Goal: Task Accomplishment & Management: Use online tool/utility

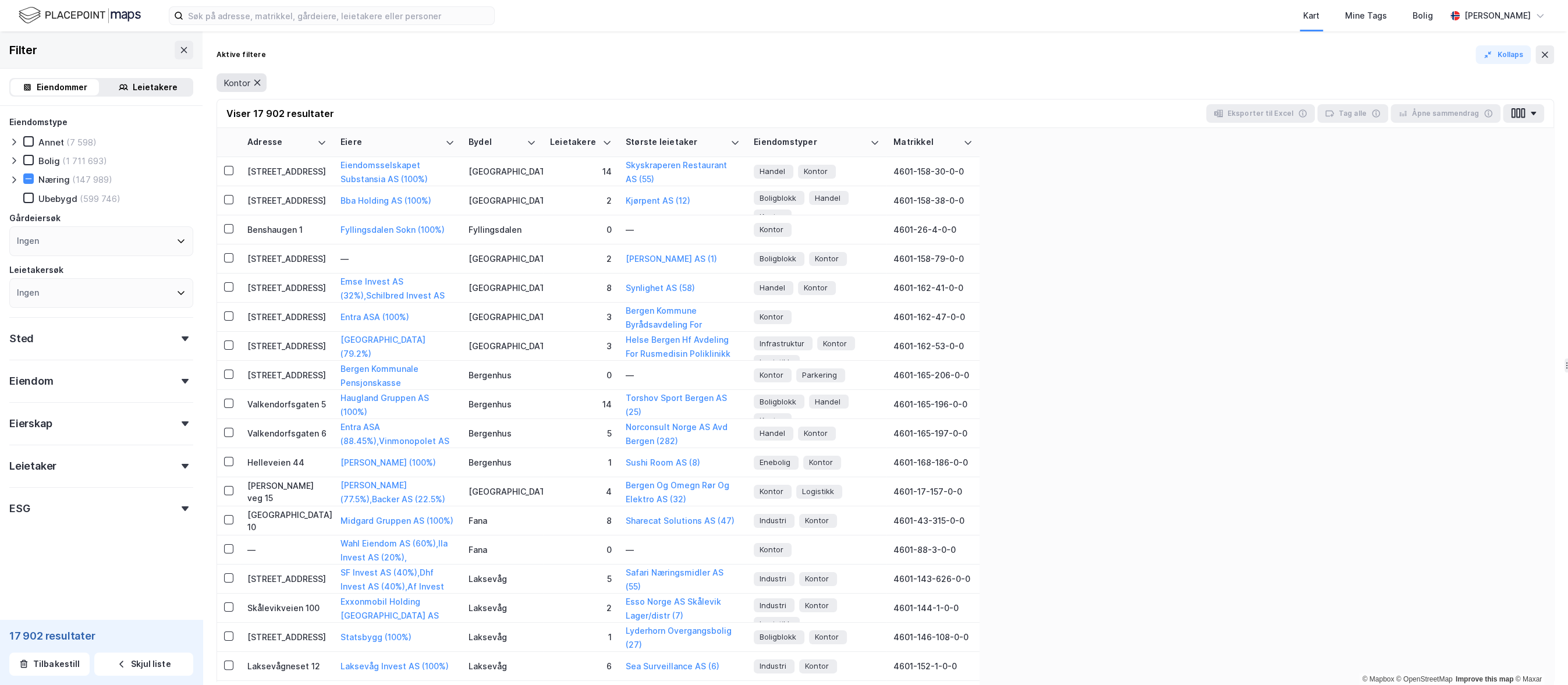
click at [260, 84] on icon at bounding box center [257, 82] width 9 height 9
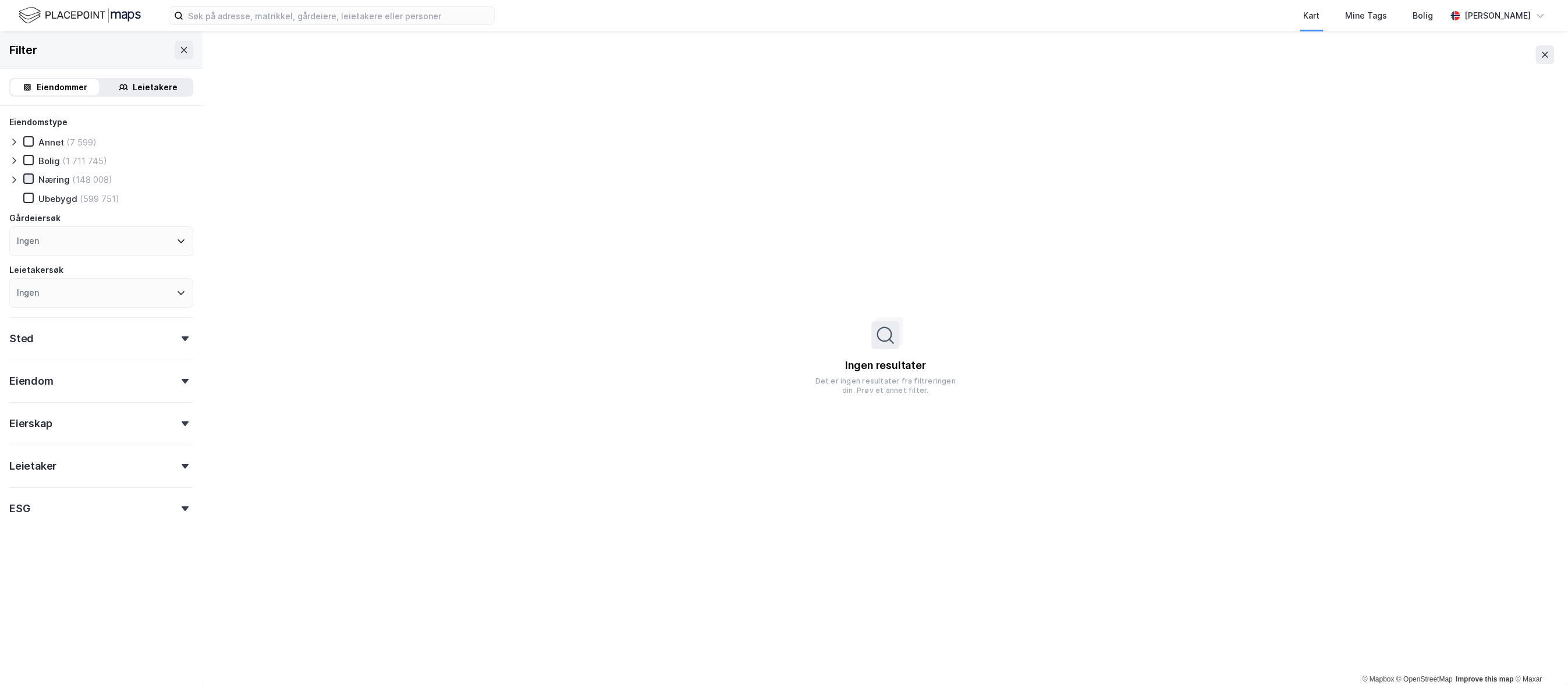
click at [27, 177] on icon at bounding box center [29, 179] width 8 height 8
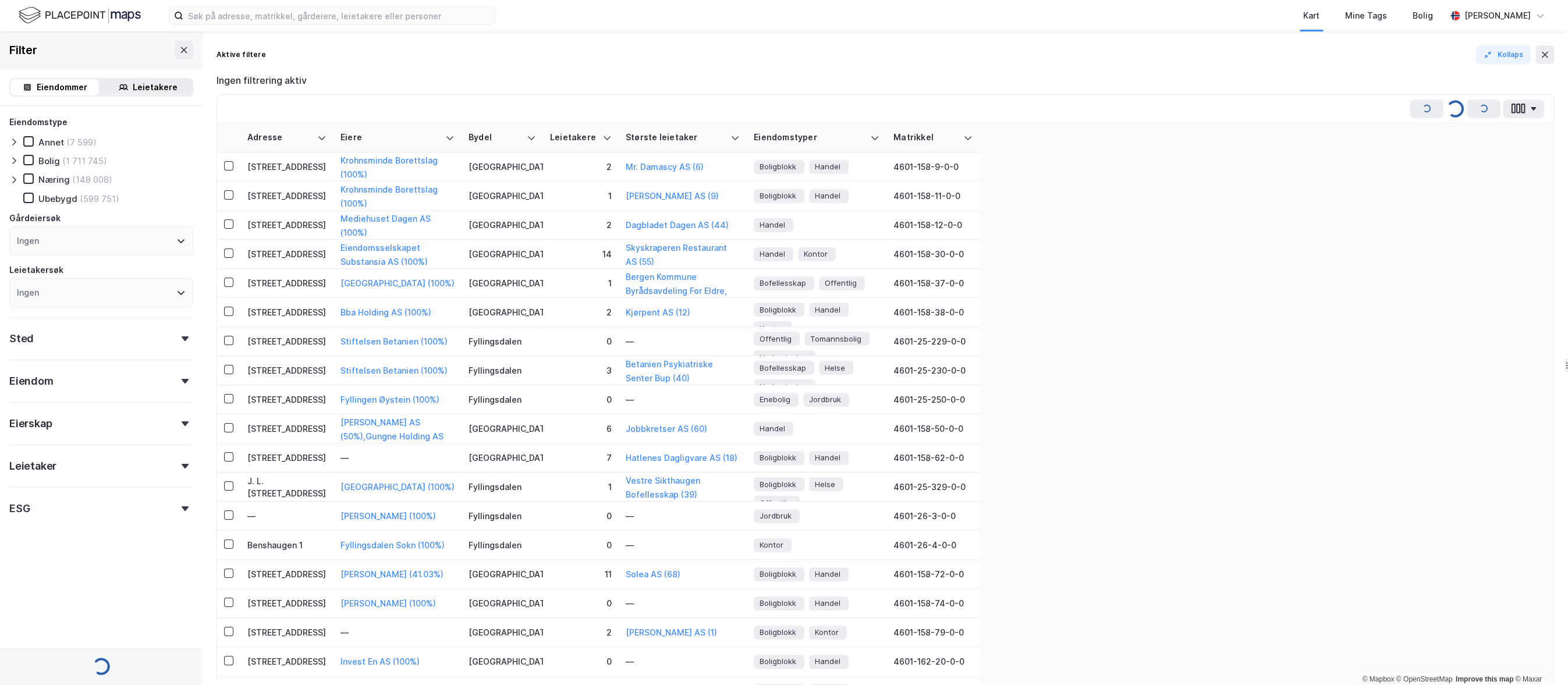
click at [17, 181] on icon at bounding box center [14, 180] width 9 height 9
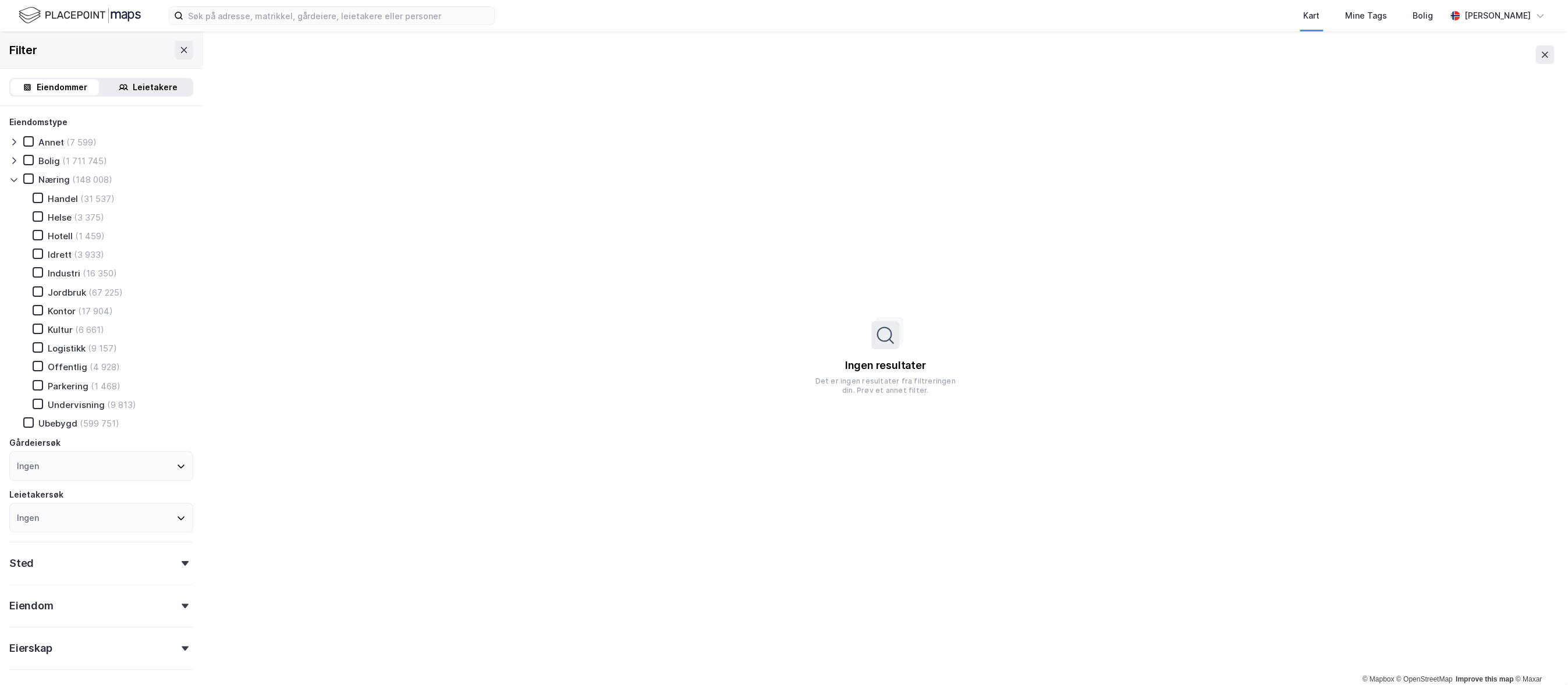
click at [17, 181] on icon at bounding box center [14, 180] width 9 height 9
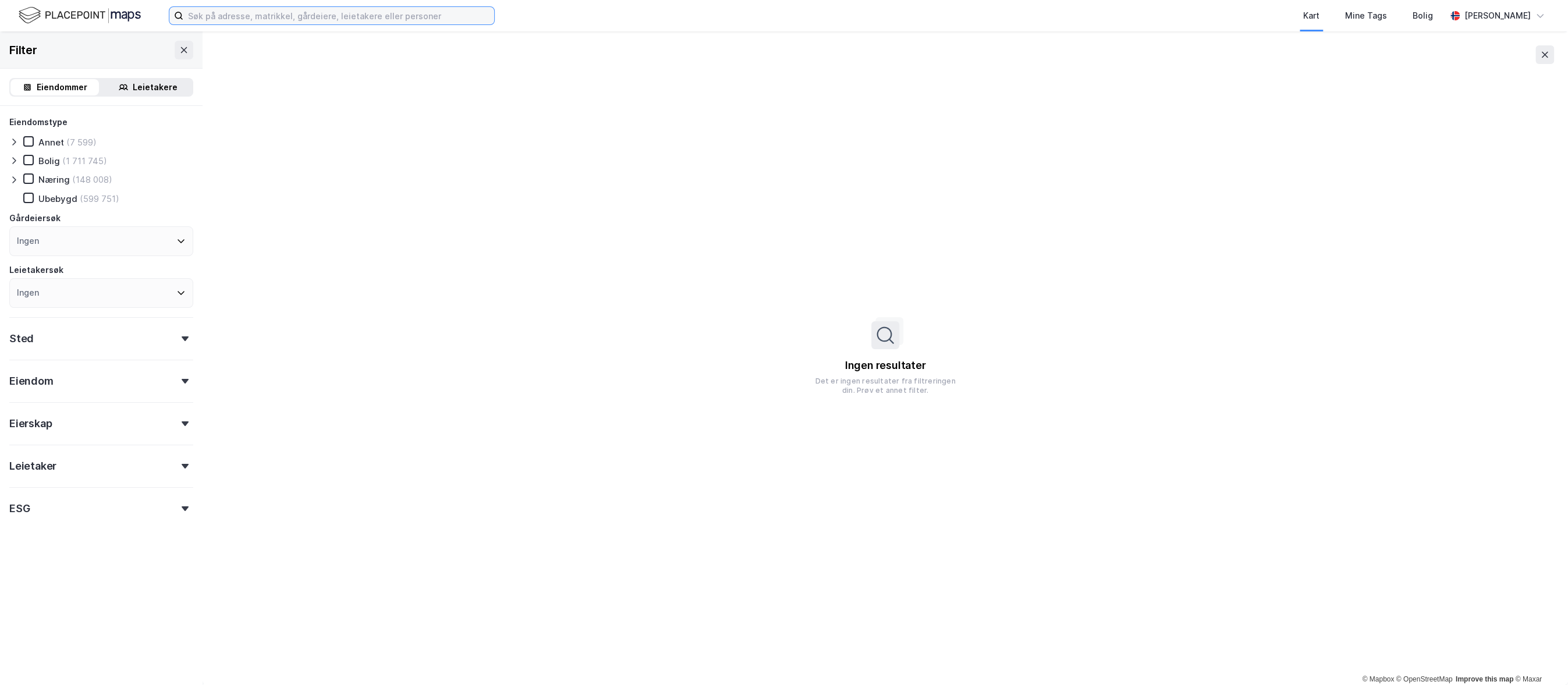
click at [279, 15] on input at bounding box center [339, 15] width 311 height 17
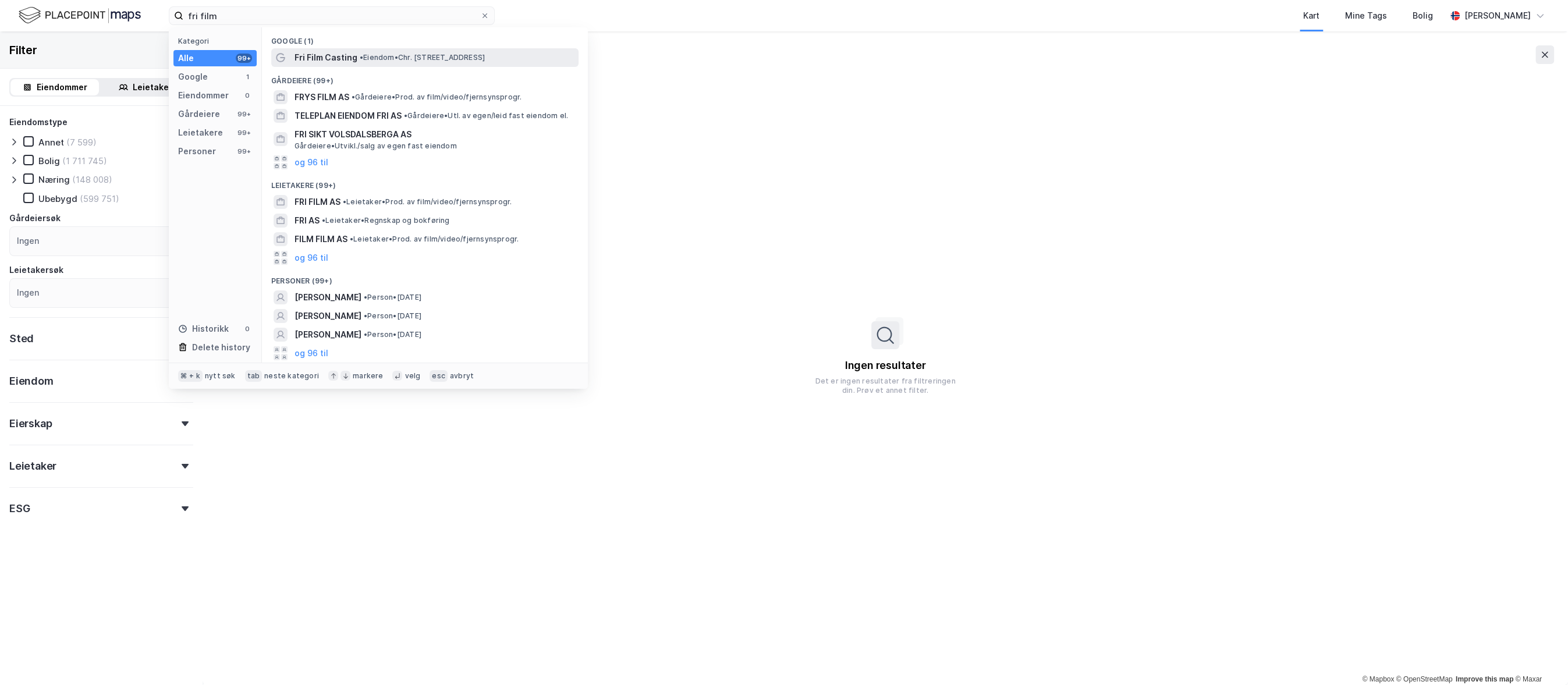
click at [341, 56] on span "Fri Film Casting" at bounding box center [326, 58] width 63 height 14
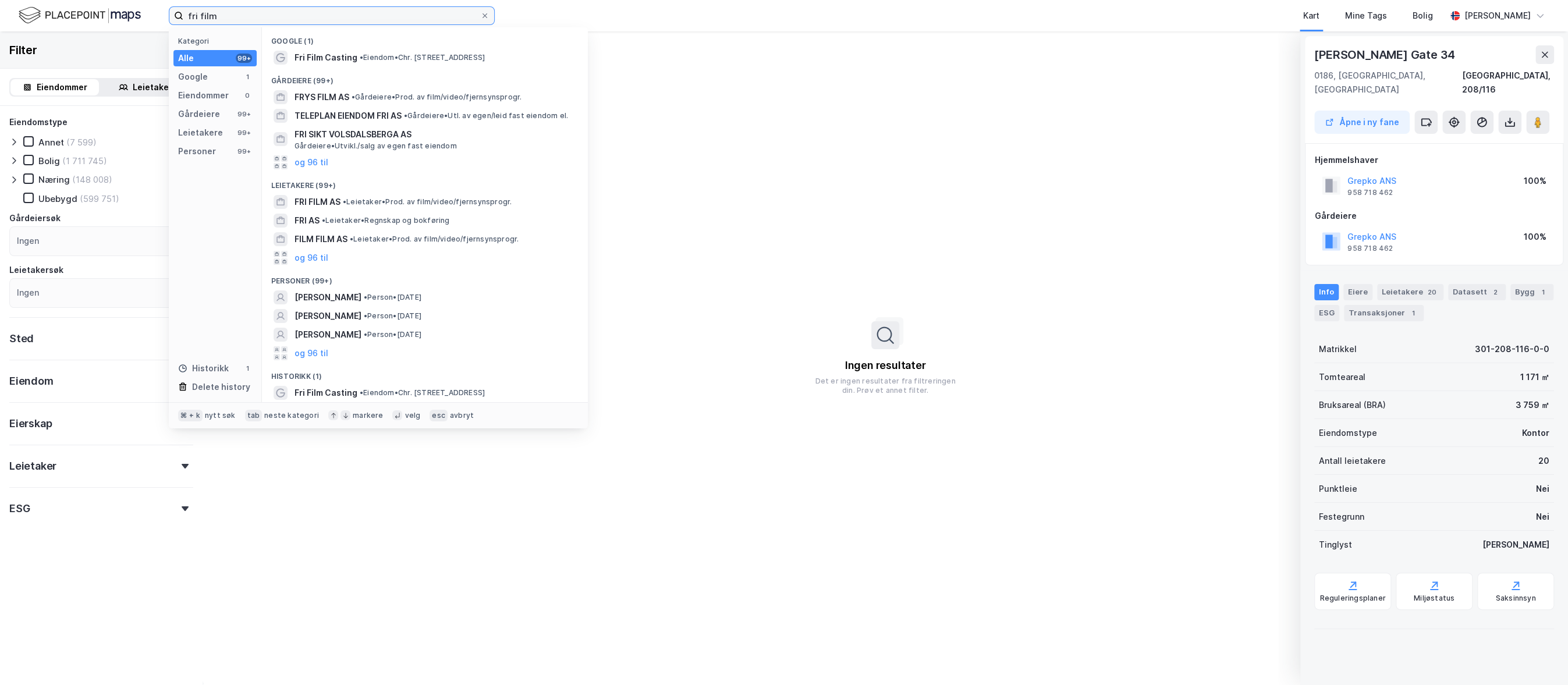
click at [219, 15] on input "fri film" at bounding box center [331, 15] width 297 height 17
paste input "BUSINESS GRAPHICS AS"
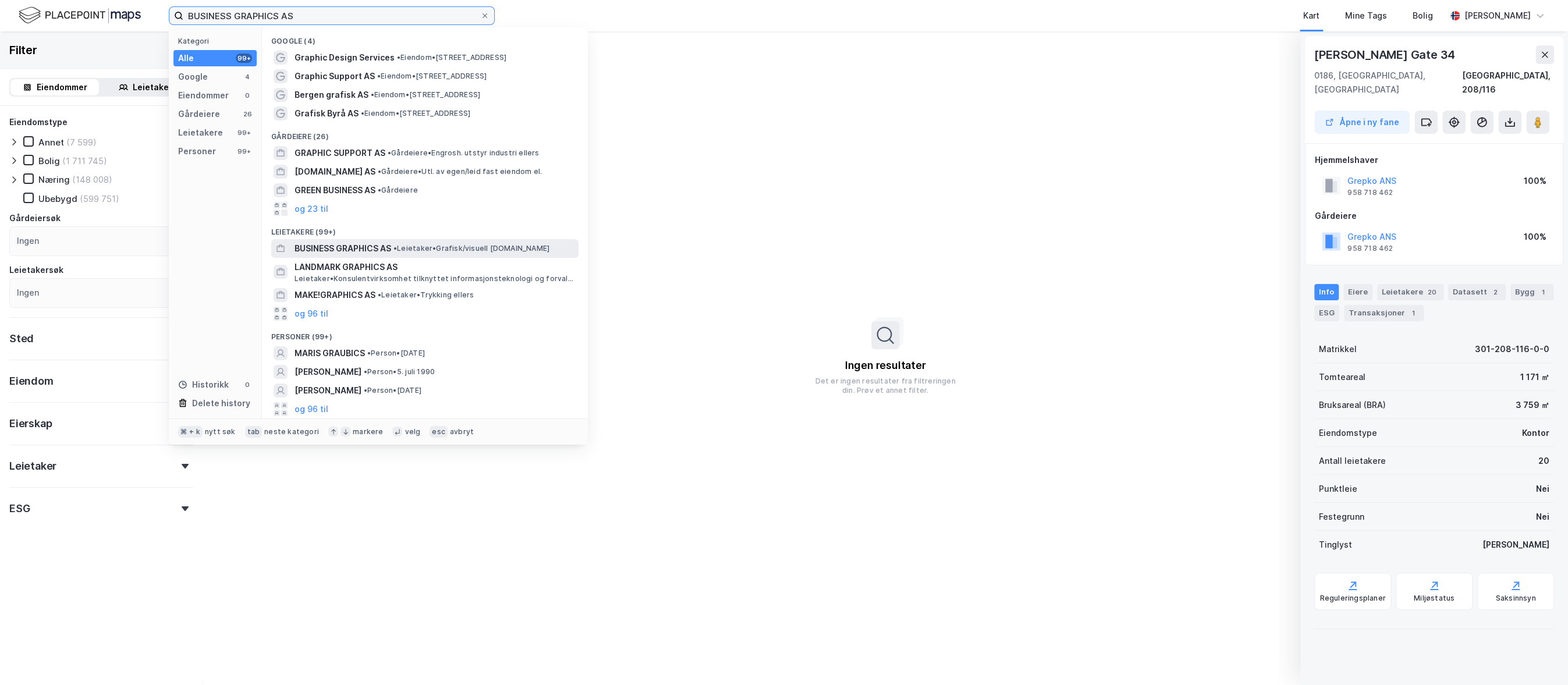
type input "BUSINESS GRAPHICS AS"
click at [311, 245] on span "BUSINESS GRAPHICS AS" at bounding box center [343, 248] width 96 height 14
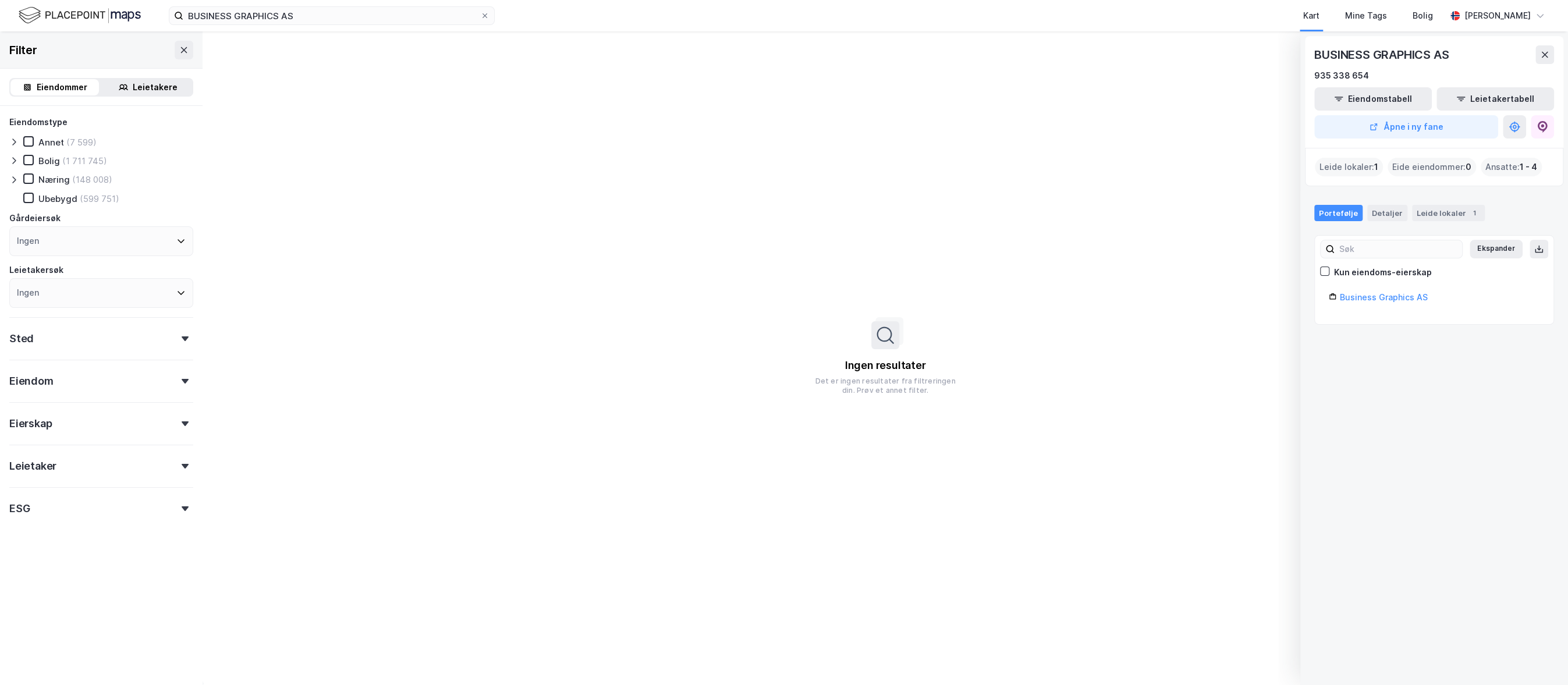
click at [1146, 162] on div "Leide lokaler : 1" at bounding box center [1349, 167] width 68 height 19
drag, startPoint x: 1446, startPoint y: 169, endPoint x: 1415, endPoint y: 169, distance: 31.0
click at [1146, 169] on div "Eide eiendommer : 0" at bounding box center [1432, 167] width 88 height 19
click at [1146, 295] on link "Business Graphics AS" at bounding box center [1383, 297] width 88 height 10
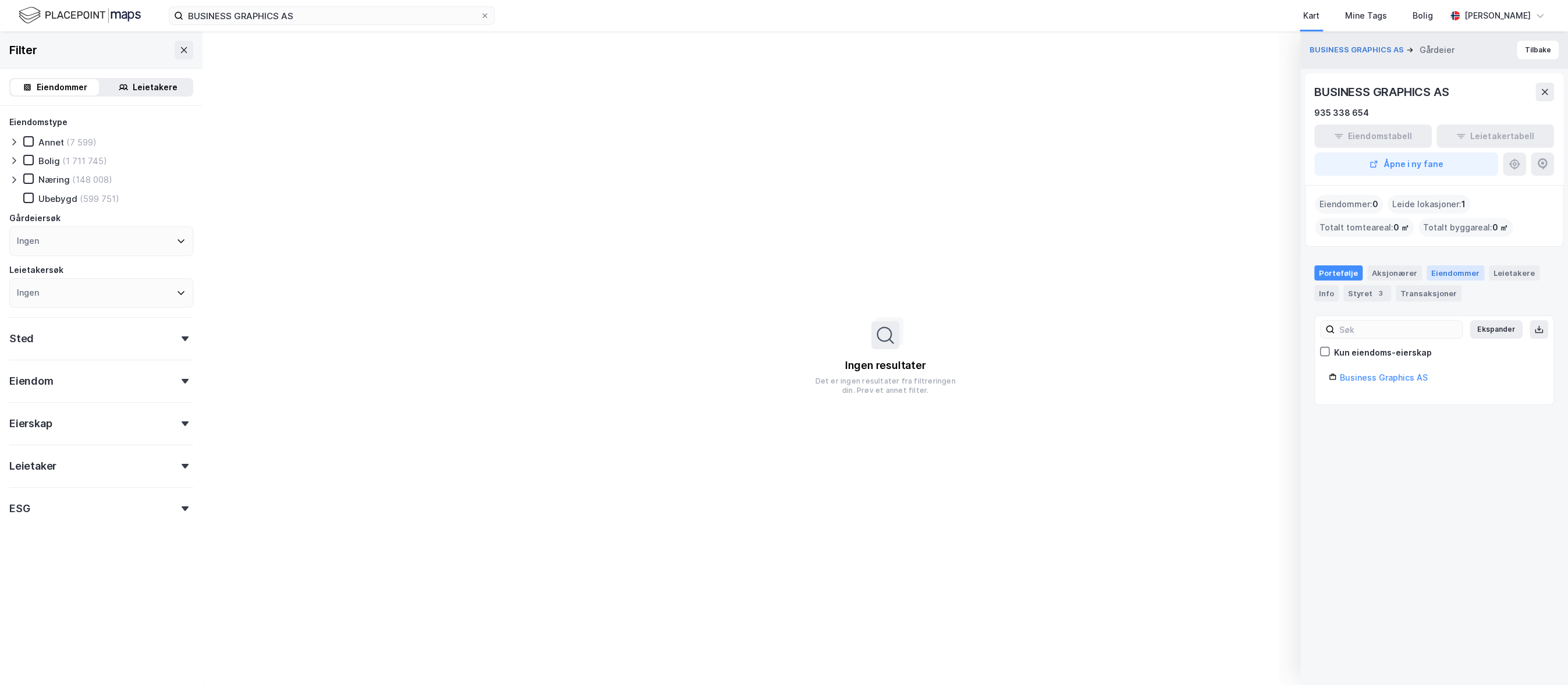
click at [1146, 271] on div "Eiendommer" at bounding box center [1456, 273] width 58 height 15
drag, startPoint x: 1318, startPoint y: 296, endPoint x: 1334, endPoint y: 295, distance: 16.0
click at [1146, 296] on div "Info" at bounding box center [1326, 293] width 25 height 16
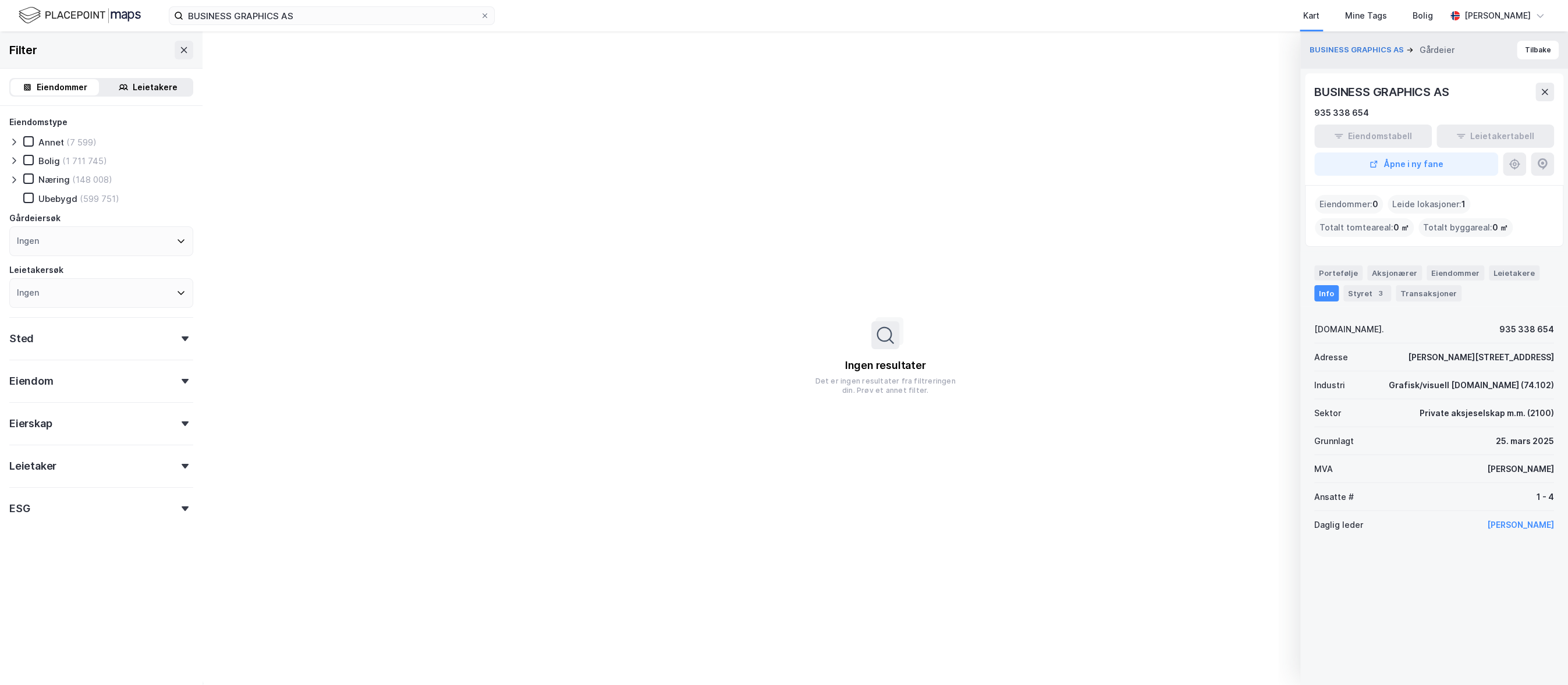
drag, startPoint x: 1547, startPoint y: 87, endPoint x: 1539, endPoint y: 88, distance: 8.1
click at [1146, 87] on icon at bounding box center [1545, 92] width 9 height 9
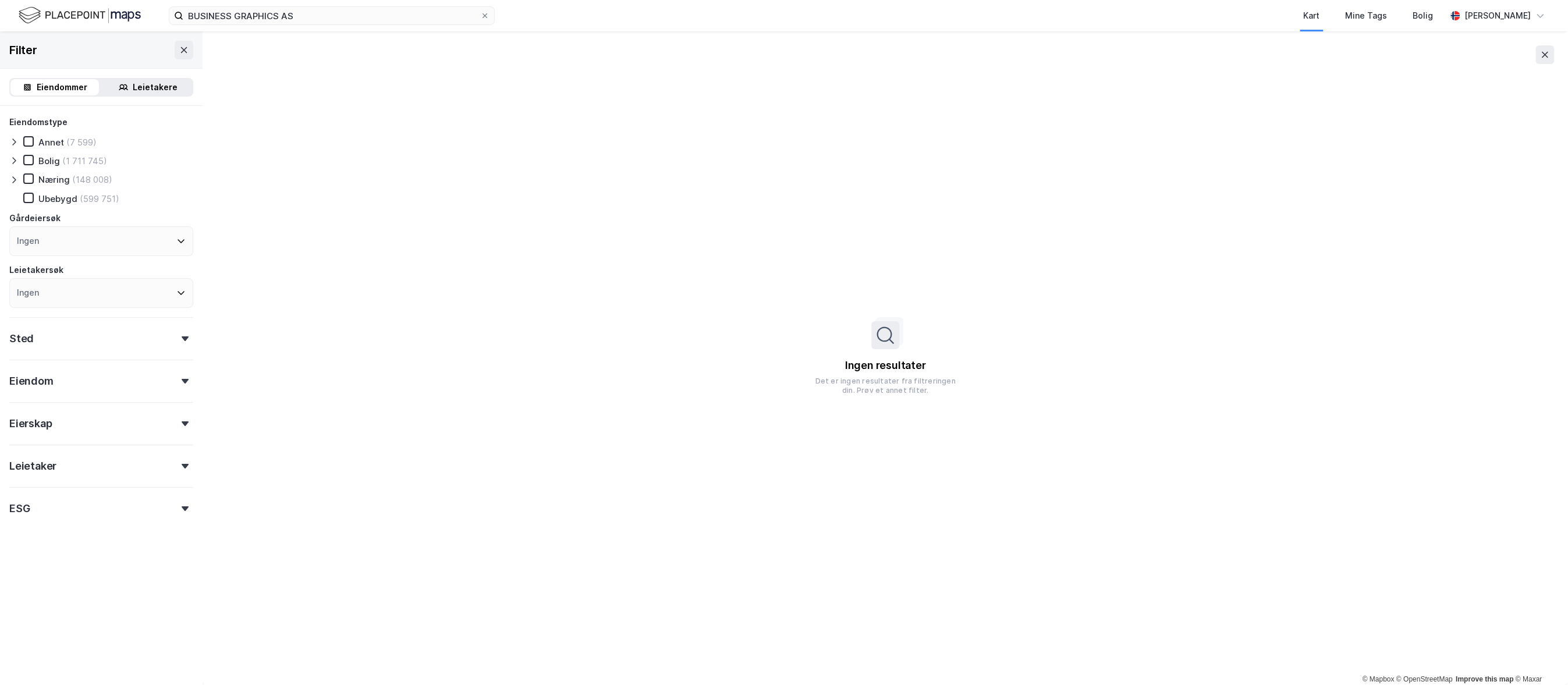
click at [148, 84] on div "Leietakere" at bounding box center [155, 87] width 45 height 14
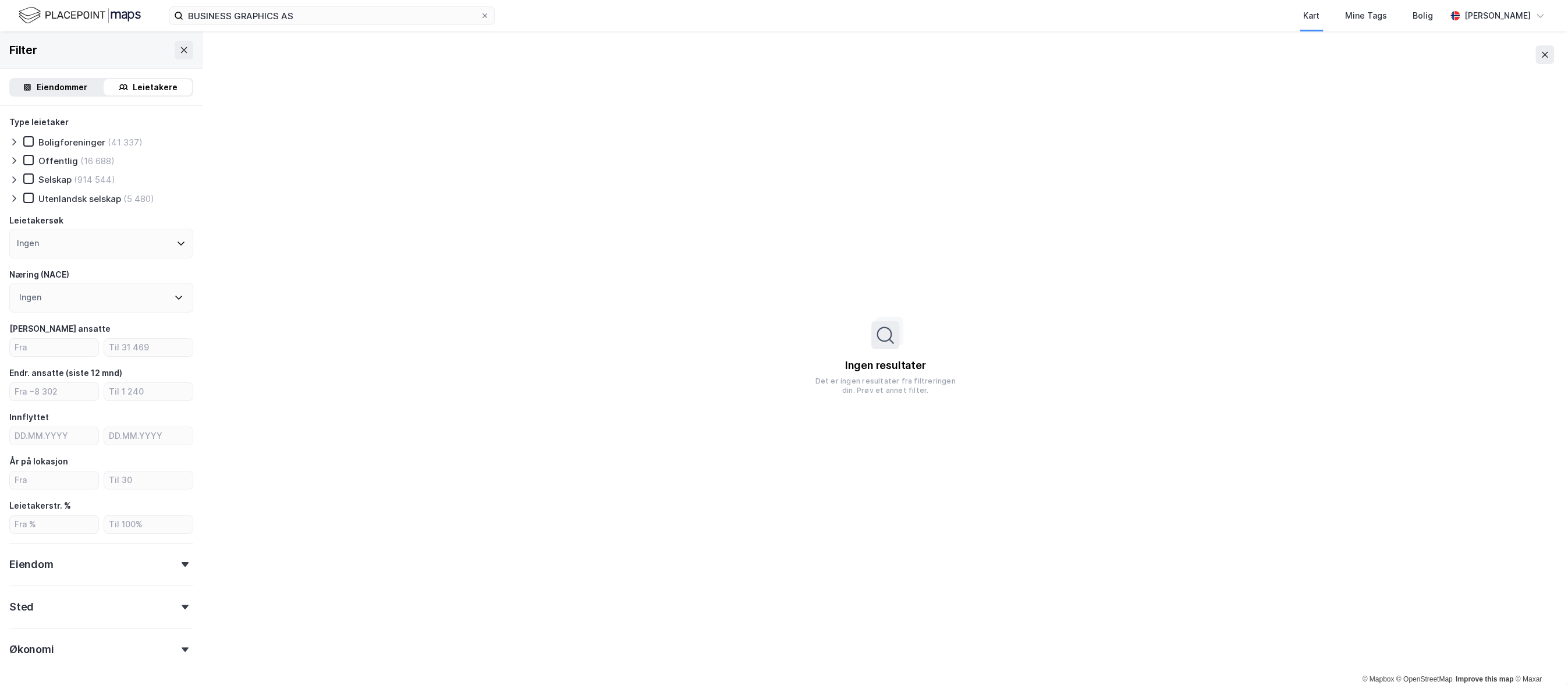
click at [15, 180] on icon at bounding box center [13, 179] width 3 height 7
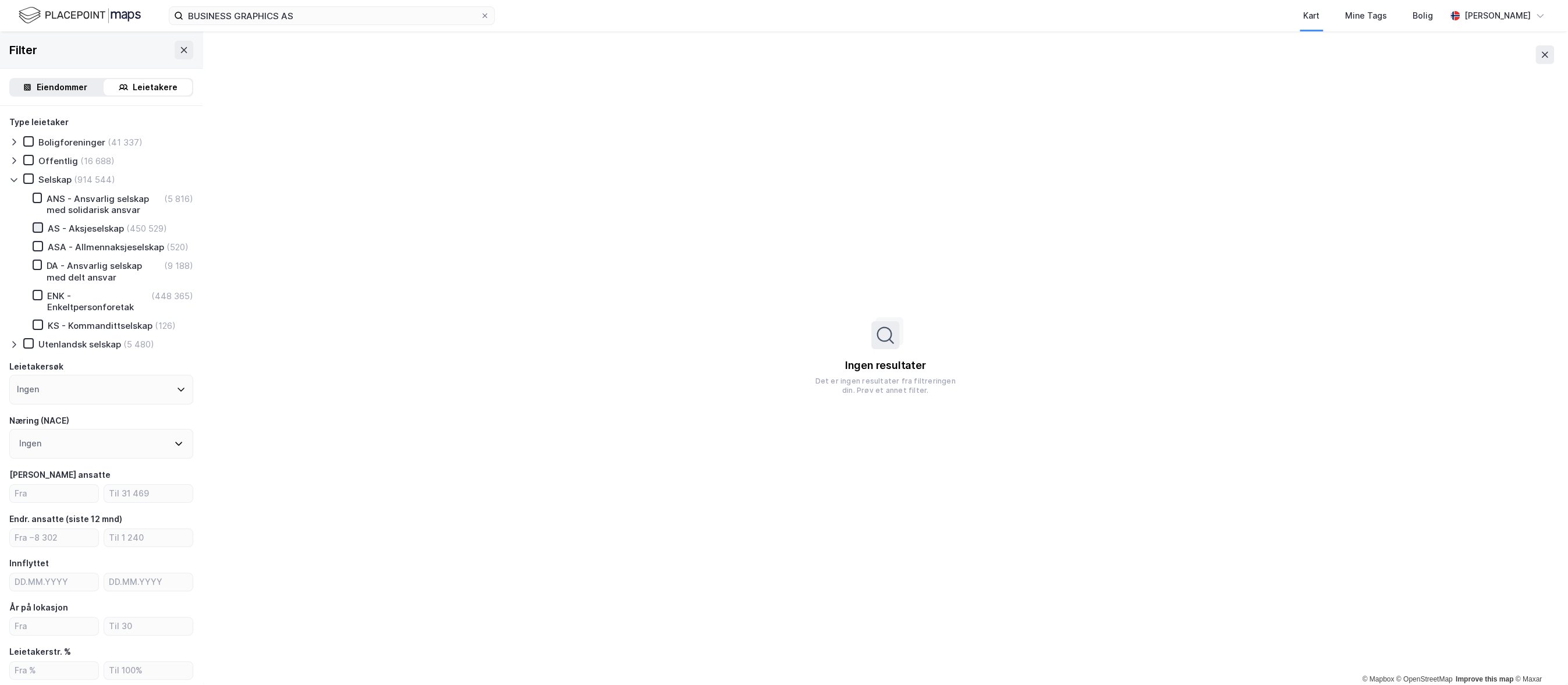
click at [40, 230] on icon at bounding box center [37, 228] width 8 height 8
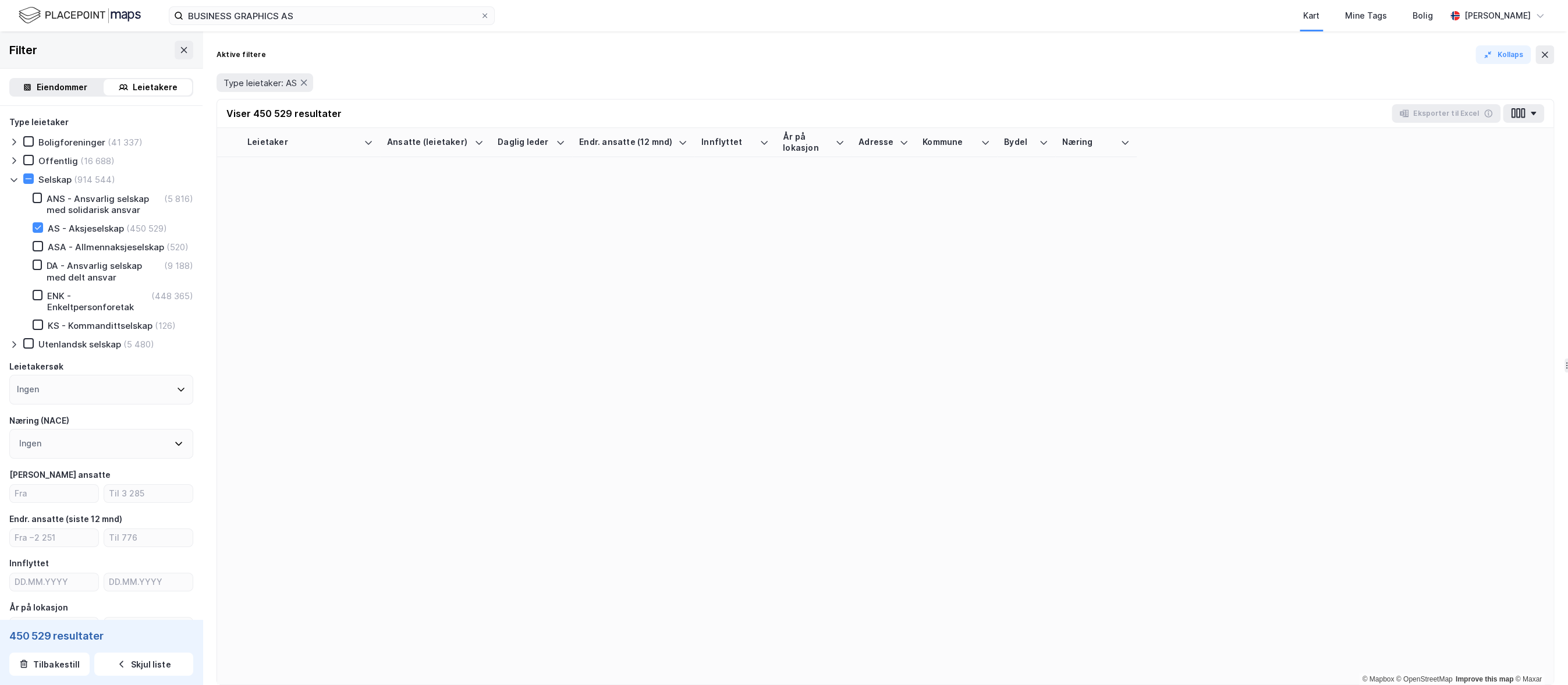
click at [13, 179] on icon at bounding box center [14, 180] width 9 height 9
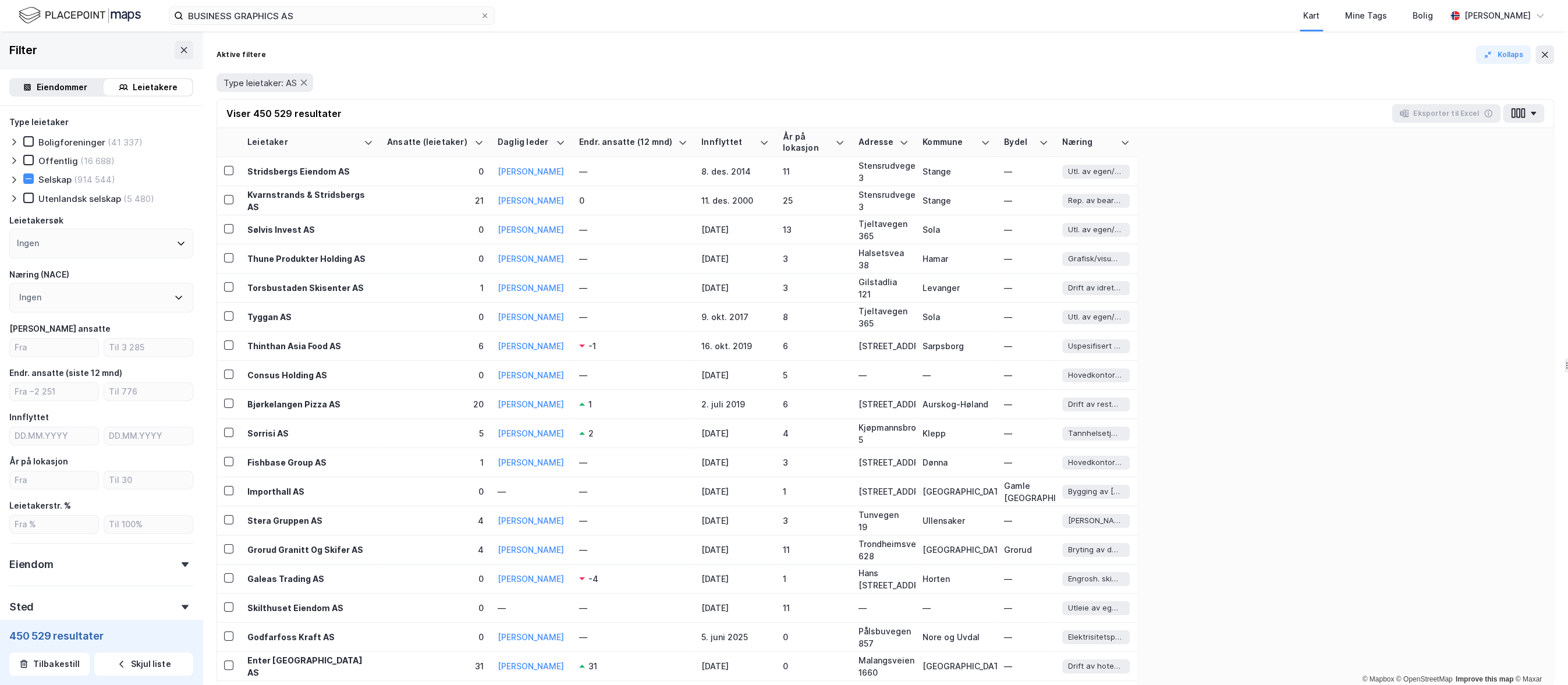
click at [71, 295] on div "Ingen" at bounding box center [101, 298] width 184 height 29
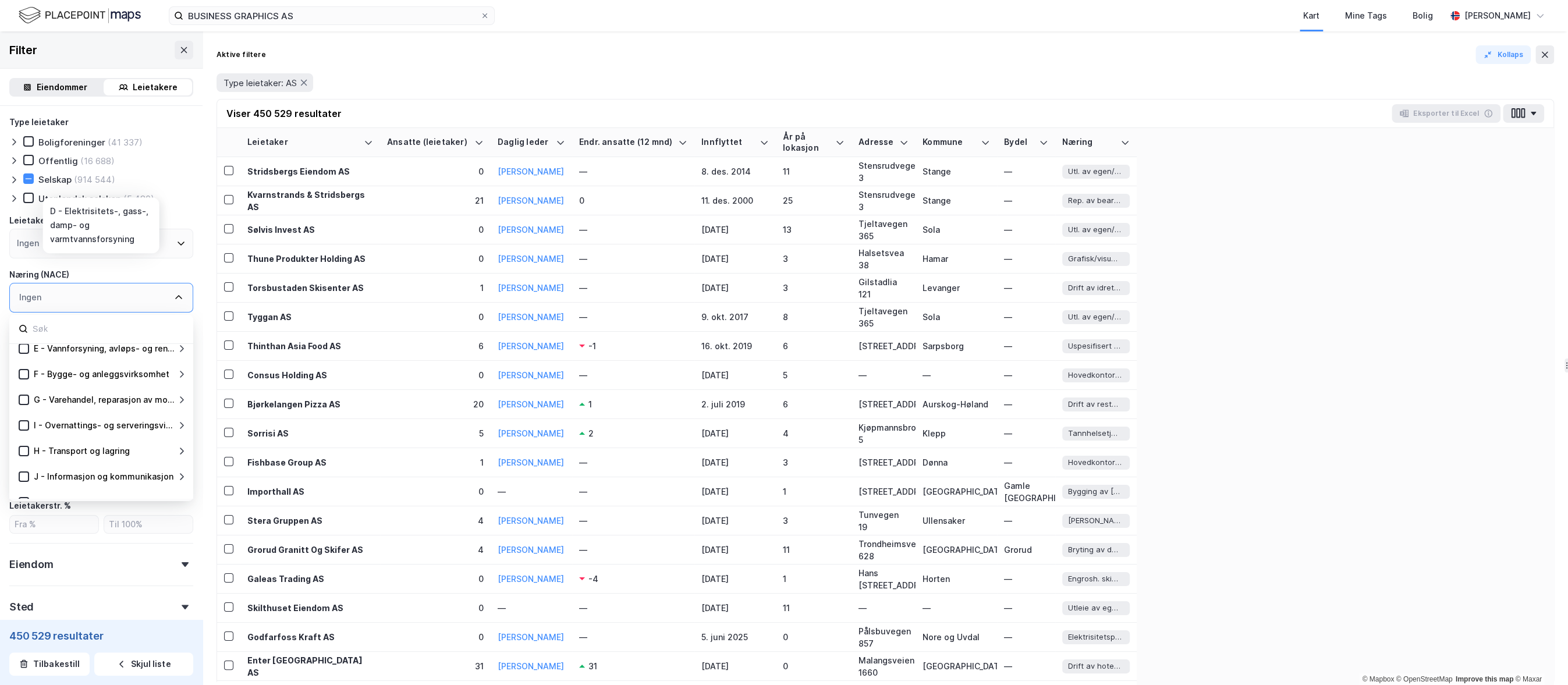
scroll to position [382, 0]
click at [177, 297] on icon at bounding box center [179, 298] width 7 height 4
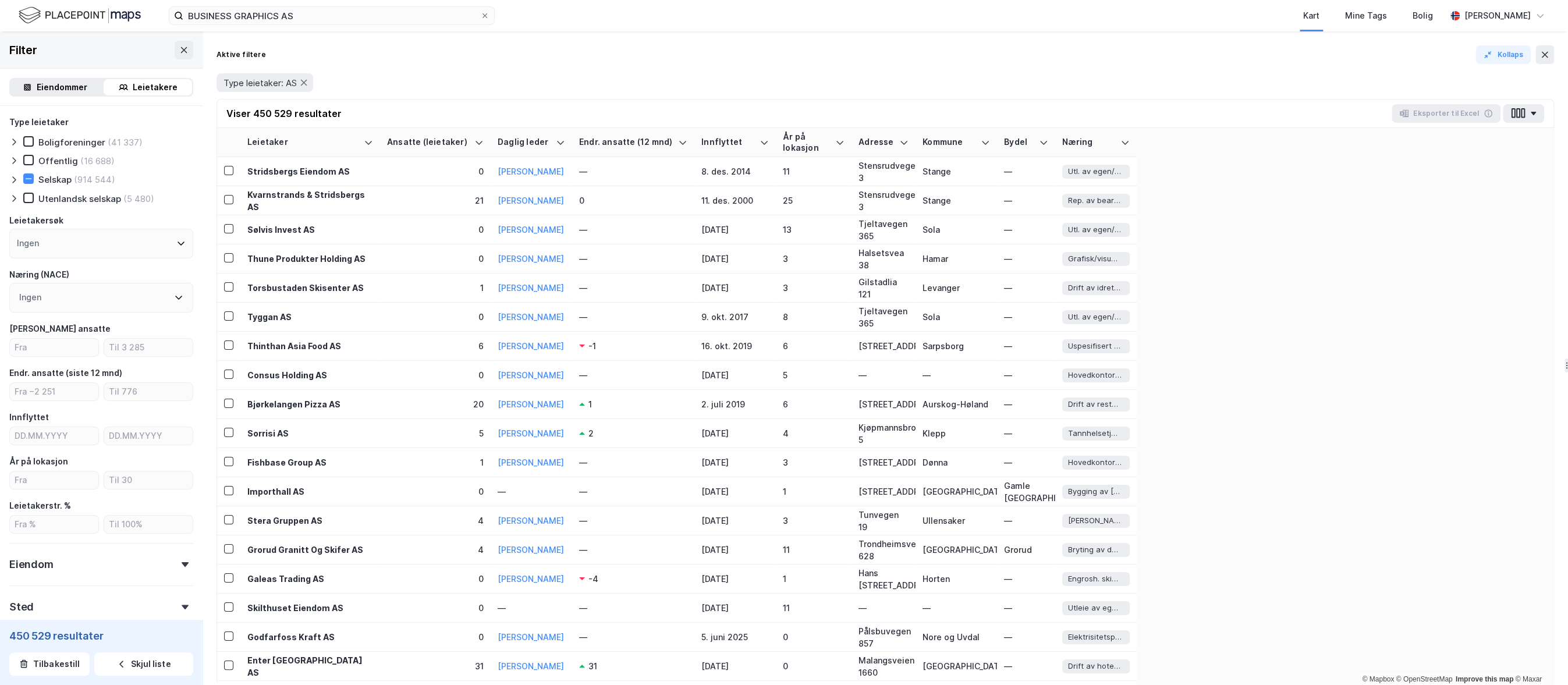
click at [194, 273] on div "Type leietaker Boligforeninger (41 337) Offentlig (16 688) Selskap (914 544) Ut…" at bounding box center [101, 417] width 203 height 623
click at [79, 348] on input "number" at bounding box center [54, 348] width 88 height 17
type input "2"
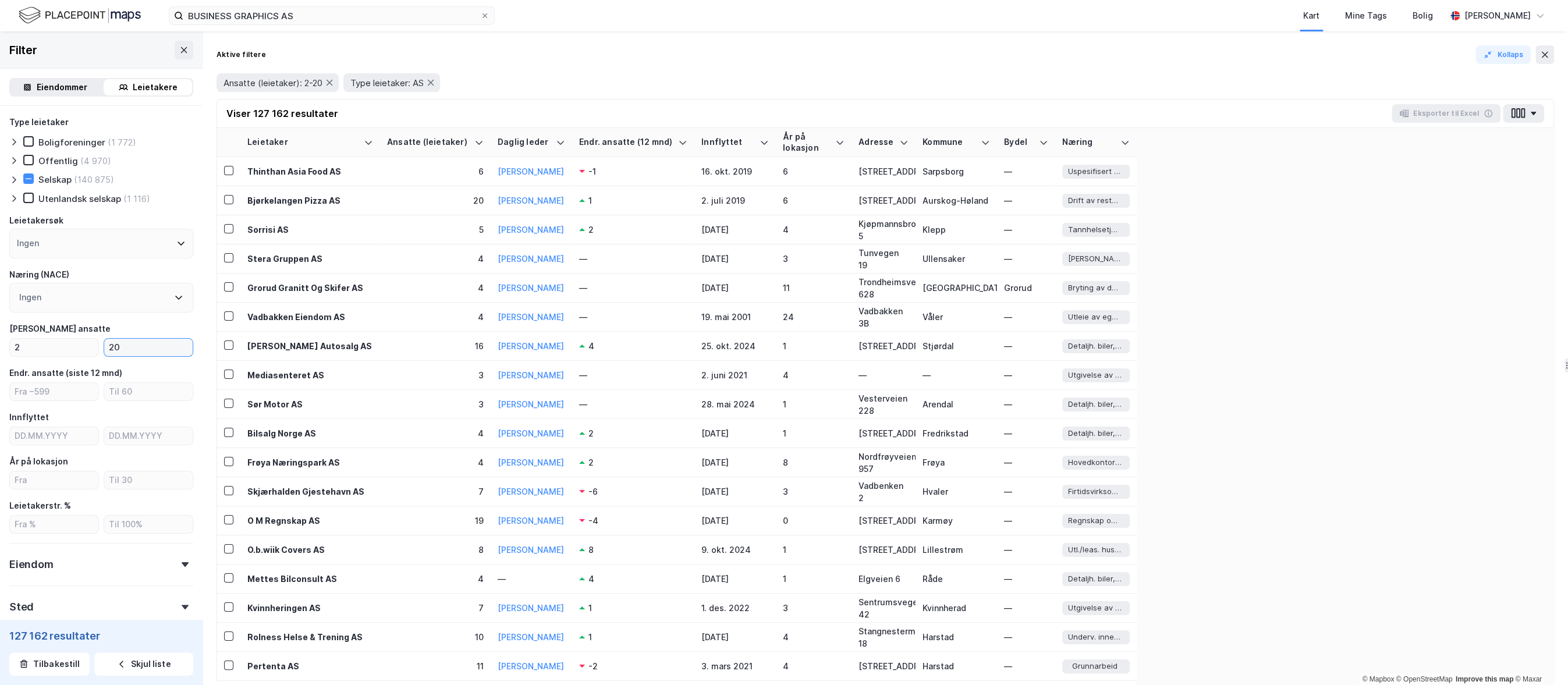
type input "20"
click at [192, 325] on div "[PERSON_NAME] ansatte" at bounding box center [101, 329] width 184 height 14
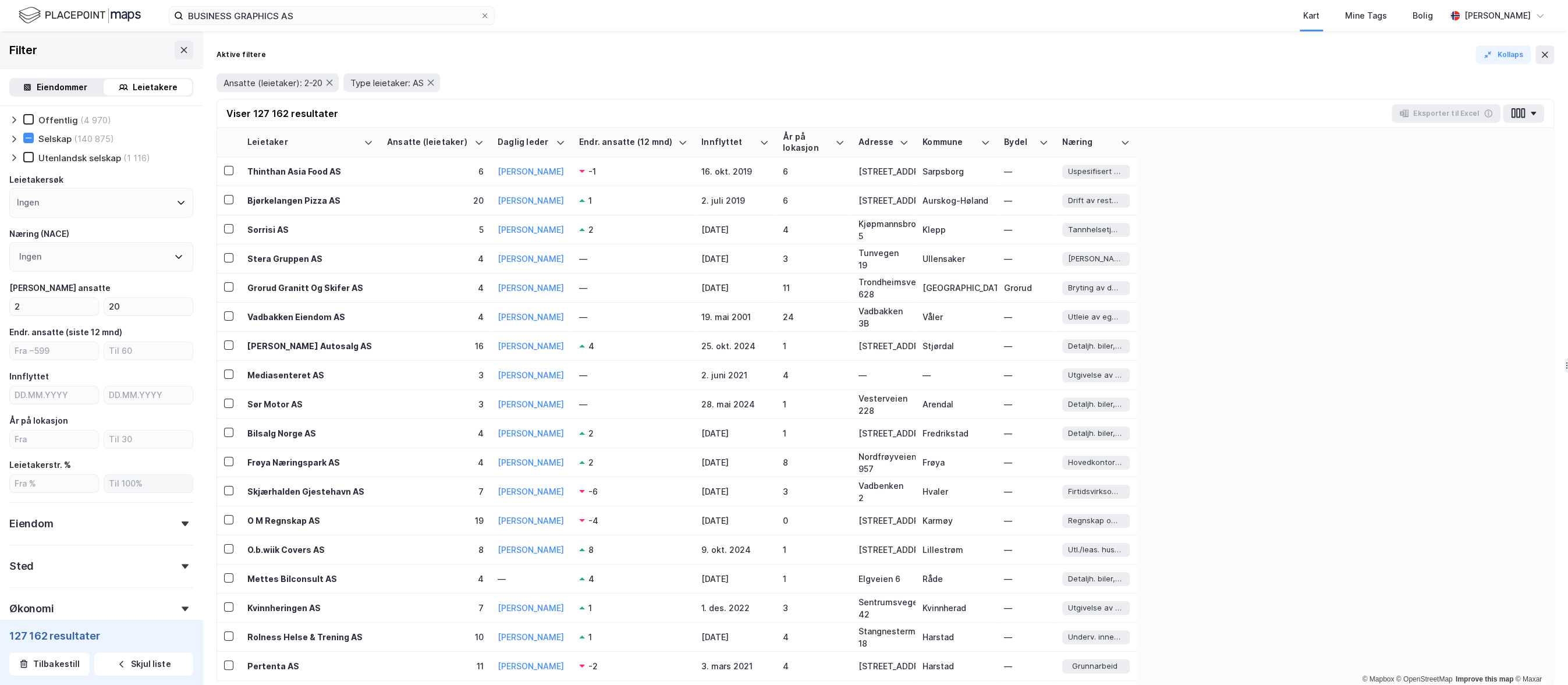
scroll to position [108, 0]
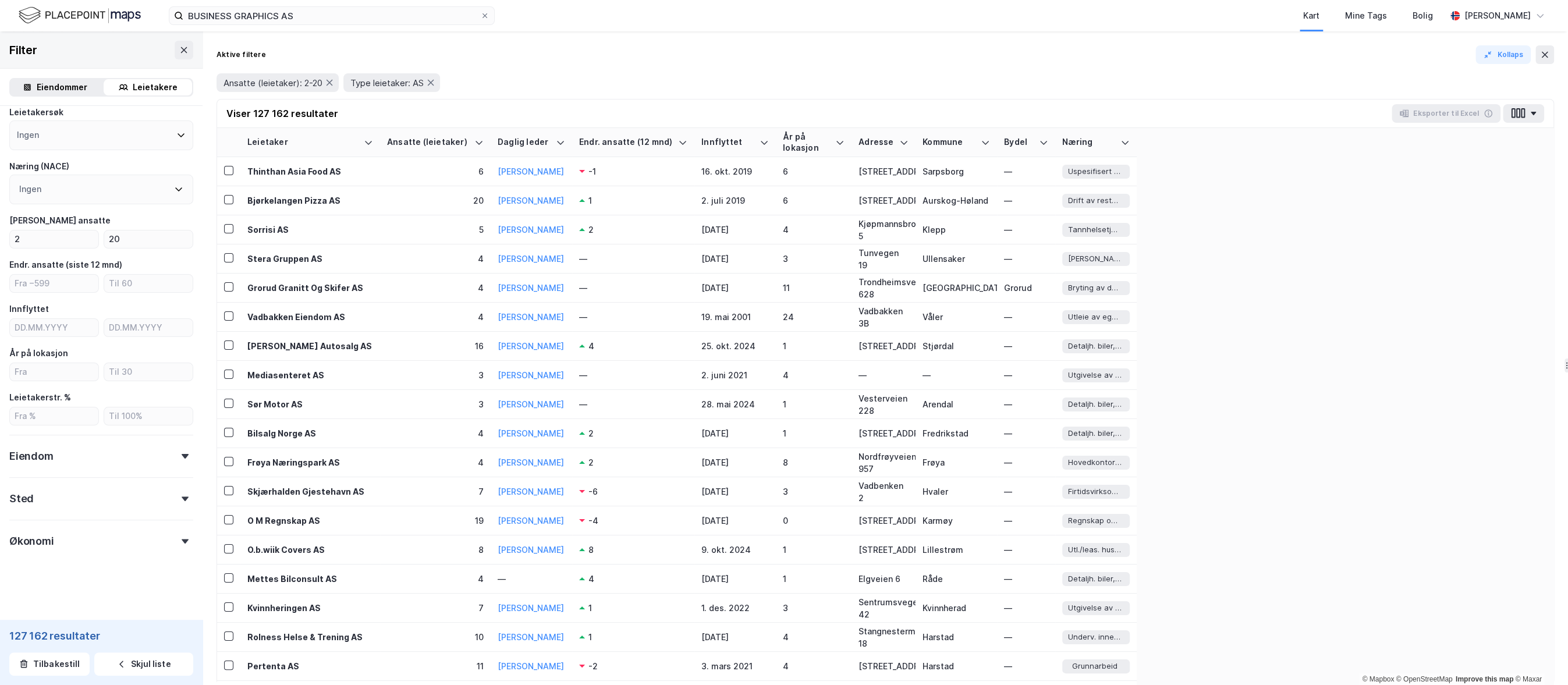
click at [182, 463] on div "Eiendom" at bounding box center [101, 451] width 184 height 33
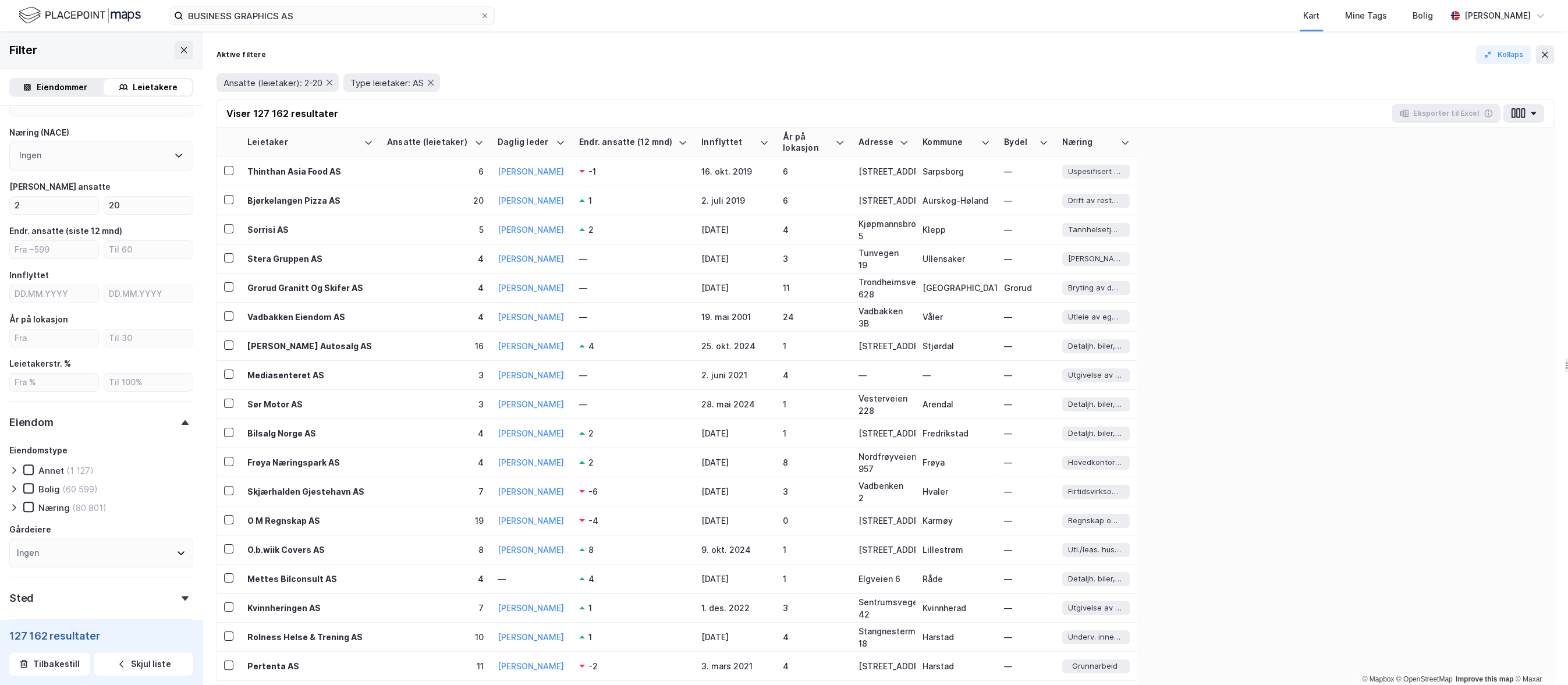
scroll to position [154, 0]
click at [12, 495] on icon at bounding box center [14, 496] width 9 height 9
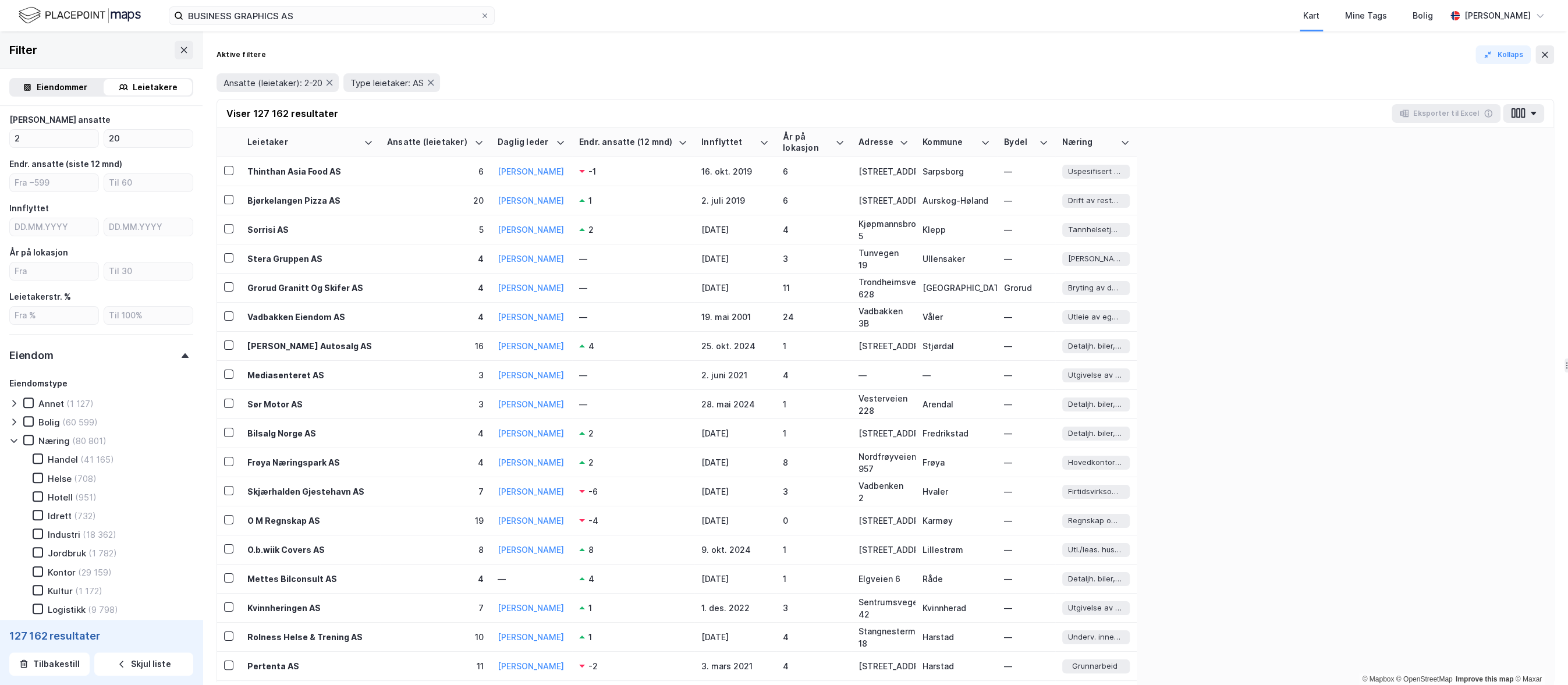
scroll to position [212, 0]
click at [38, 572] on icon at bounding box center [37, 569] width 8 height 8
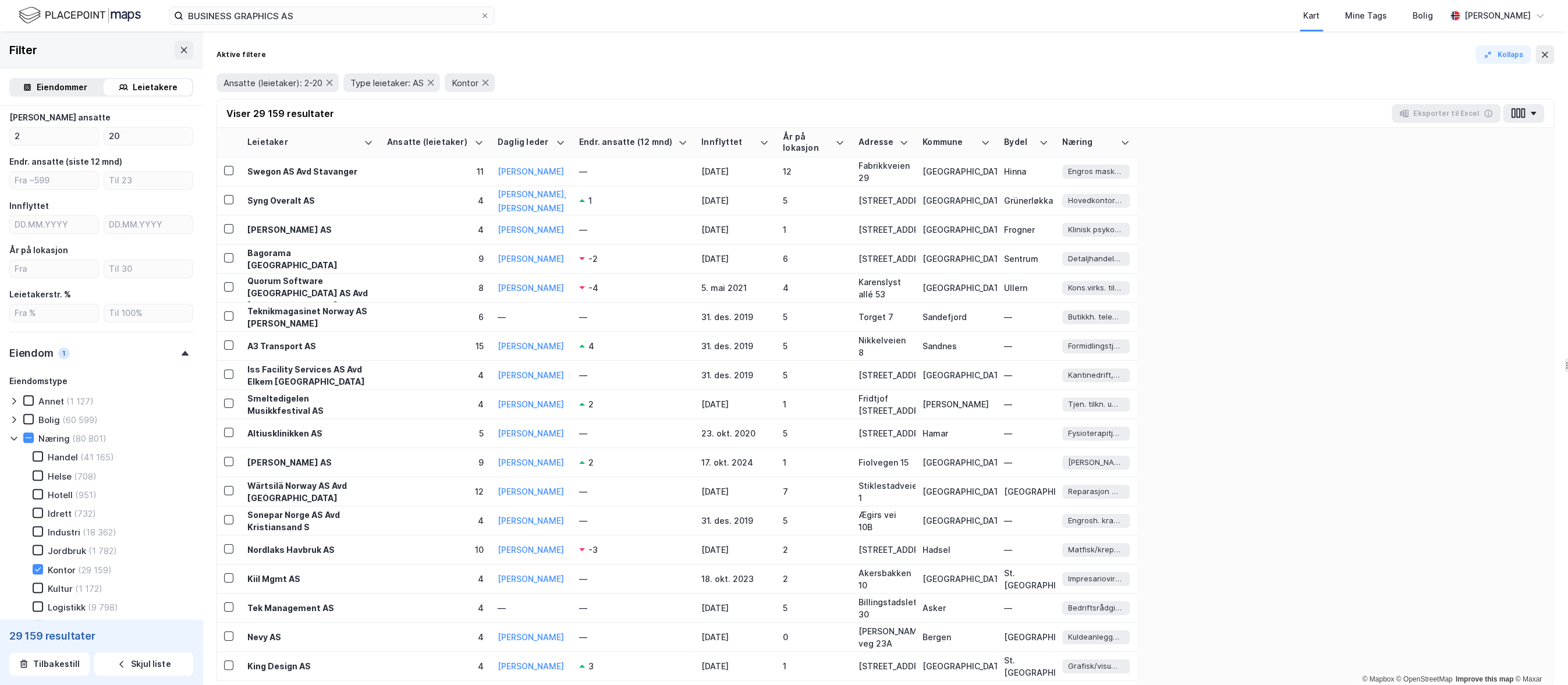
click at [15, 435] on icon at bounding box center [14, 439] width 9 height 9
click at [189, 354] on div "Eiendom 1" at bounding box center [101, 346] width 184 height 33
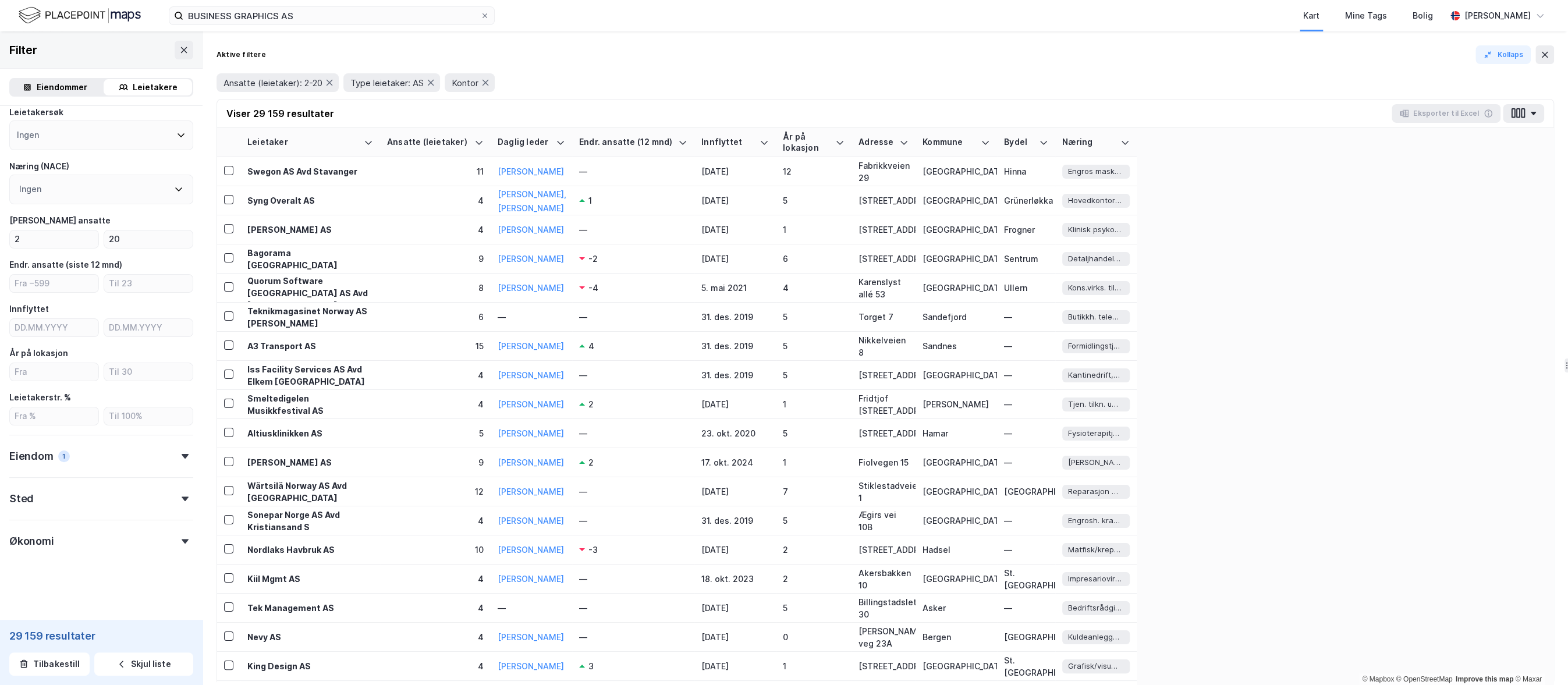
click at [180, 497] on div at bounding box center [185, 499] width 16 height 5
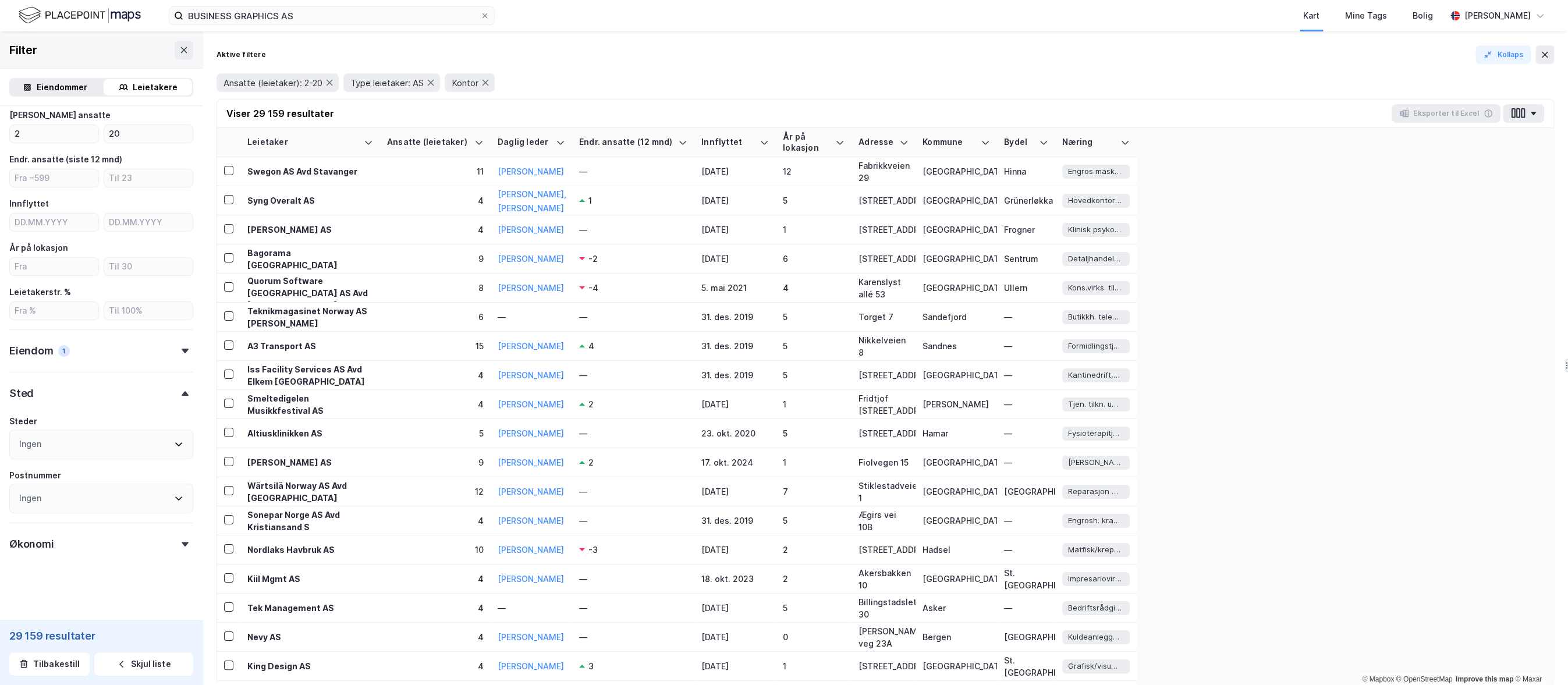
click at [118, 450] on div "Ingen" at bounding box center [101, 445] width 184 height 29
click at [27, 502] on icon at bounding box center [24, 505] width 8 height 8
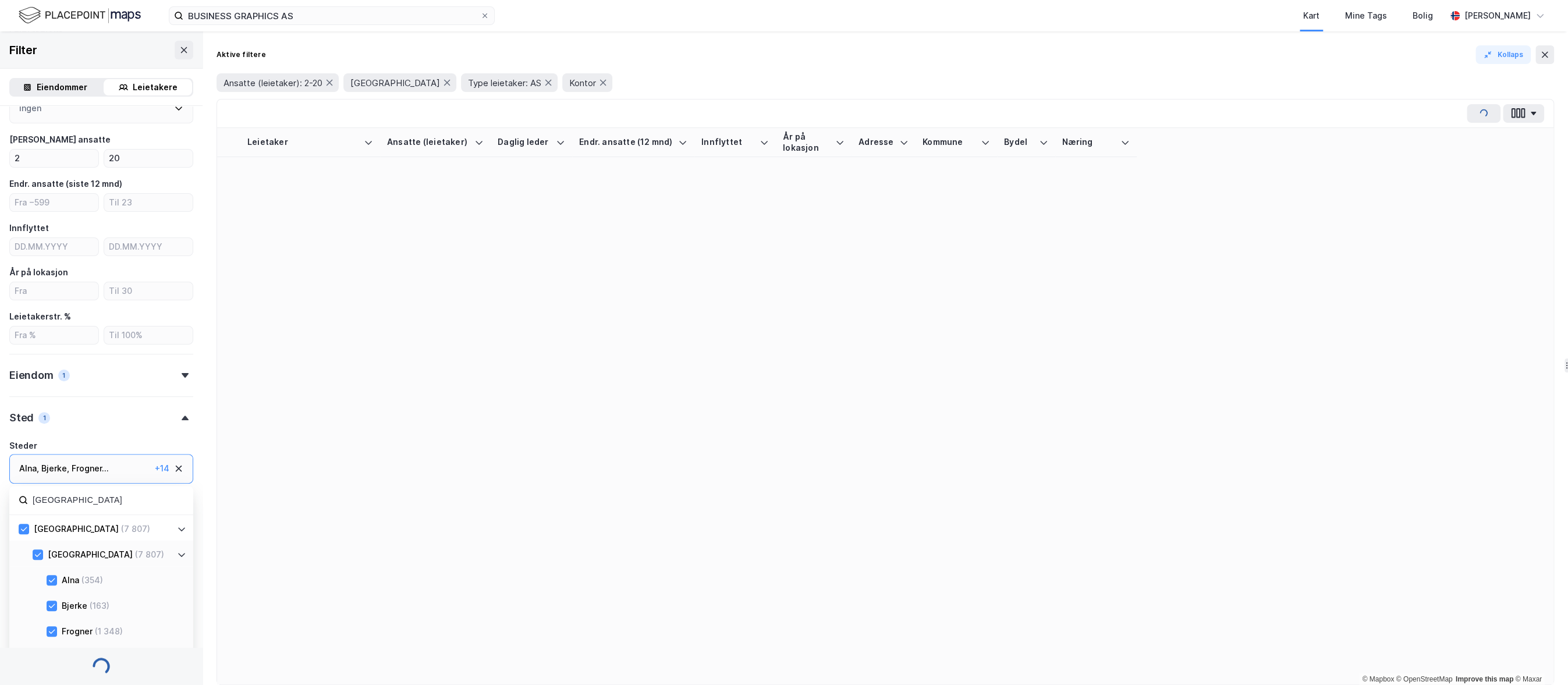
scroll to position [214, 0]
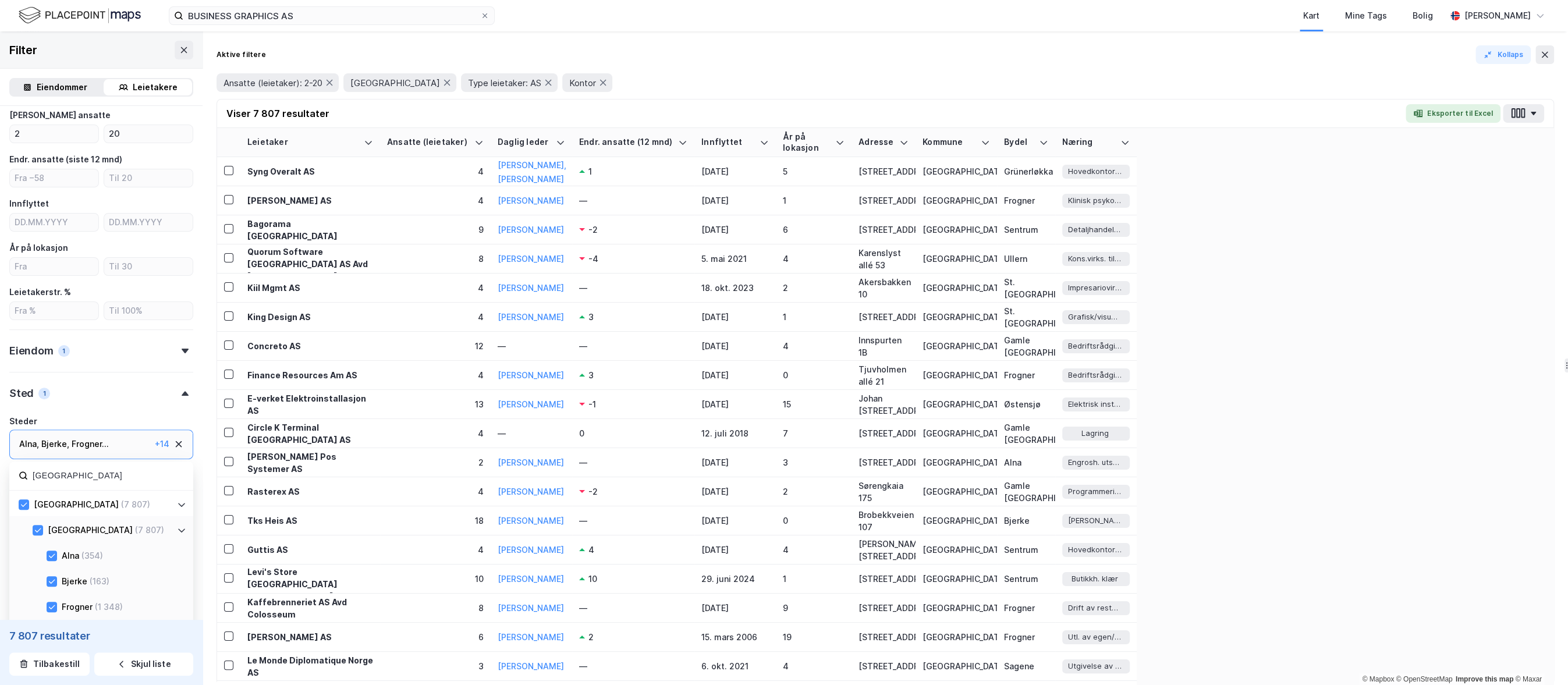
click at [74, 475] on input "[GEOGRAPHIC_DATA]" at bounding box center [108, 475] width 153 height 15
drag, startPoint x: 64, startPoint y: 526, endPoint x: 64, endPoint y: 505, distance: 21.0
click at [64, 526] on div "Asker" at bounding box center [59, 530] width 23 height 14
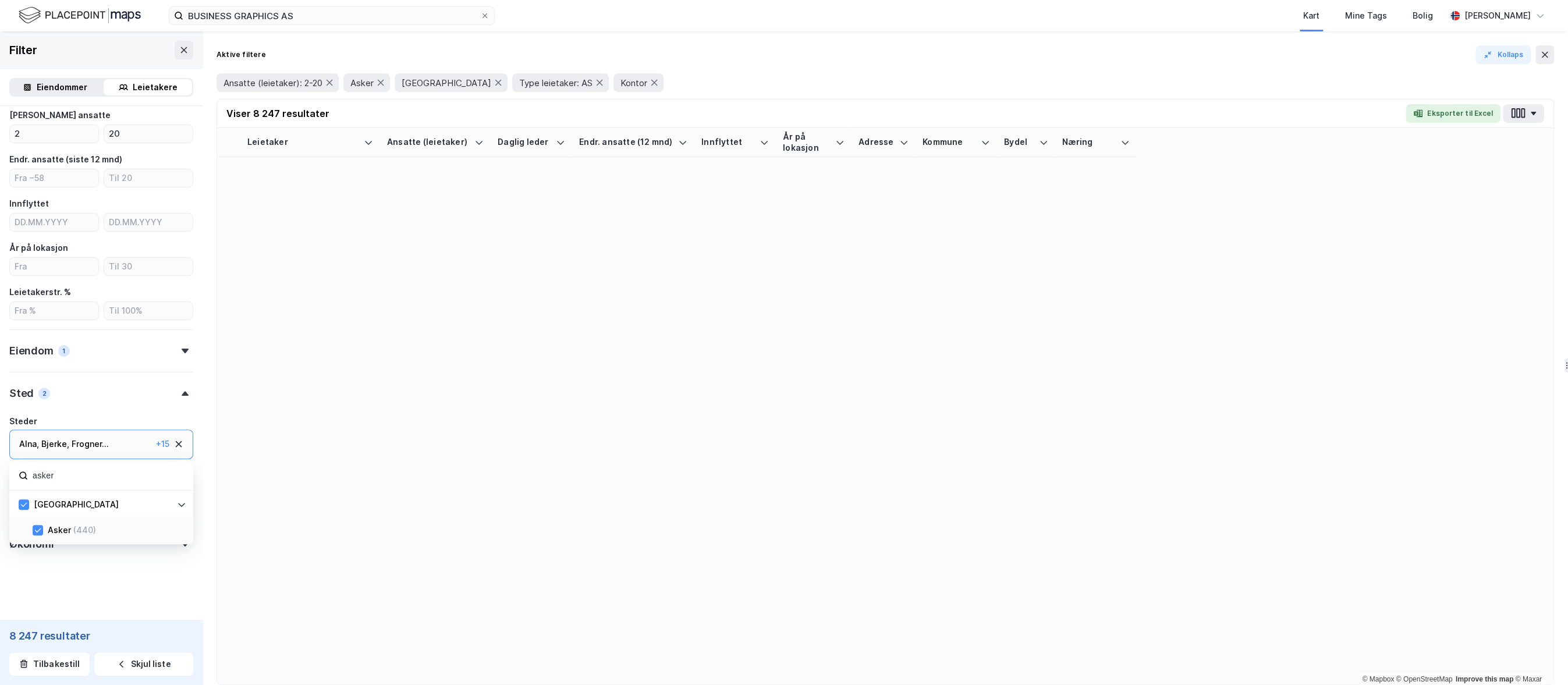
scroll to position [214, 0]
click at [44, 478] on input "asker" at bounding box center [108, 475] width 153 height 15
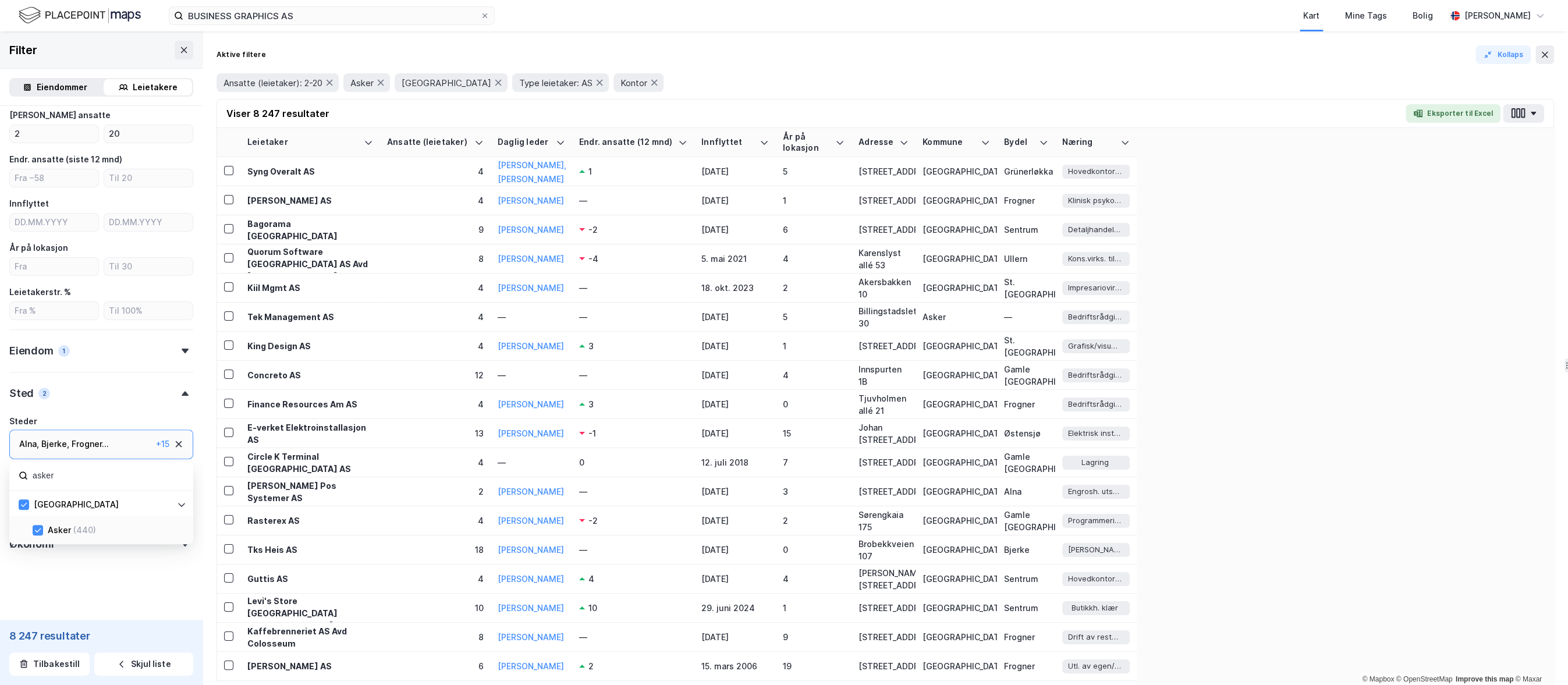
click at [44, 479] on input "asker" at bounding box center [108, 475] width 153 height 15
click at [38, 526] on icon at bounding box center [37, 530] width 8 height 8
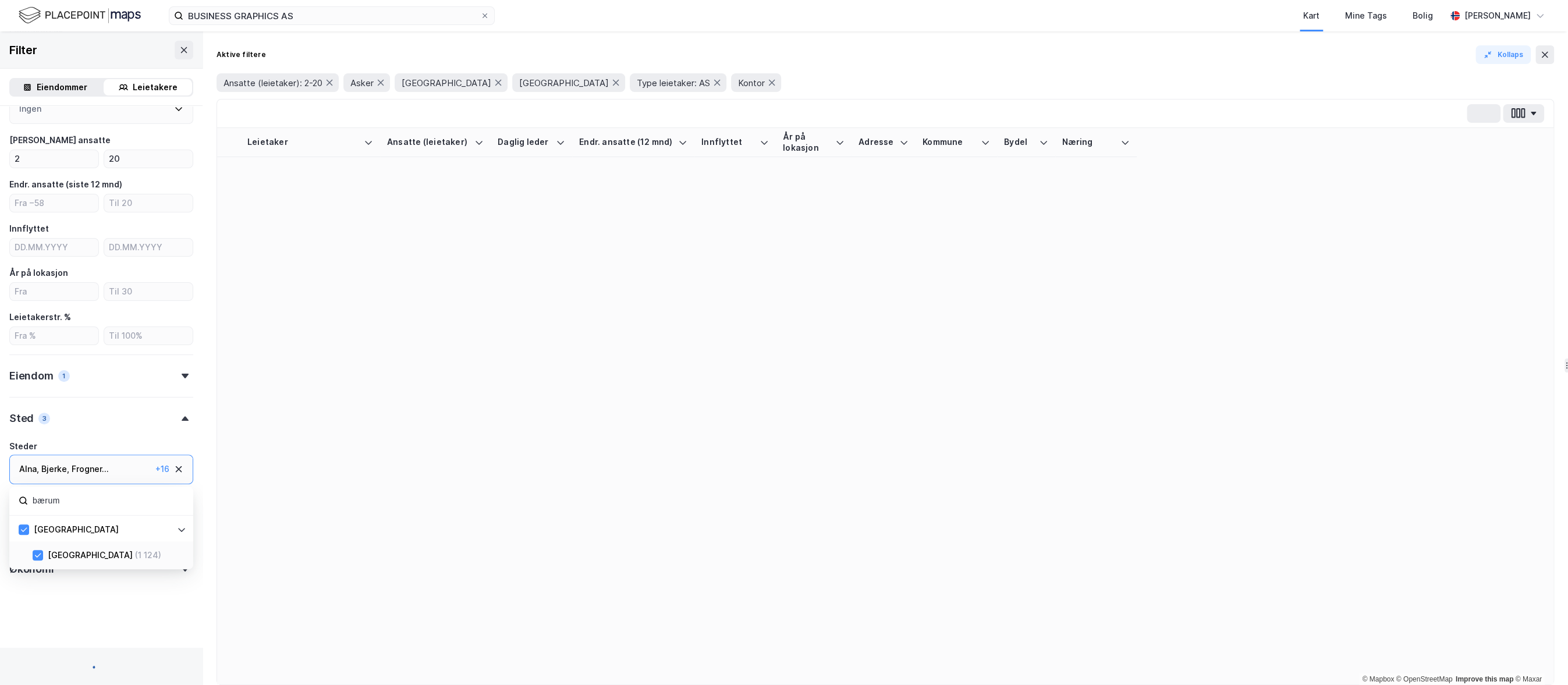
click at [47, 493] on input "bærum" at bounding box center [108, 500] width 153 height 15
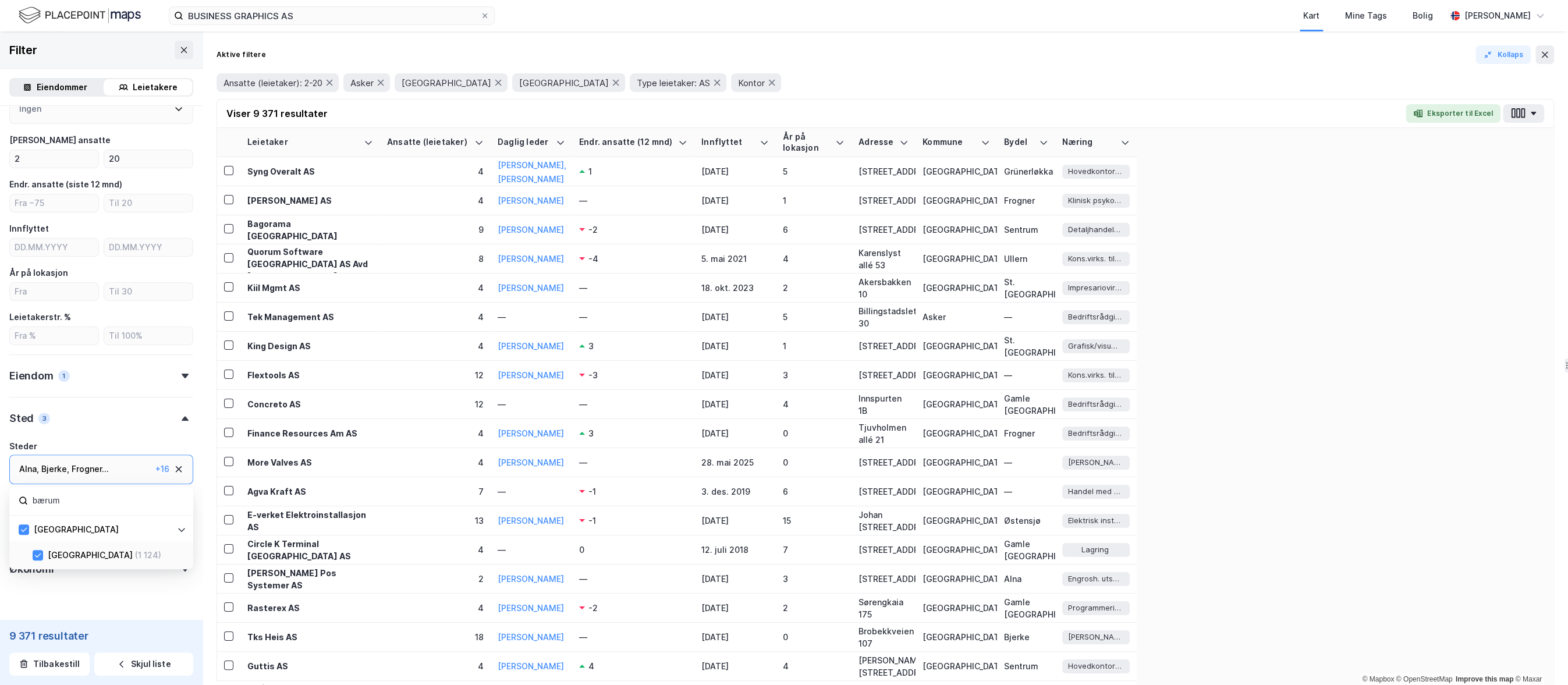
scroll to position [214, 0]
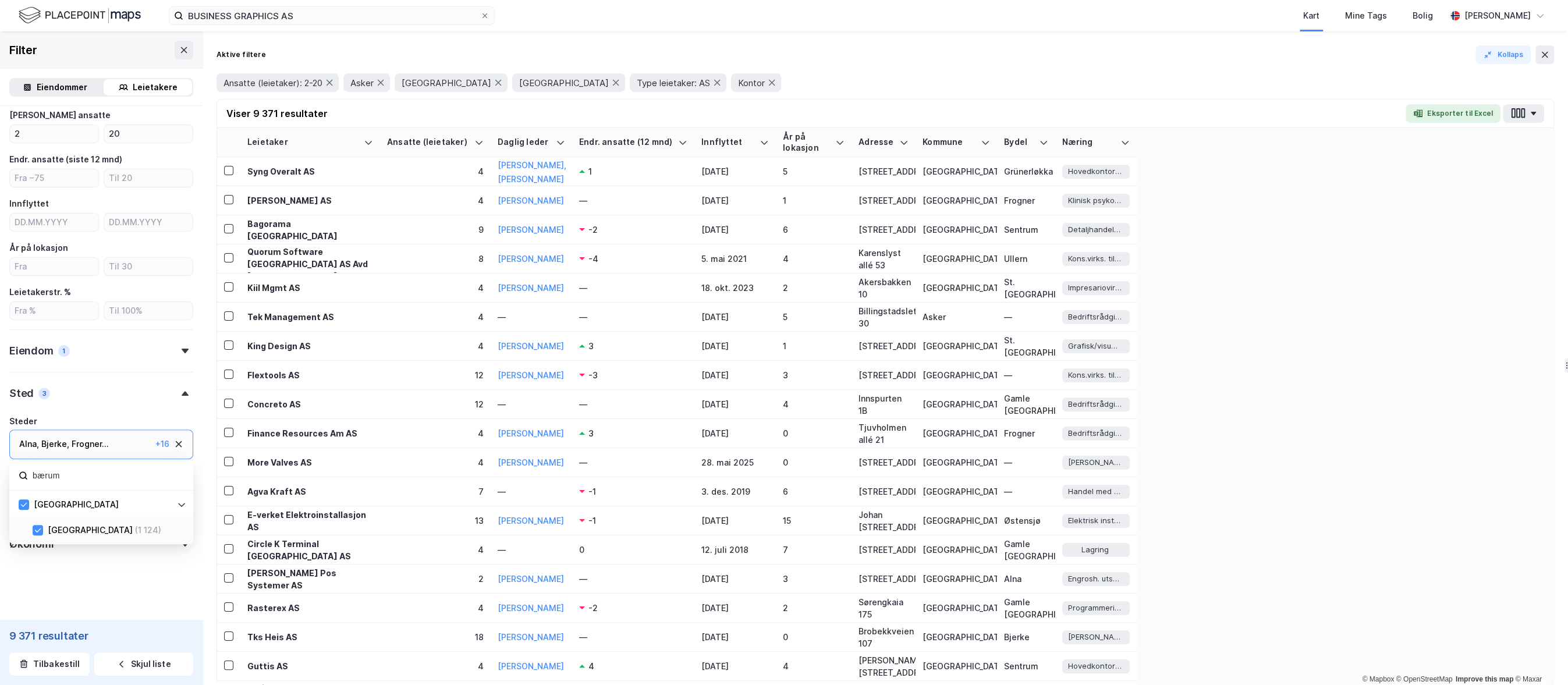
click at [47, 475] on input "bærum" at bounding box center [108, 475] width 153 height 15
click at [39, 528] on icon at bounding box center [37, 530] width 8 height 8
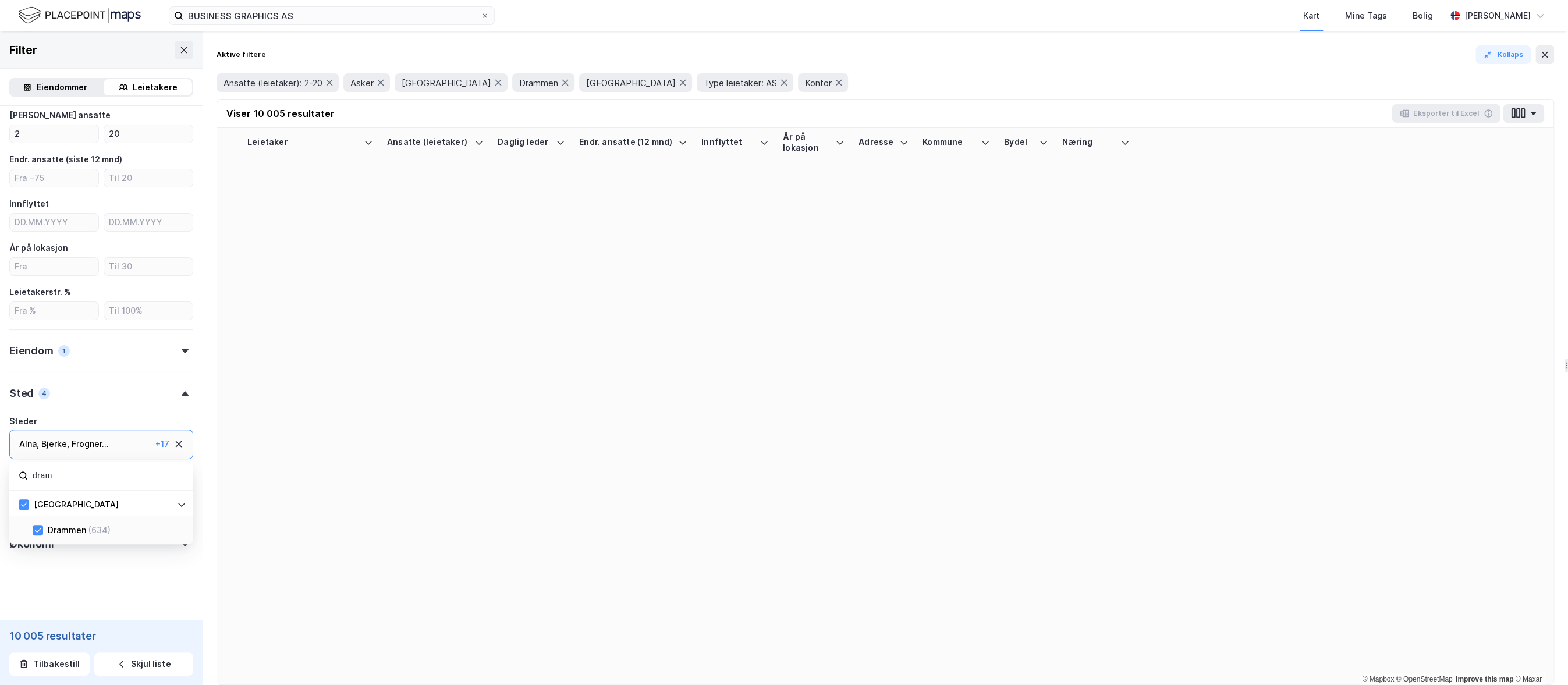
scroll to position [214, 0]
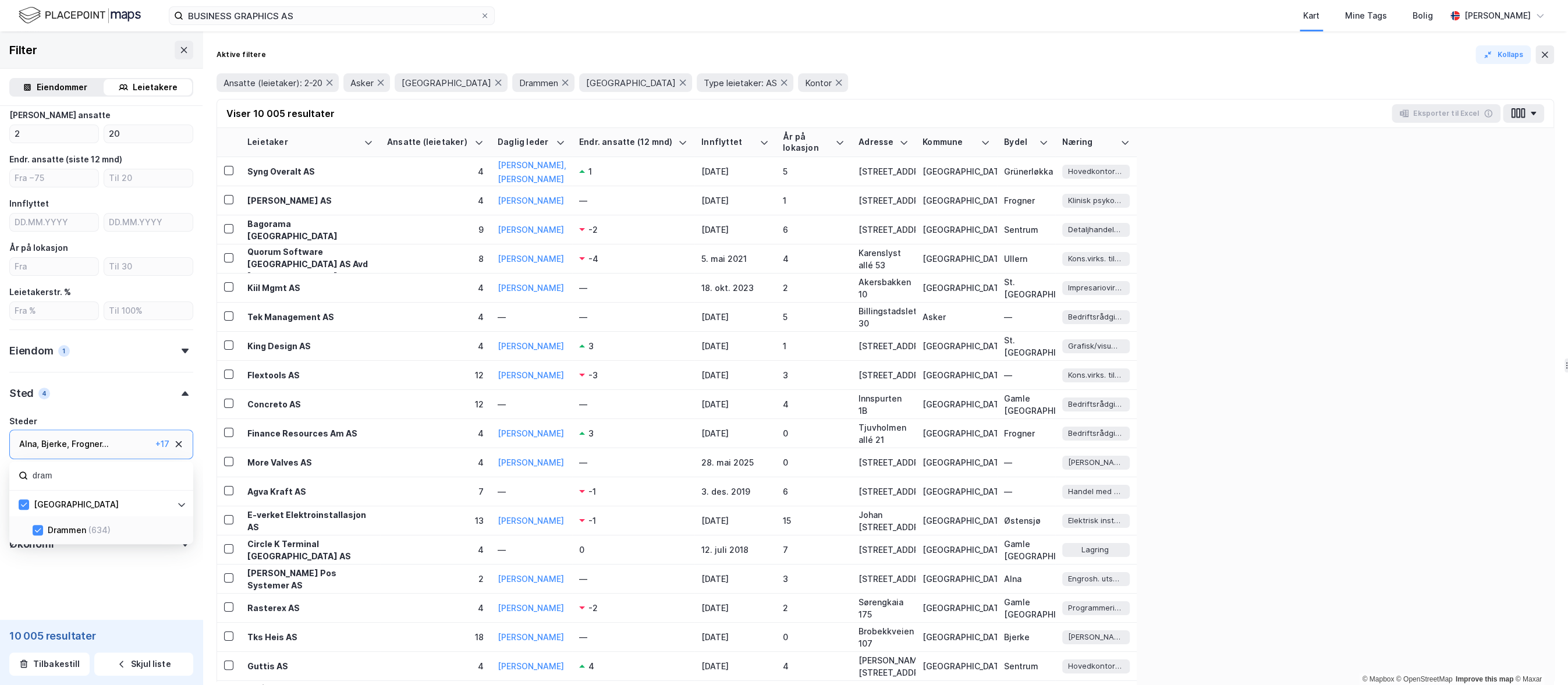
click at [53, 477] on input "dram" at bounding box center [108, 475] width 153 height 15
drag, startPoint x: 37, startPoint y: 581, endPoint x: 38, endPoint y: 555, distance: 26.0
click at [37, 581] on icon at bounding box center [37, 581] width 8 height 8
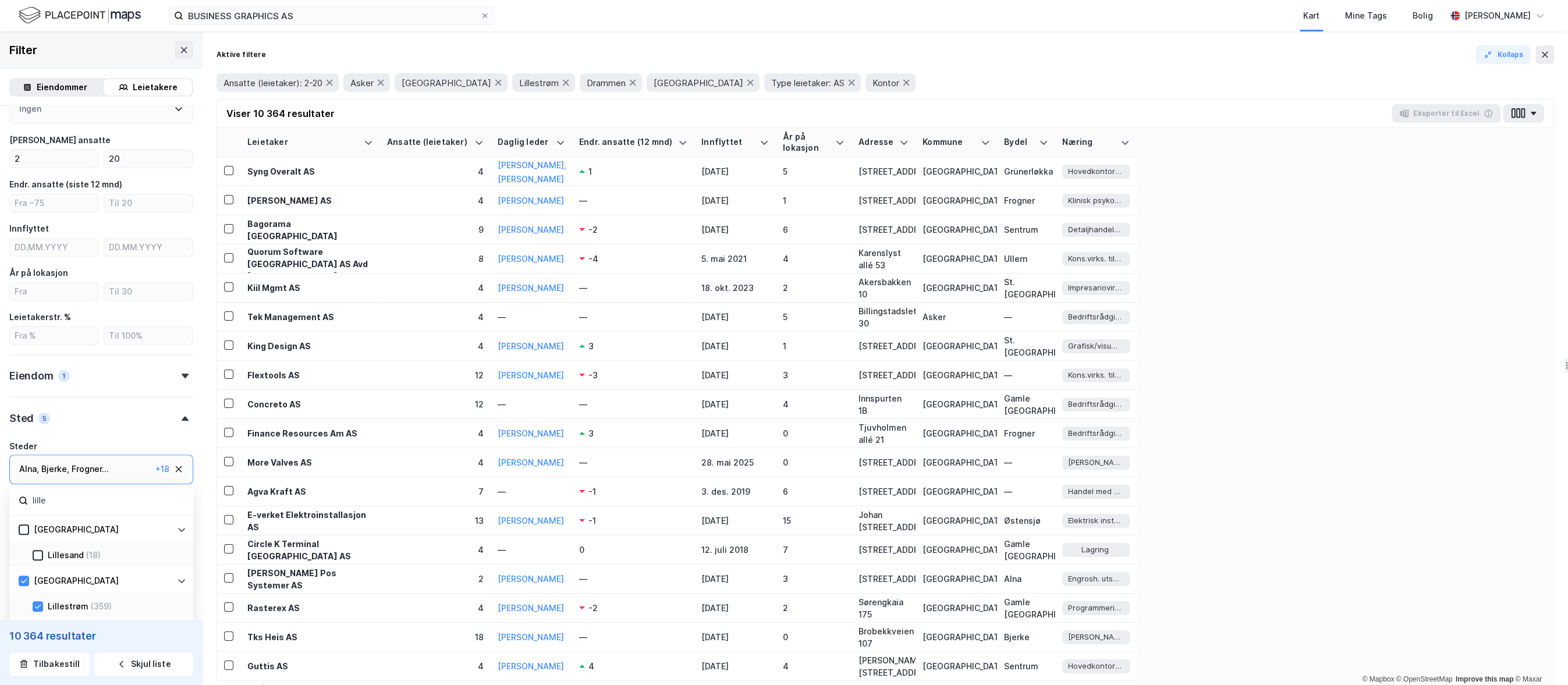
scroll to position [214, 0]
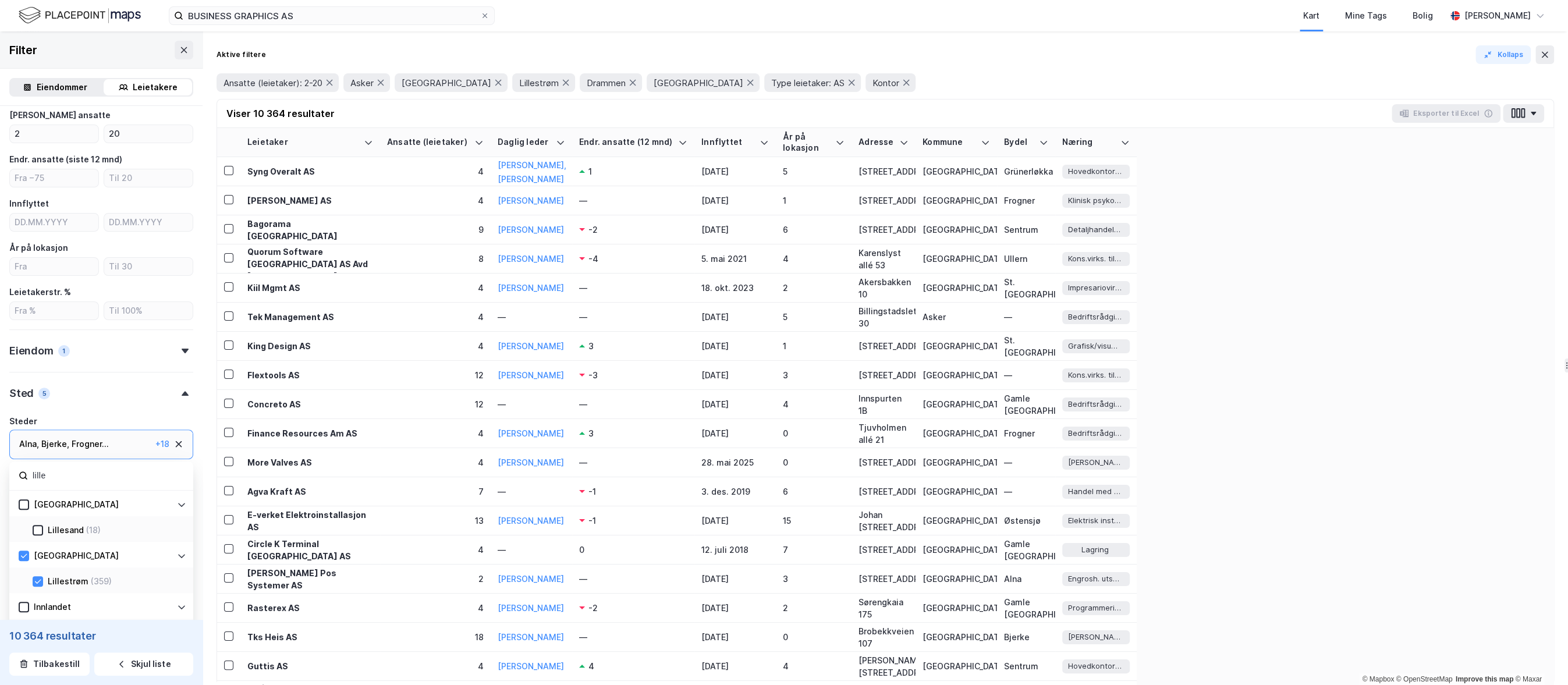
click at [53, 479] on input "lille" at bounding box center [108, 475] width 153 height 15
click at [53, 478] on input "lille" at bounding box center [108, 475] width 153 height 15
drag, startPoint x: 36, startPoint y: 527, endPoint x: 35, endPoint y: 493, distance: 34.0
click at [36, 527] on icon at bounding box center [37, 530] width 8 height 8
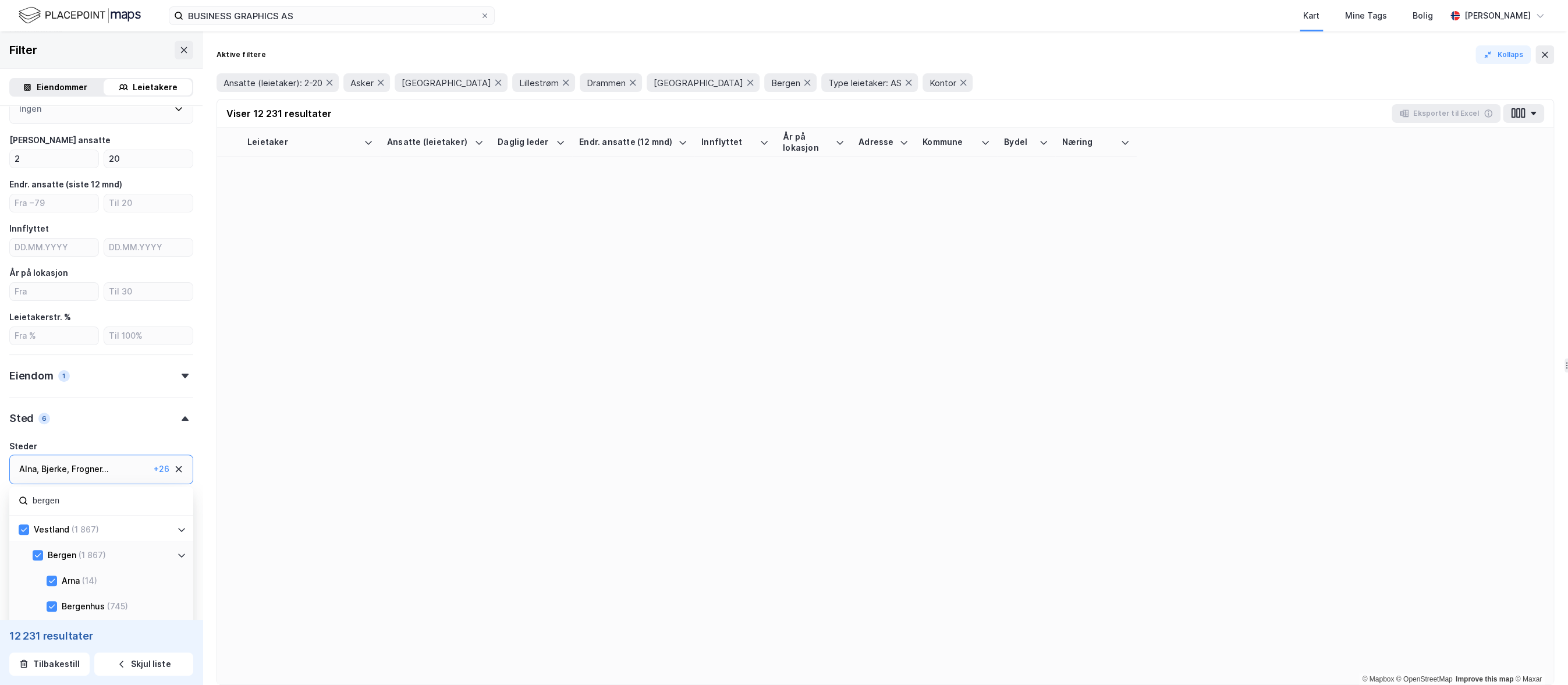
scroll to position [214, 0]
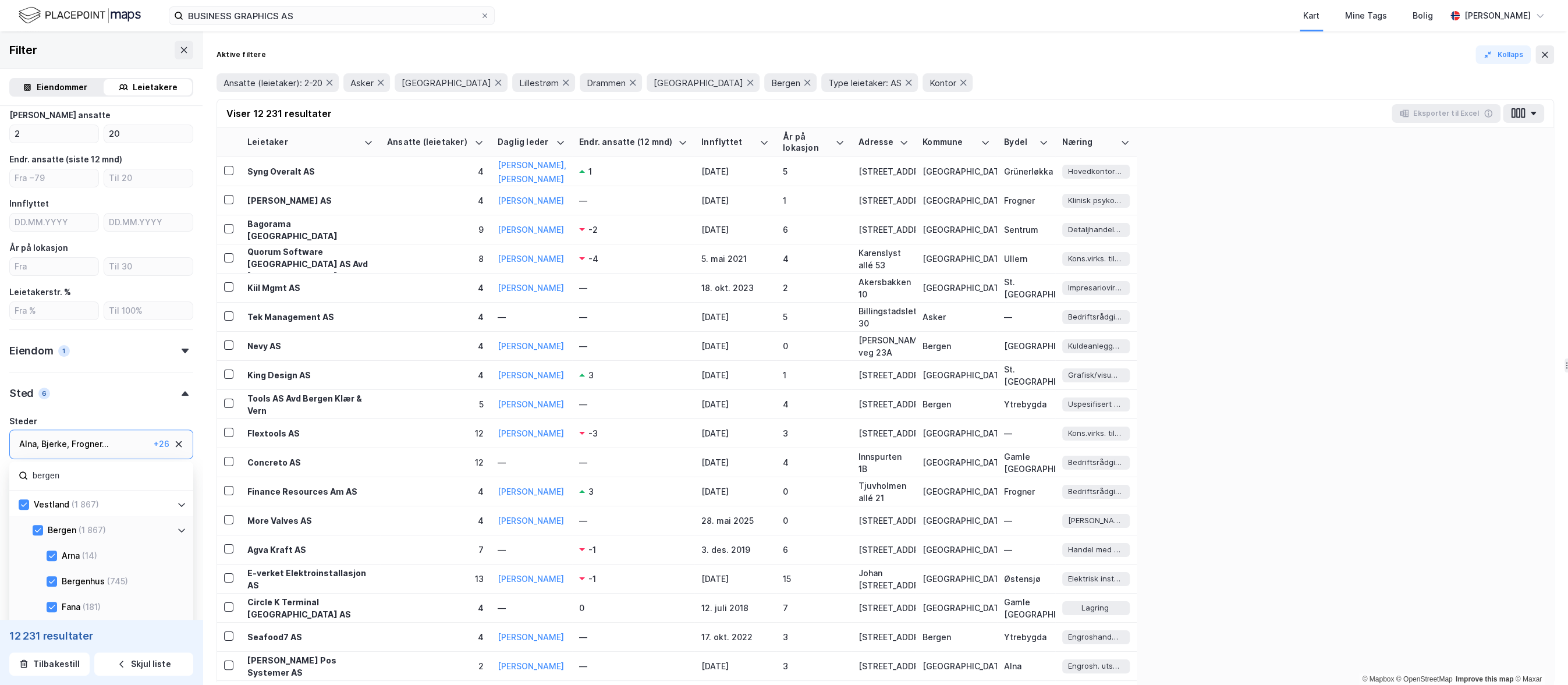
click at [45, 459] on div "Alna , [PERSON_NAME] , Frogner ... Gamle [GEOGRAPHIC_DATA] , [GEOGRAPHIC_DATA] …" at bounding box center [101, 445] width 184 height 29
click at [47, 476] on input "bergen" at bounding box center [108, 475] width 153 height 15
type input "trondhei"
click at [37, 532] on icon at bounding box center [37, 530] width 8 height 8
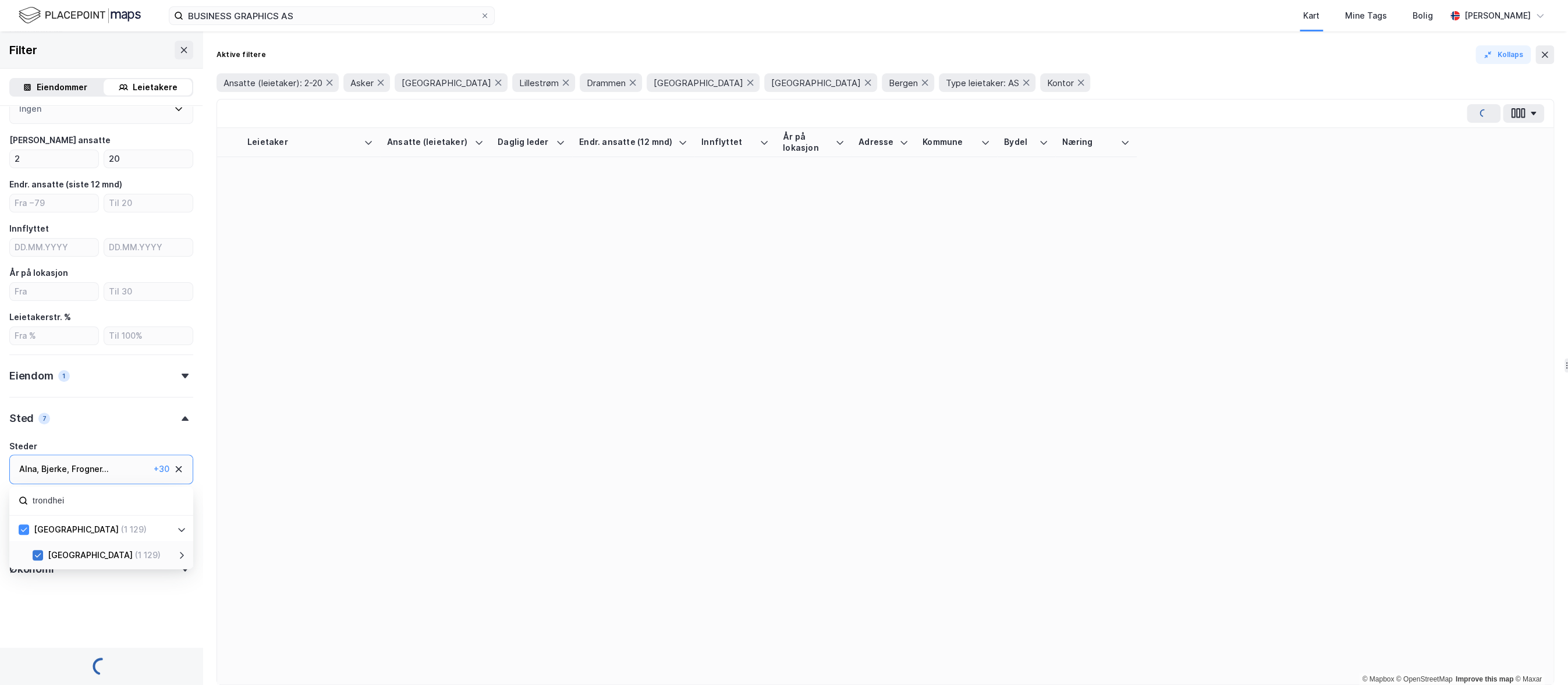
scroll to position [214, 0]
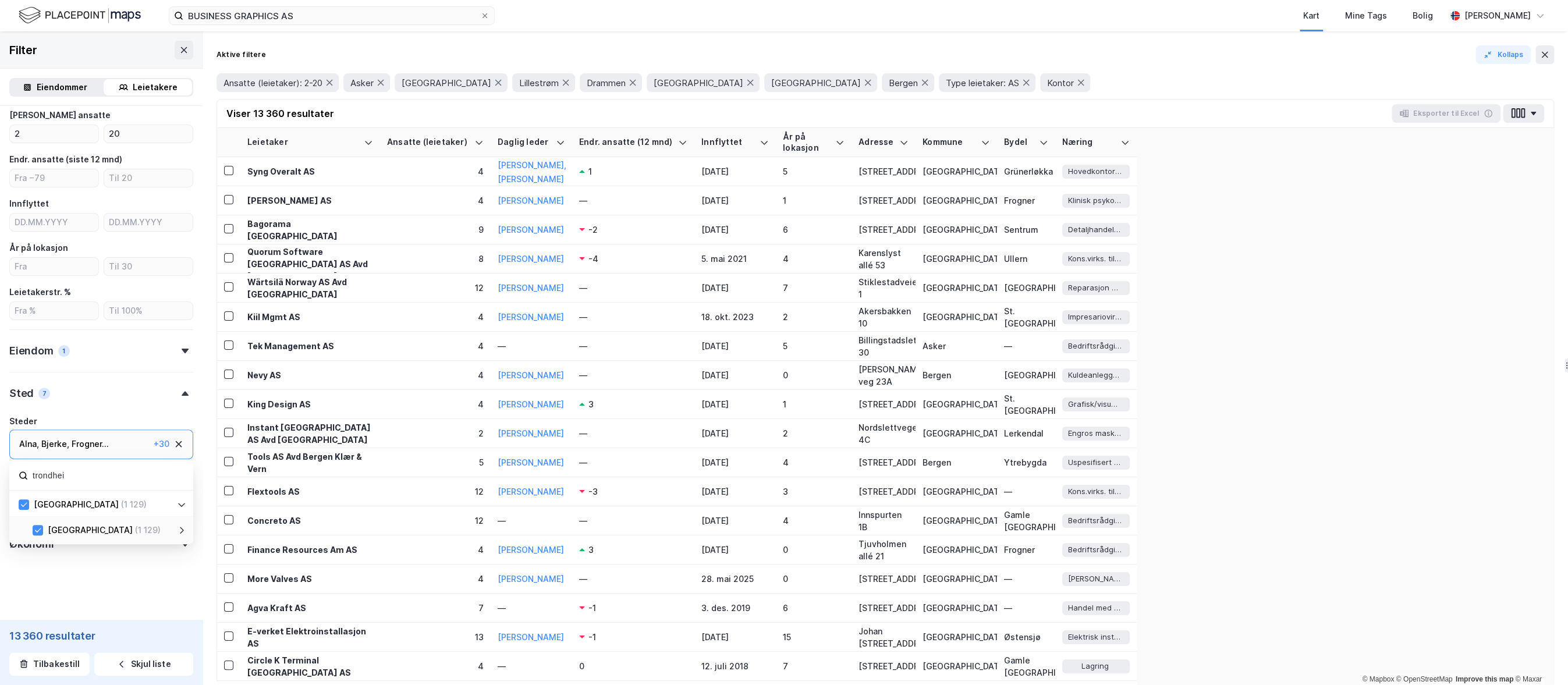
click at [36, 580] on form "Type leietaker Boligforeninger (640) Offentlig (224) Selskap (13 719) Utenlands…" at bounding box center [101, 258] width 184 height 712
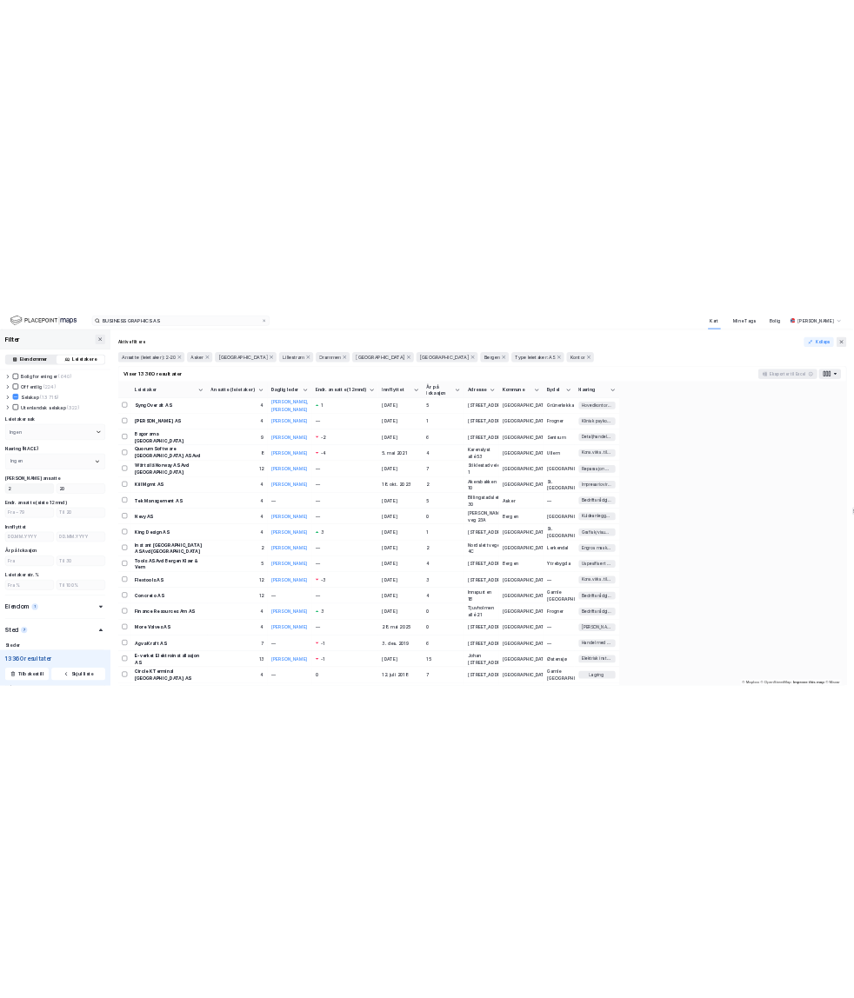
scroll to position [30, 0]
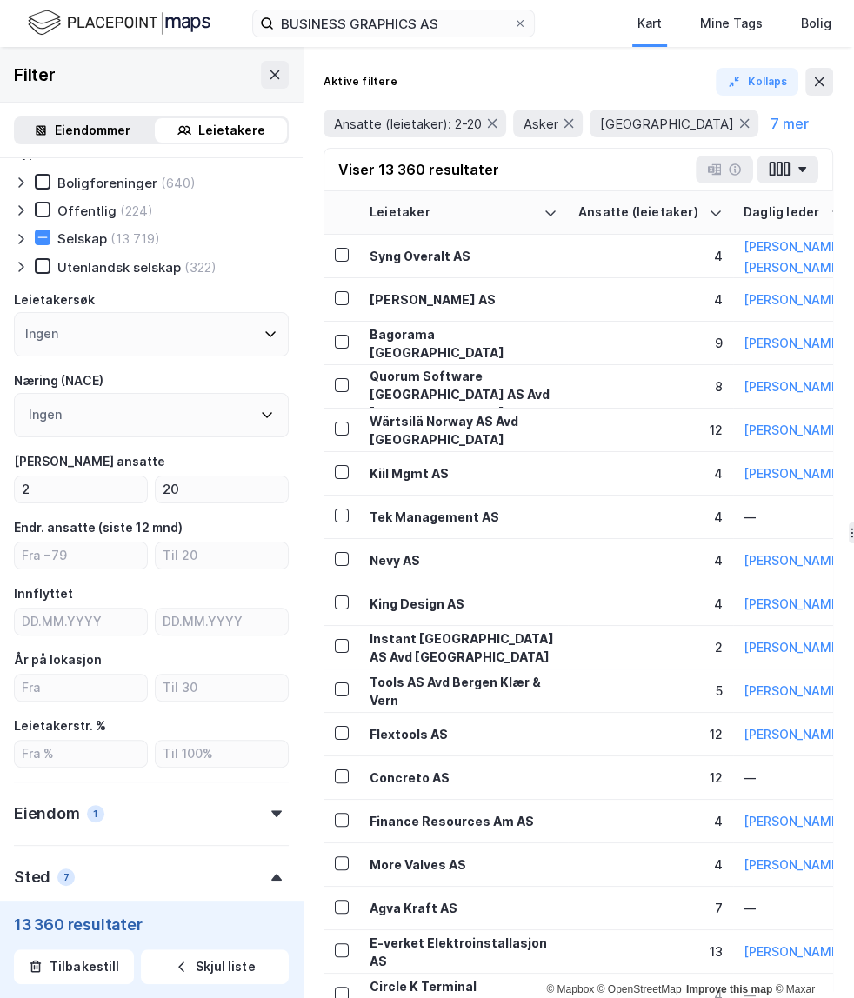
click at [97, 405] on div "Ingen" at bounding box center [151, 415] width 275 height 44
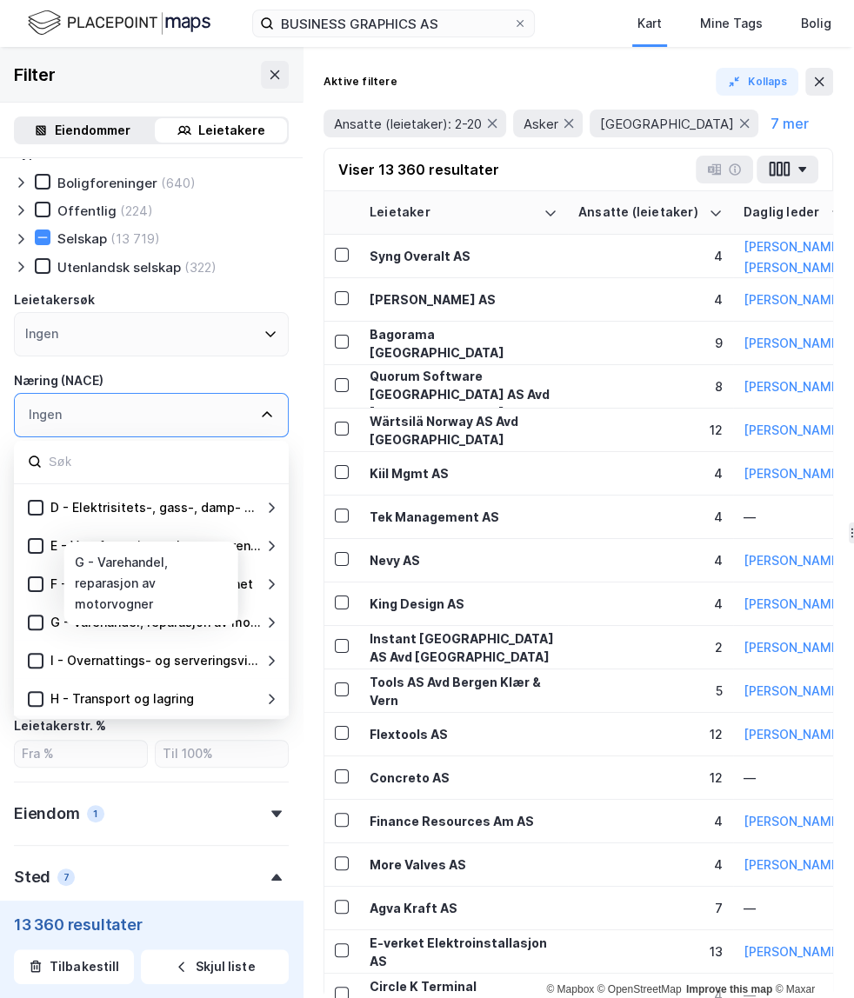
scroll to position [113, 0]
click at [38, 659] on icon at bounding box center [36, 660] width 12 height 12
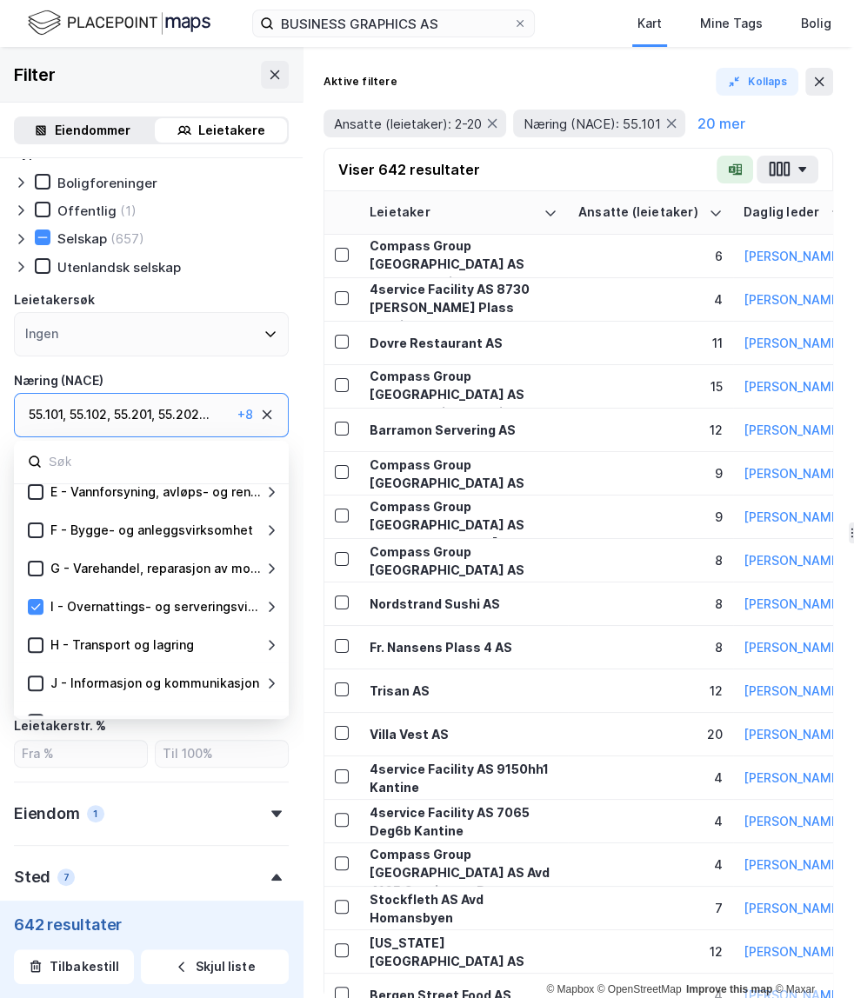
scroll to position [205, 0]
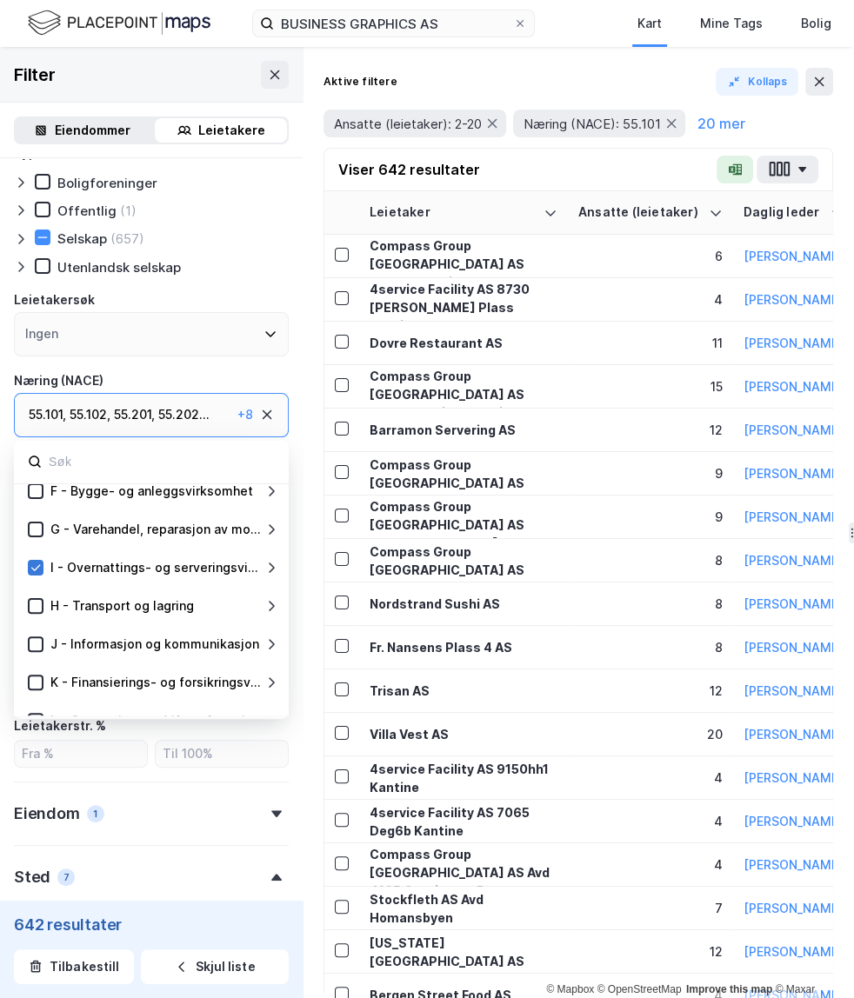
click at [39, 566] on icon at bounding box center [36, 568] width 12 height 12
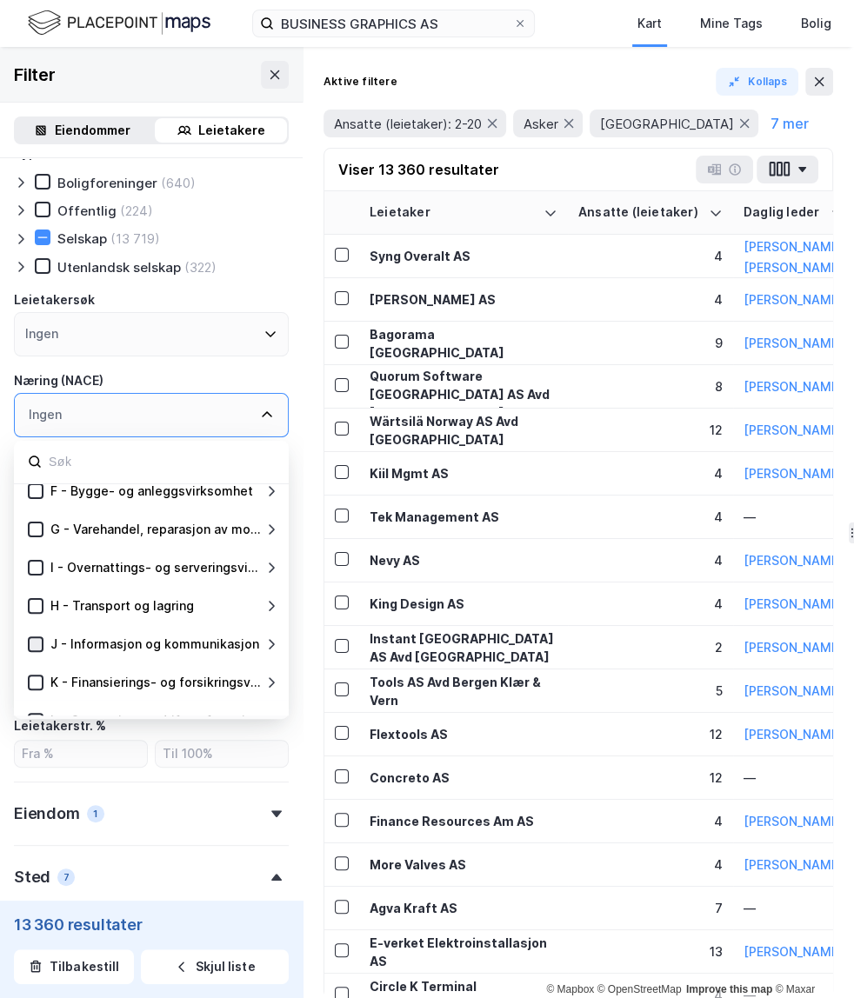
click at [36, 641] on icon at bounding box center [36, 644] width 12 height 12
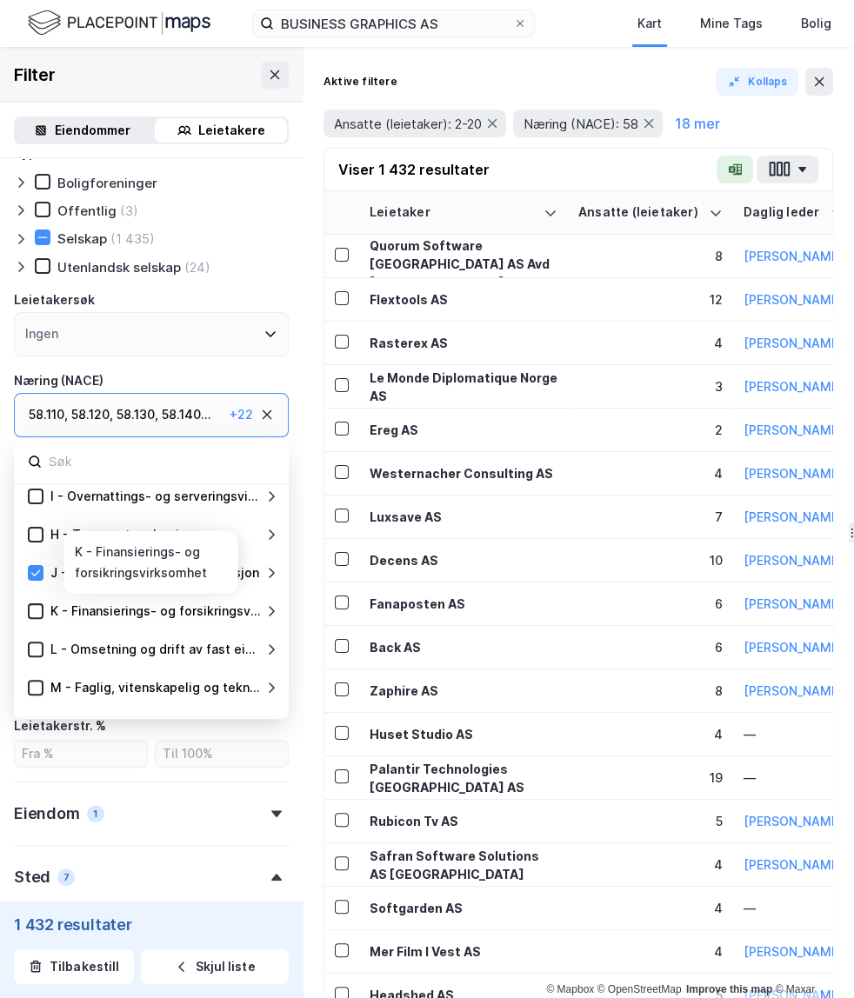
scroll to position [278, 0]
click at [34, 605] on icon at bounding box center [36, 609] width 12 height 12
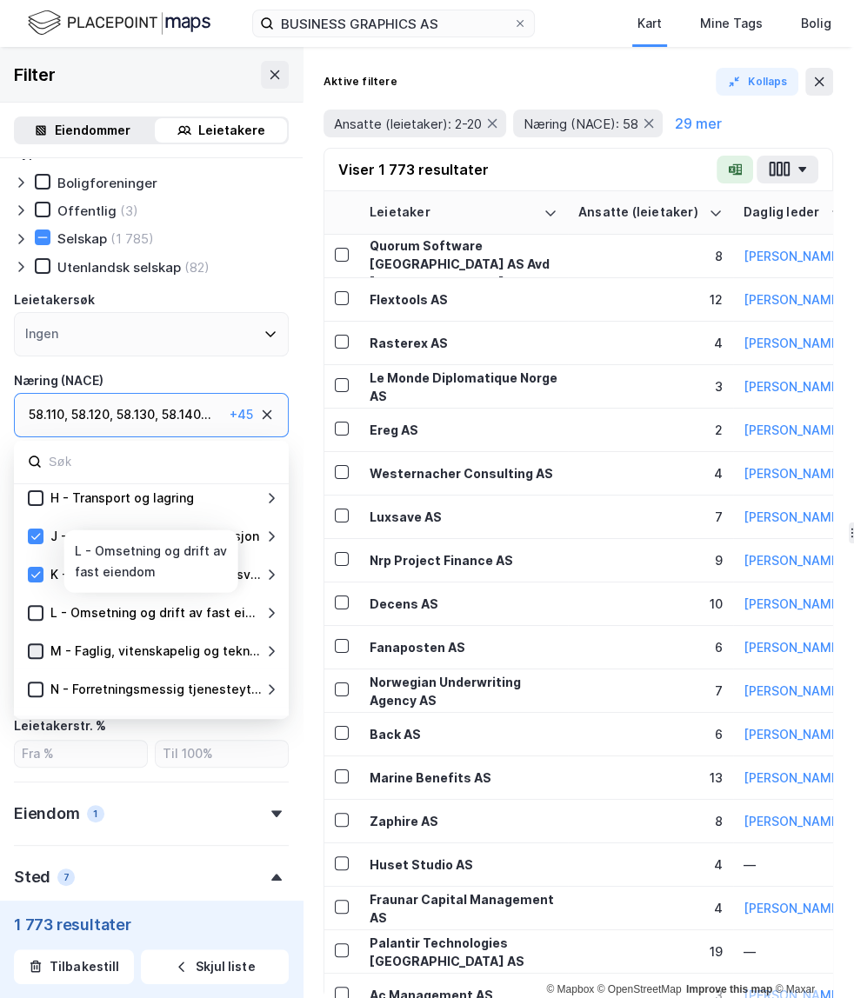
scroll to position [316, 0]
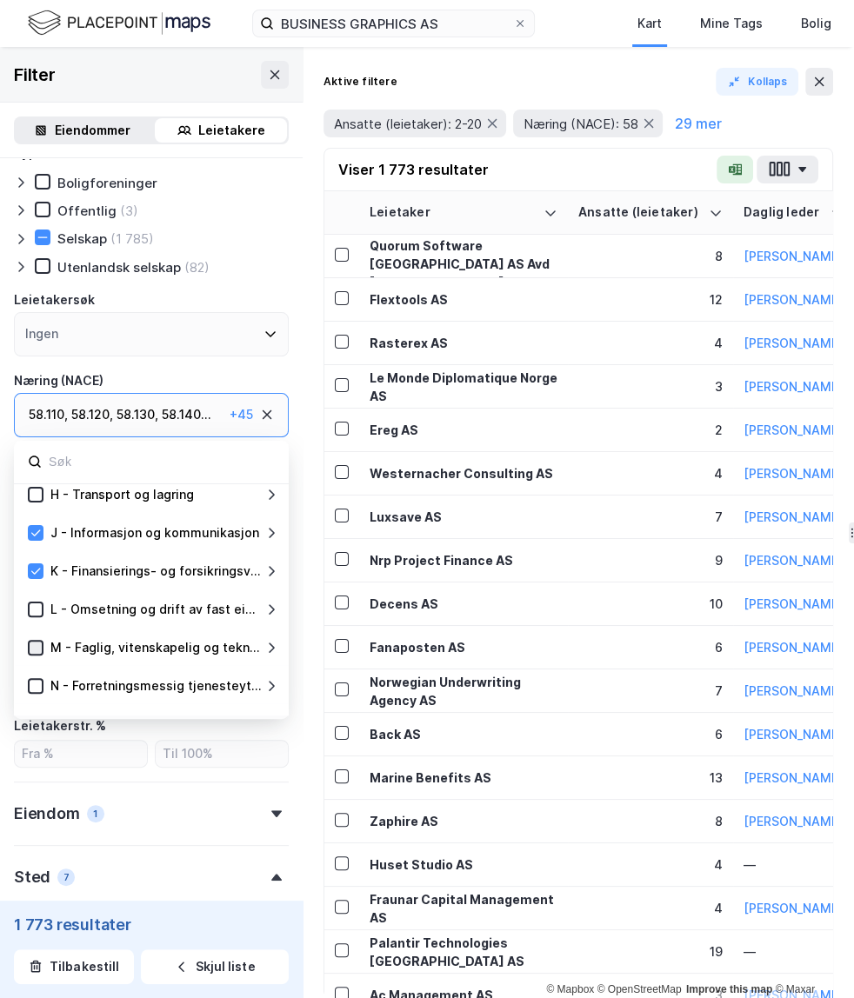
click at [38, 649] on icon at bounding box center [36, 648] width 12 height 12
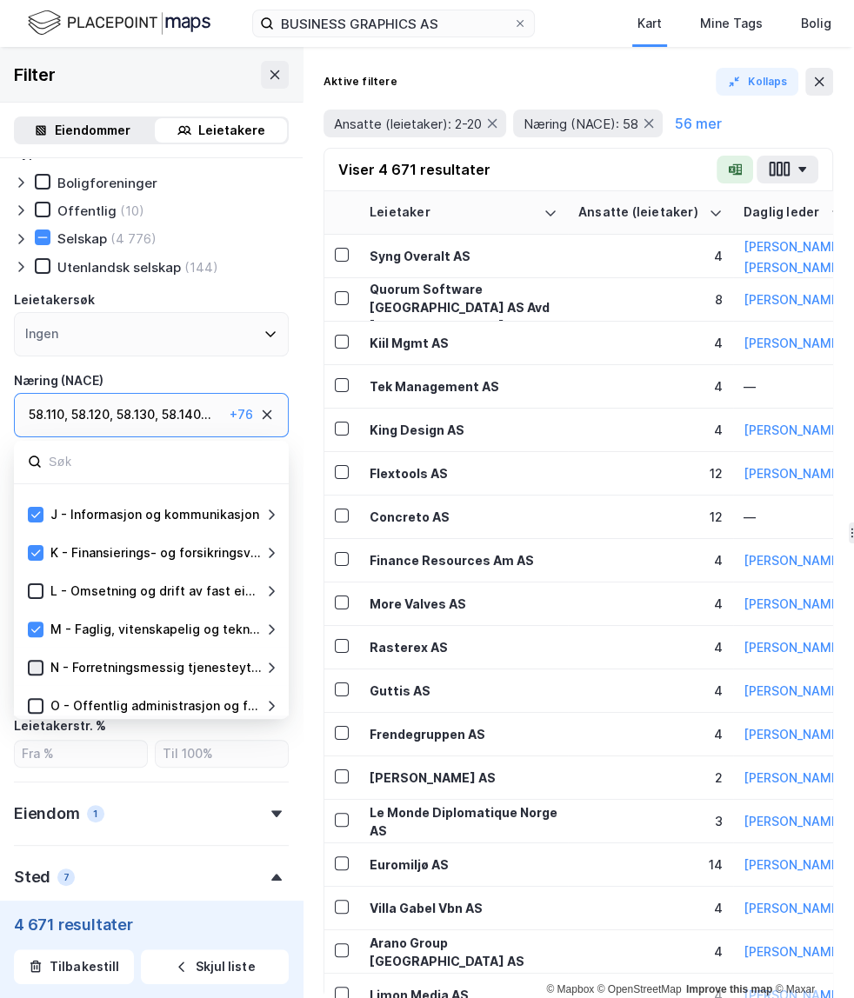
click at [30, 664] on icon at bounding box center [36, 668] width 12 height 12
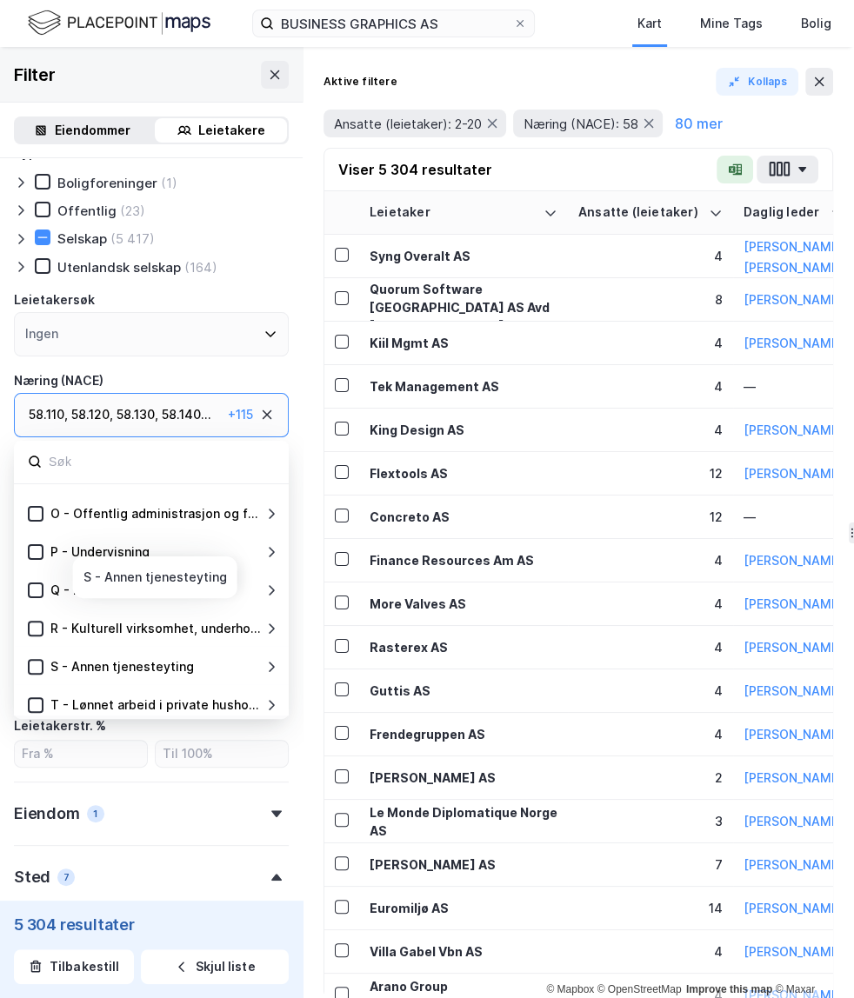
scroll to position [571, 0]
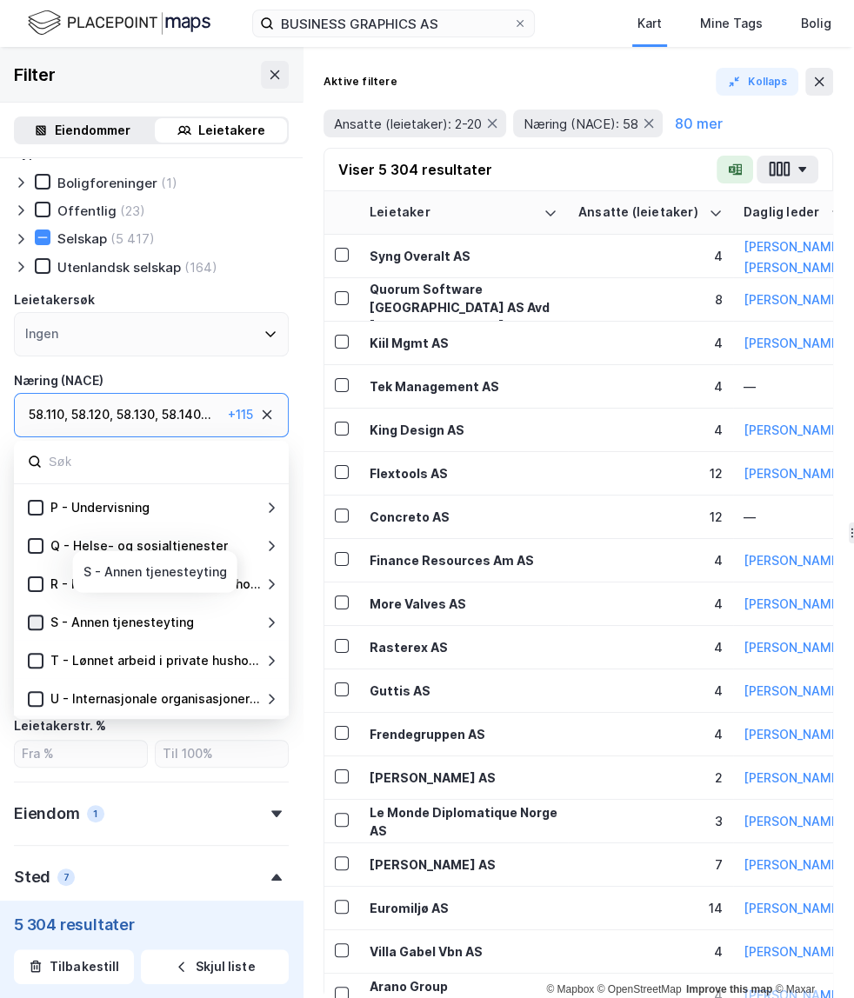
click at [36, 622] on icon at bounding box center [36, 622] width 10 height 6
click at [38, 579] on icon at bounding box center [36, 584] width 12 height 12
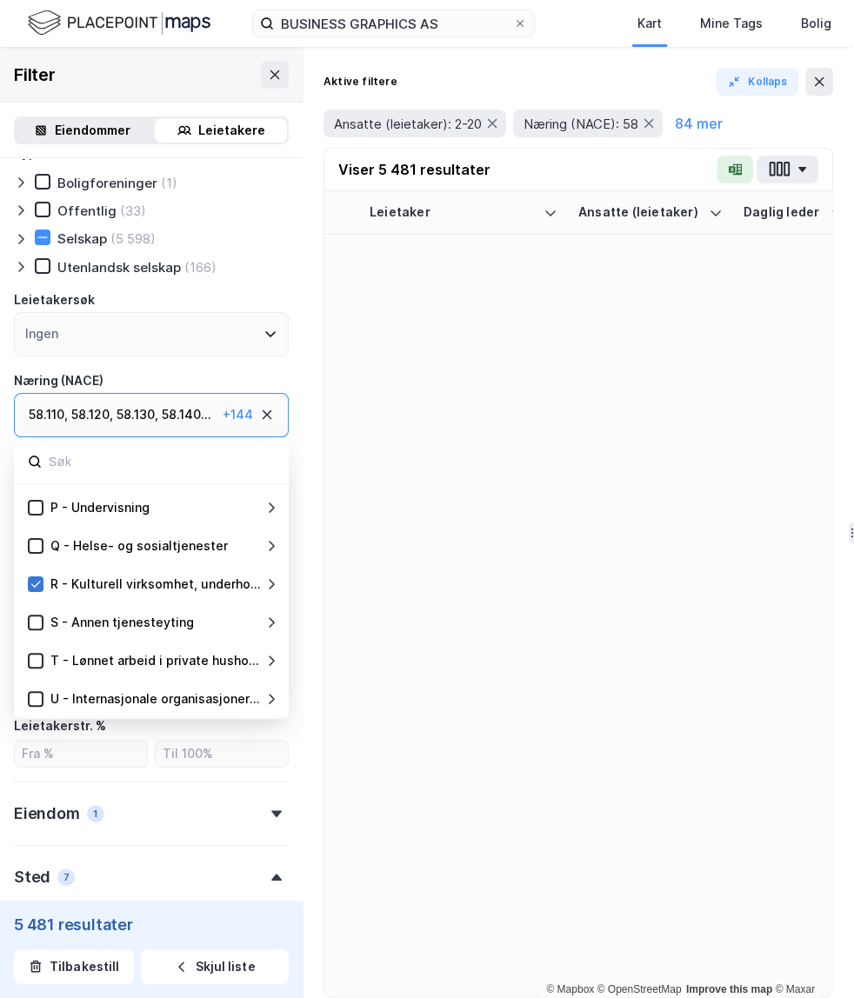
click at [38, 579] on icon at bounding box center [36, 584] width 12 height 12
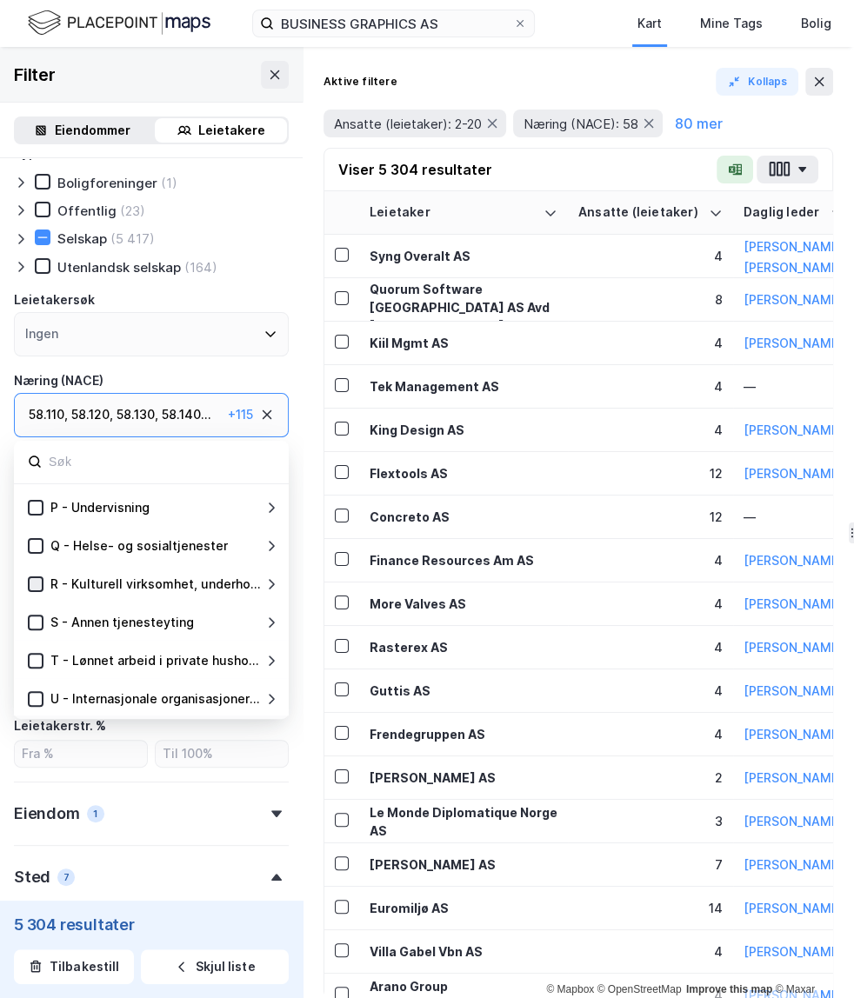
drag, startPoint x: 36, startPoint y: 562, endPoint x: 36, endPoint y: 576, distance: 13.0
click at [36, 576] on div at bounding box center [36, 584] width 16 height 16
click at [37, 700] on icon at bounding box center [36, 699] width 12 height 12
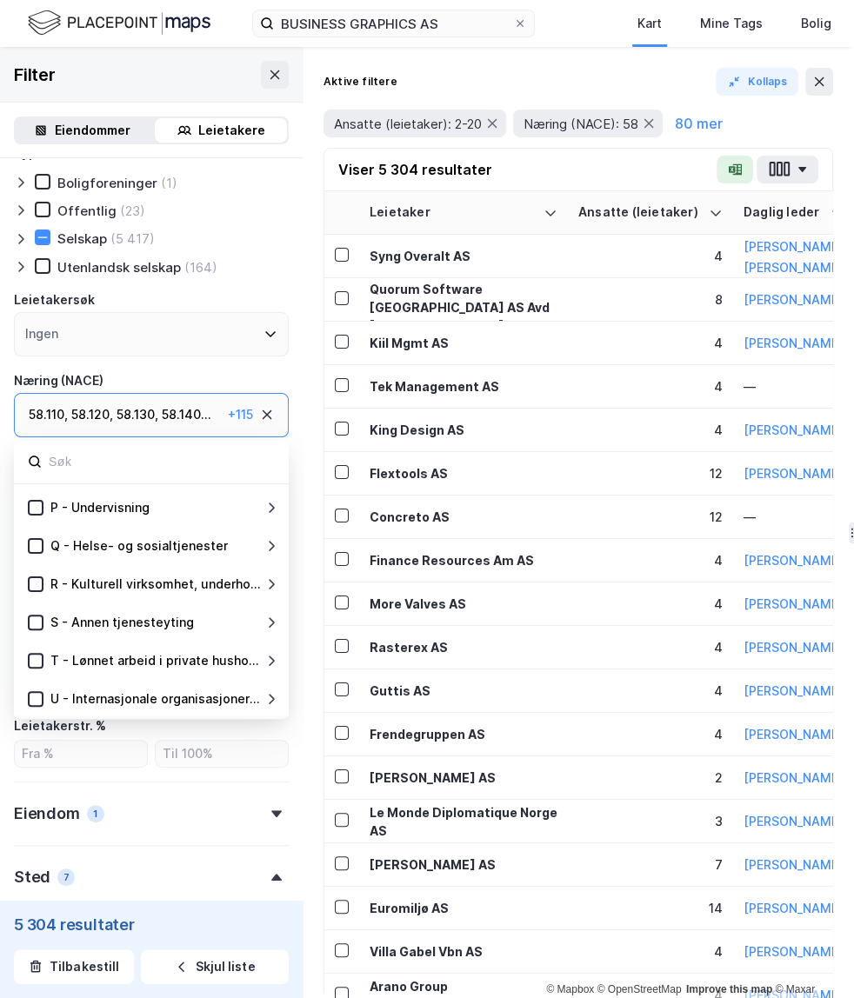
click at [35, 663] on icon at bounding box center [36, 661] width 12 height 12
click at [34, 660] on icon at bounding box center [36, 661] width 12 height 12
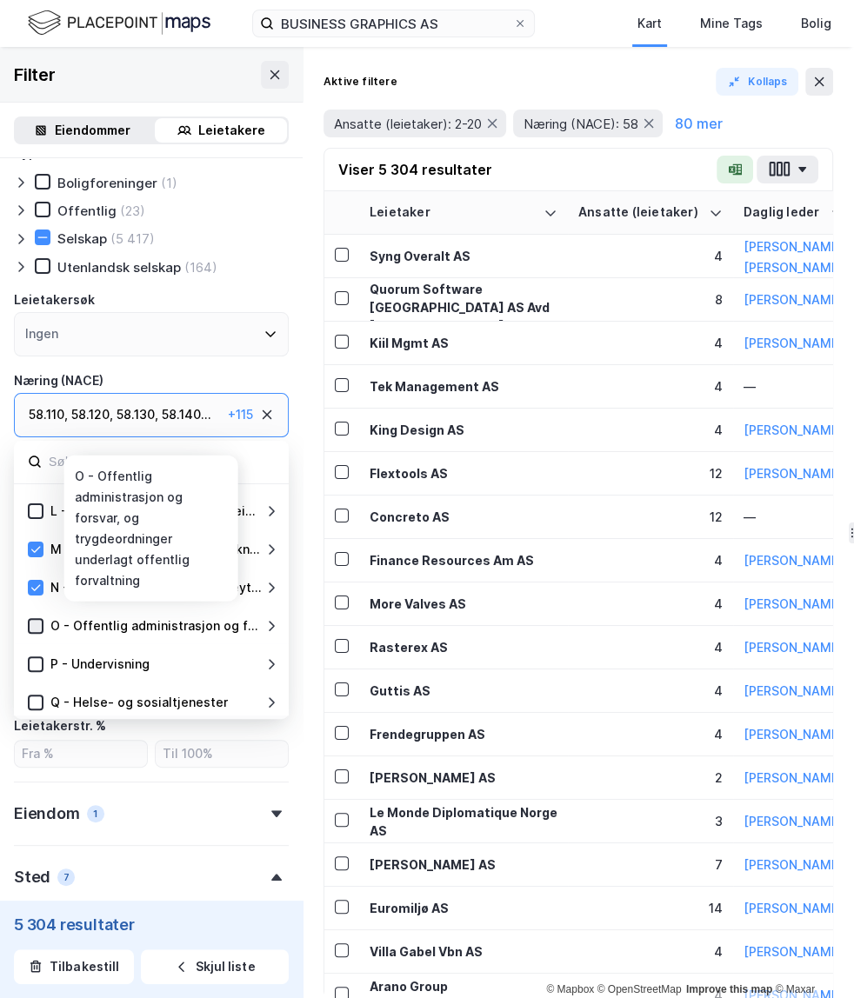
scroll to position [409, 0]
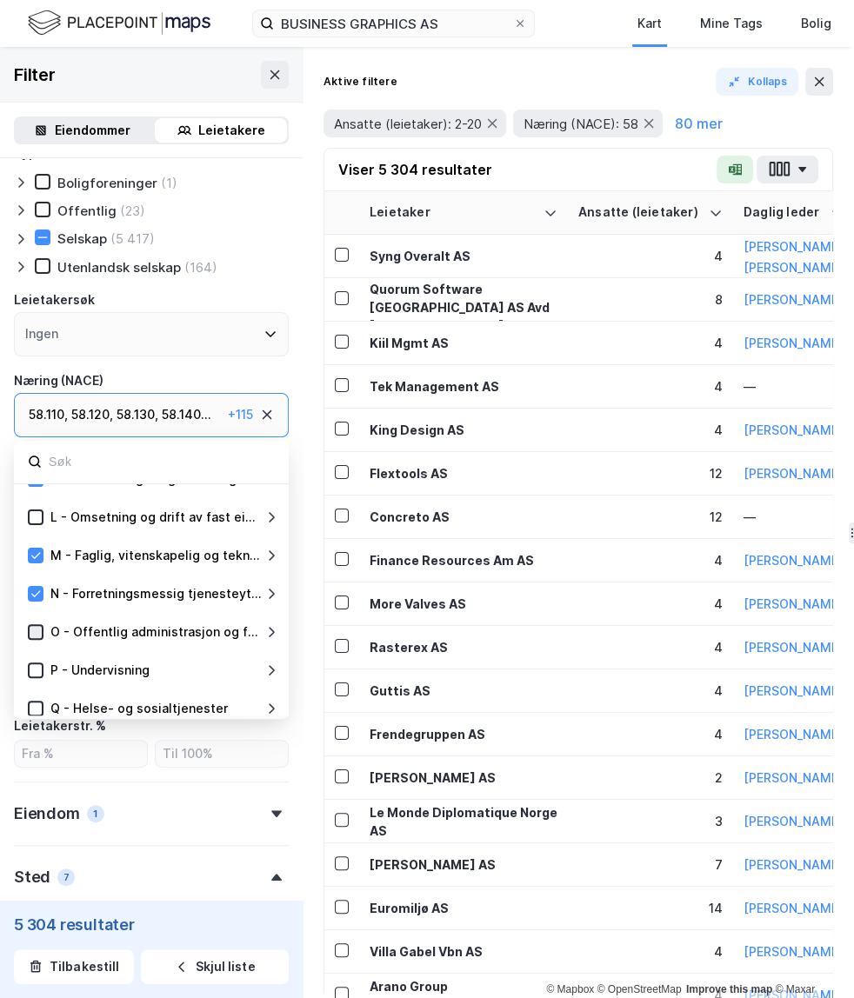
click at [41, 634] on div at bounding box center [36, 632] width 16 height 16
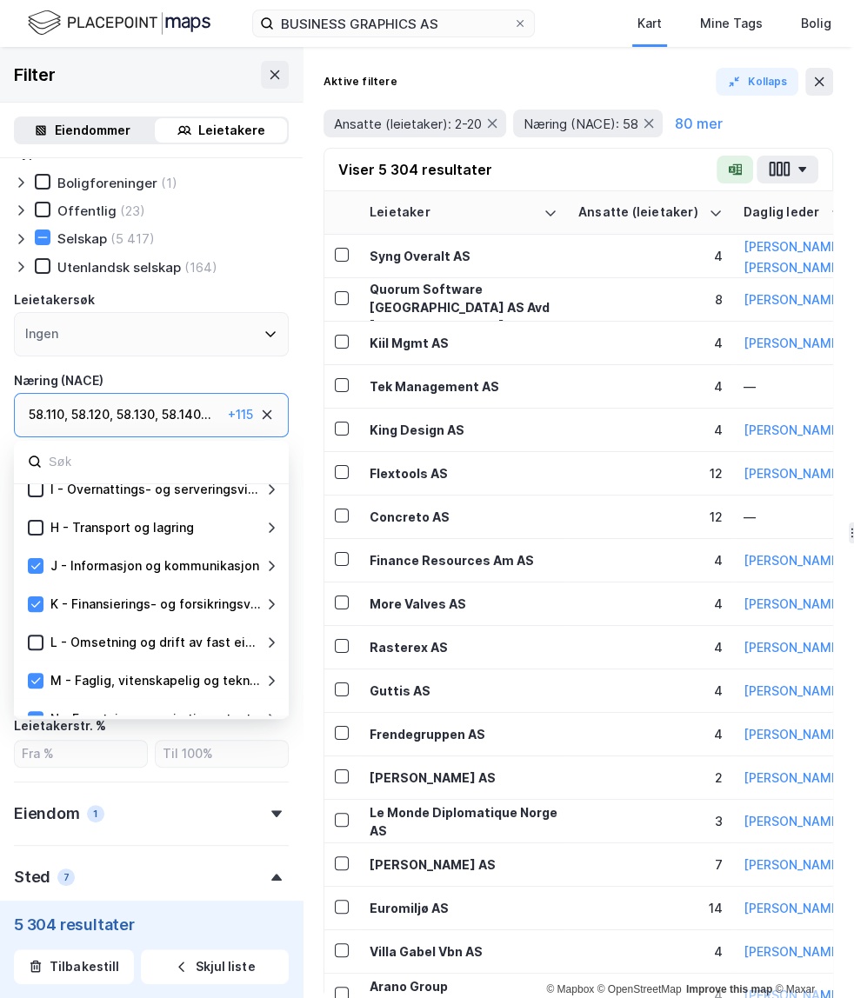
scroll to position [267, 0]
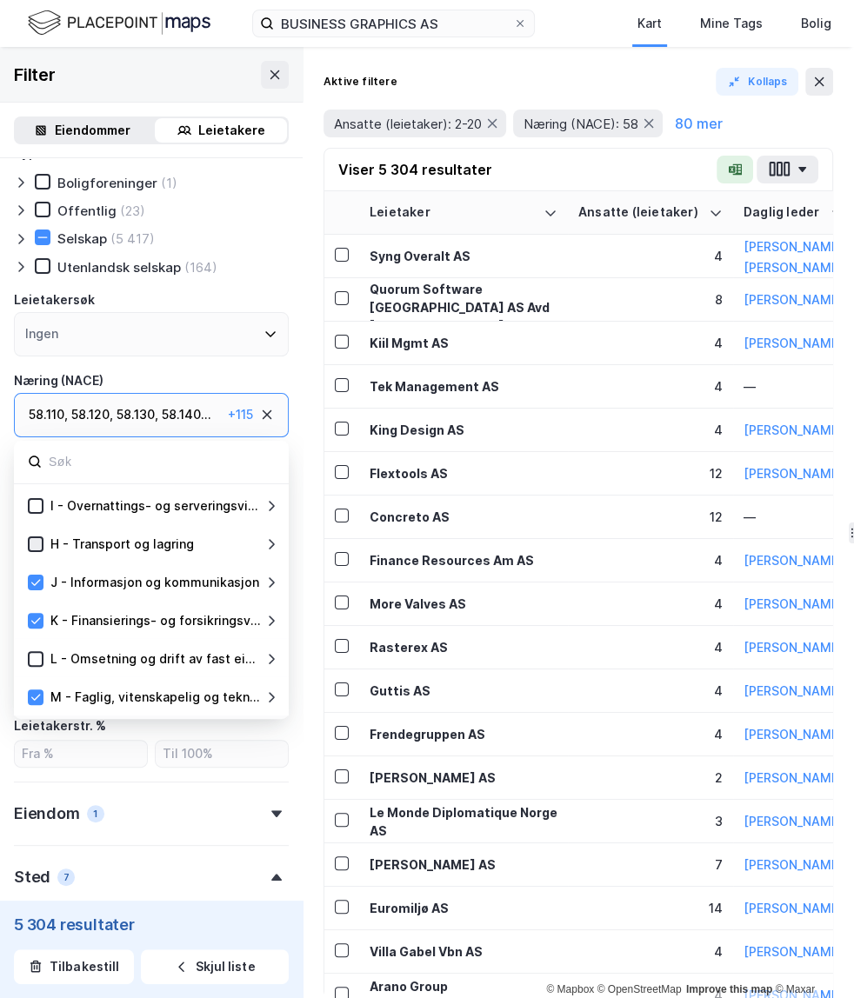
click at [30, 542] on icon at bounding box center [36, 544] width 12 height 12
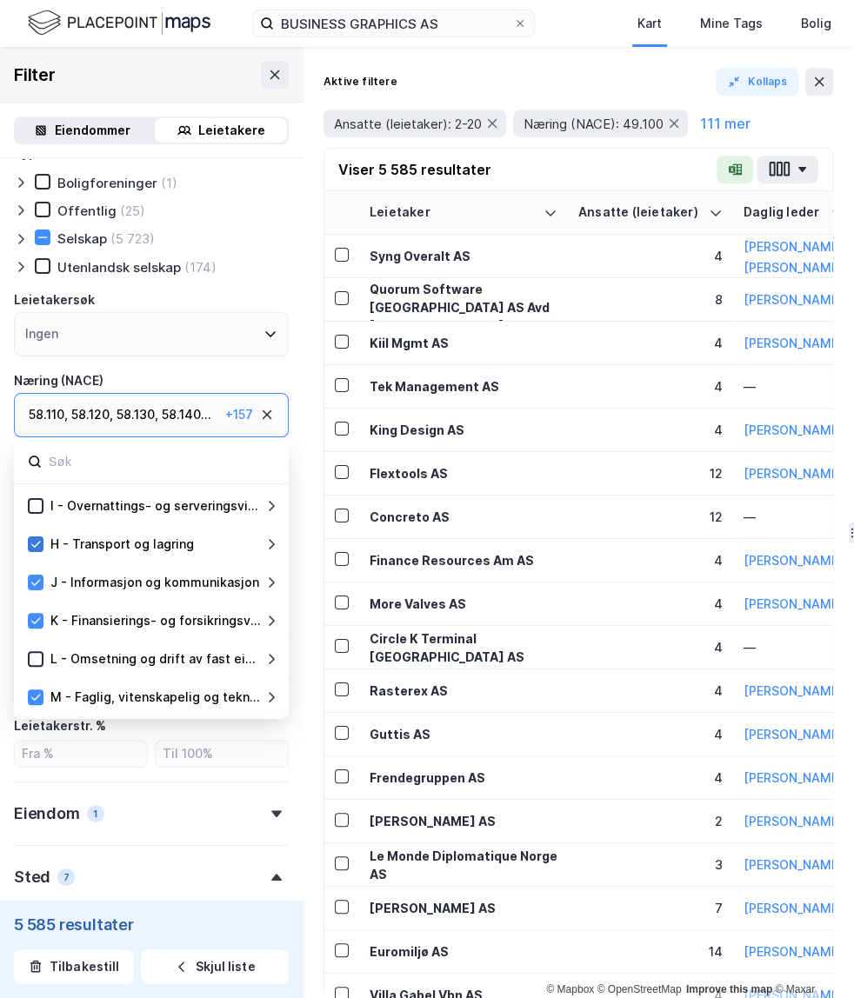
click at [36, 544] on icon at bounding box center [36, 544] width 10 height 6
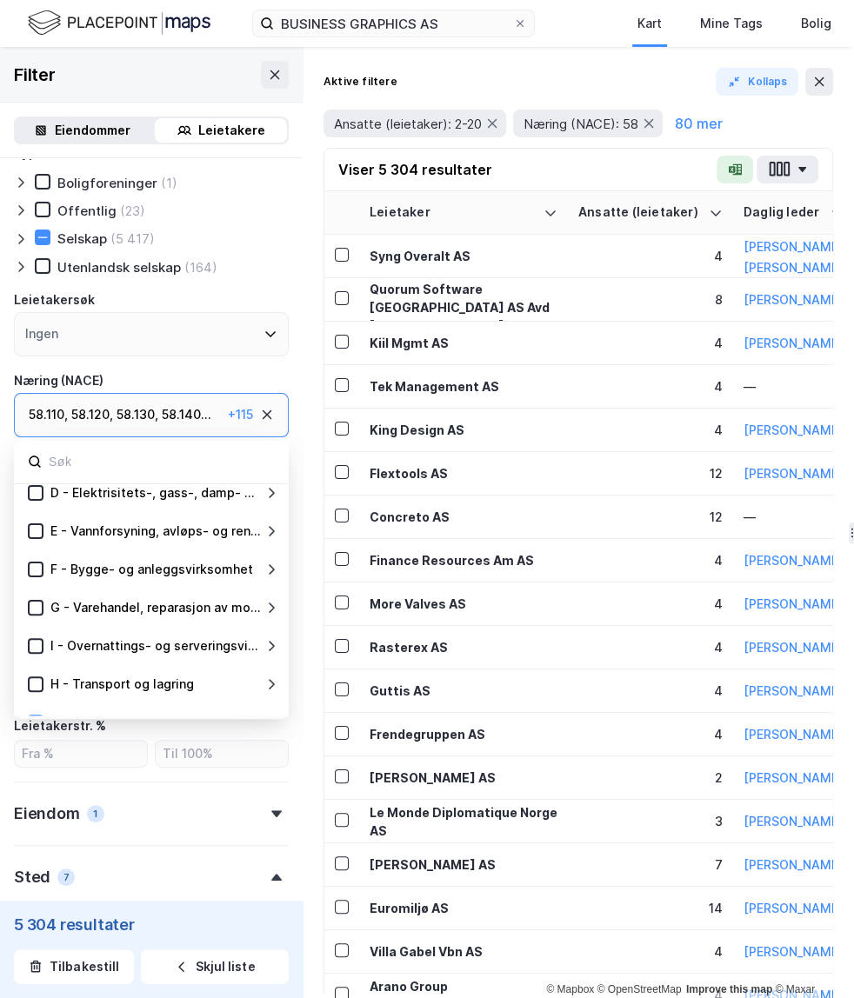
scroll to position [92, 0]
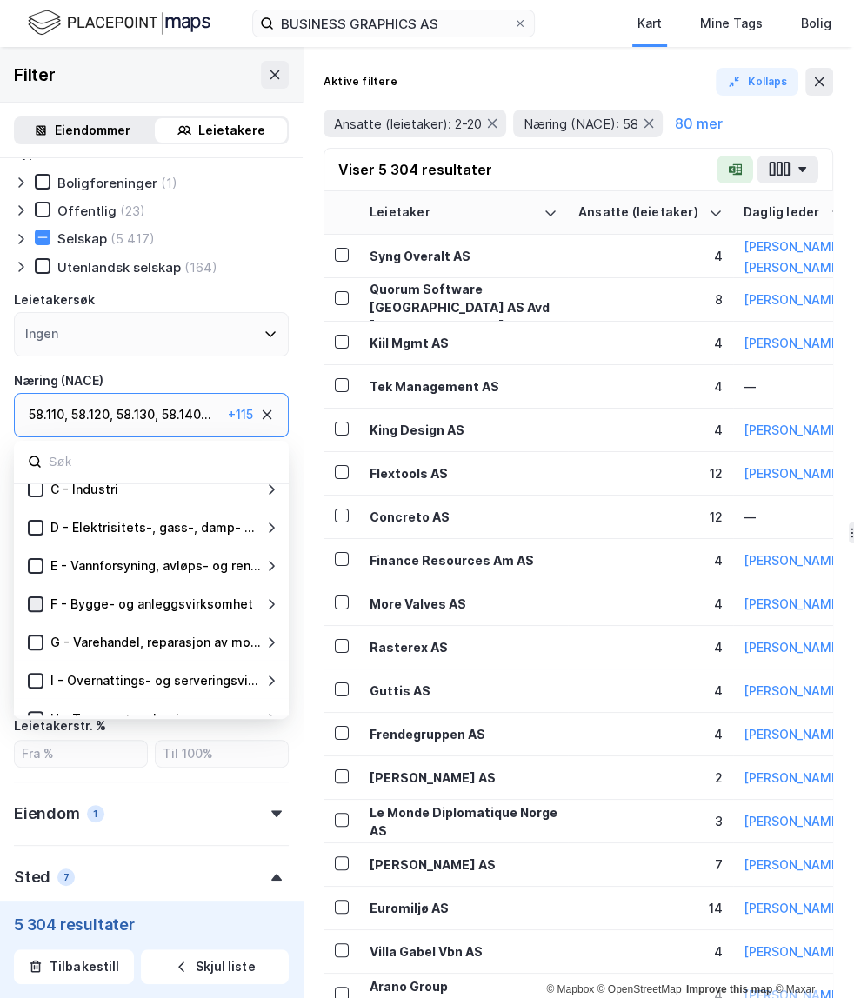
click at [35, 602] on icon at bounding box center [36, 604] width 12 height 12
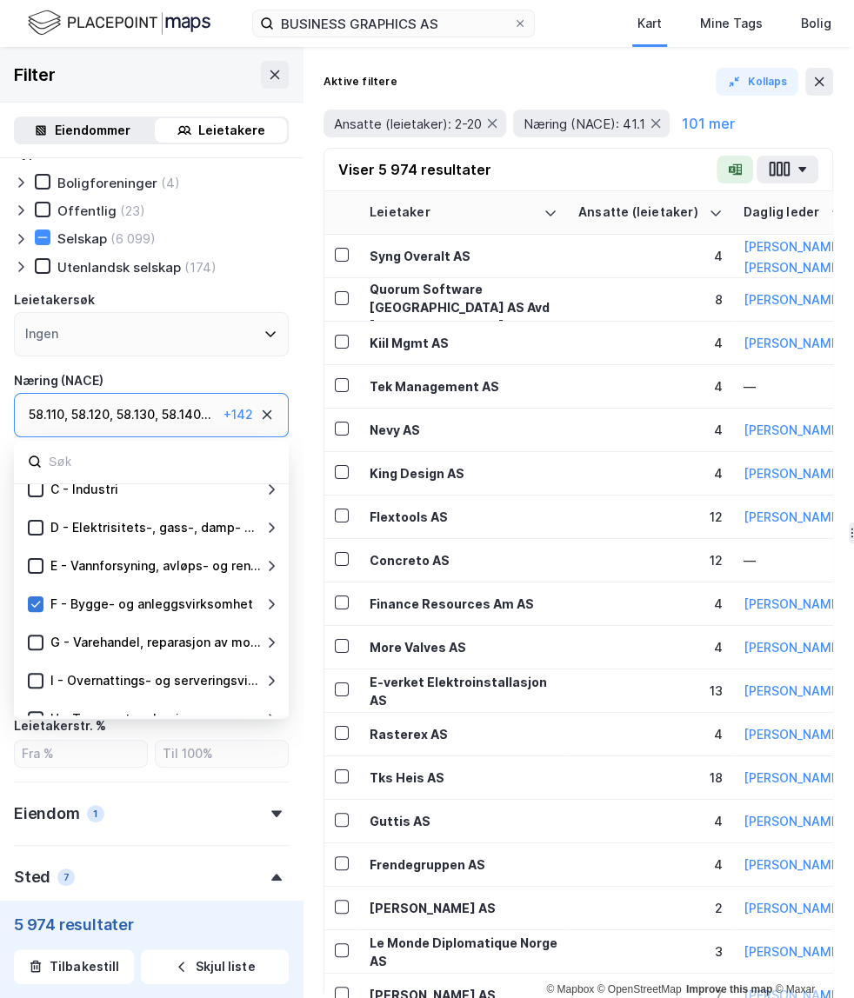
click at [35, 602] on icon at bounding box center [36, 604] width 12 height 12
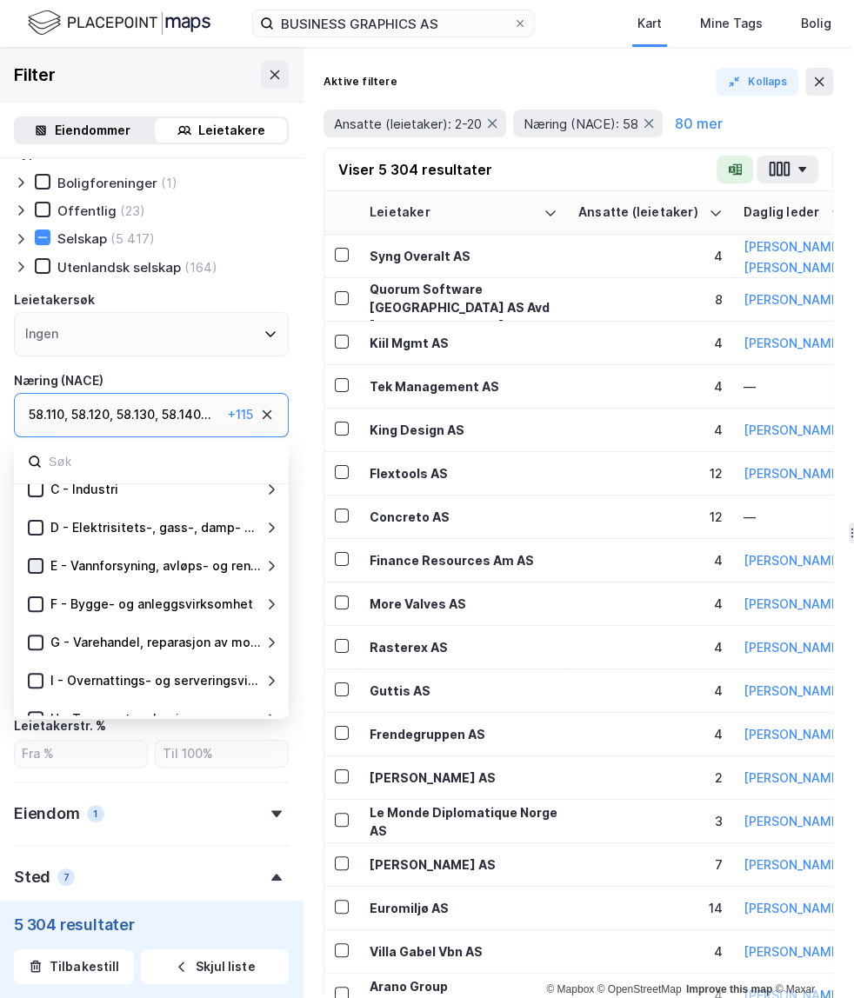
click at [34, 562] on icon at bounding box center [36, 566] width 12 height 12
click at [32, 533] on icon at bounding box center [36, 528] width 12 height 12
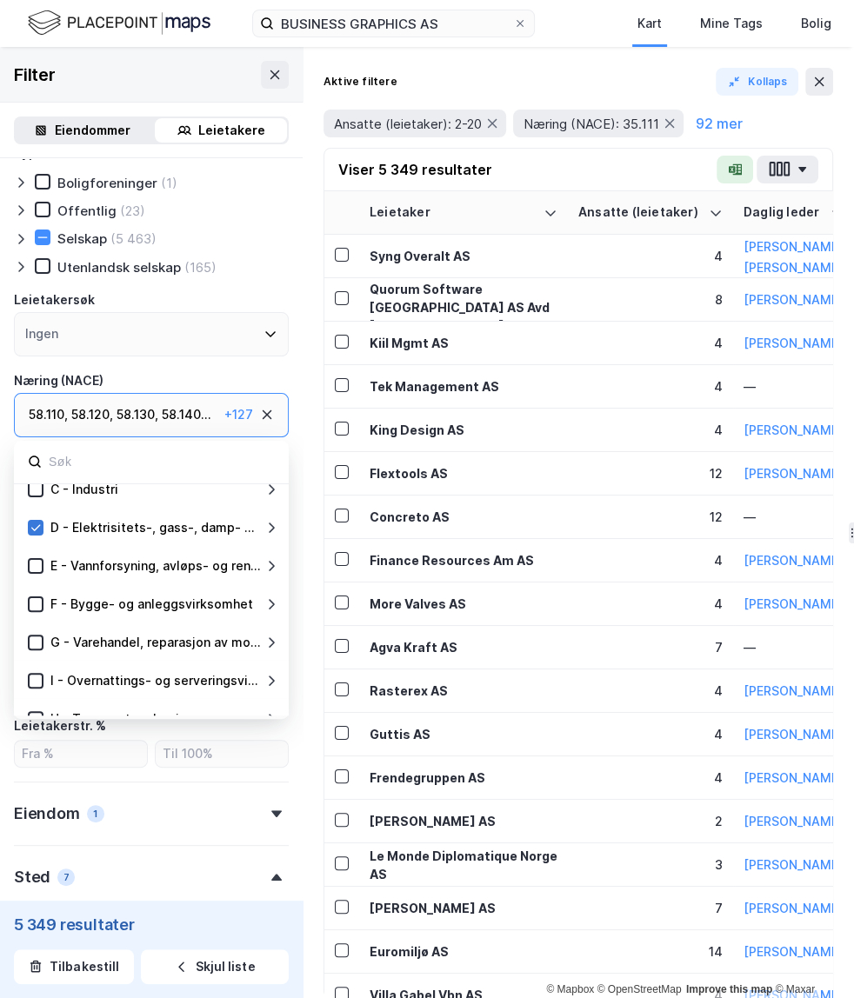
click at [36, 529] on icon at bounding box center [36, 528] width 12 height 12
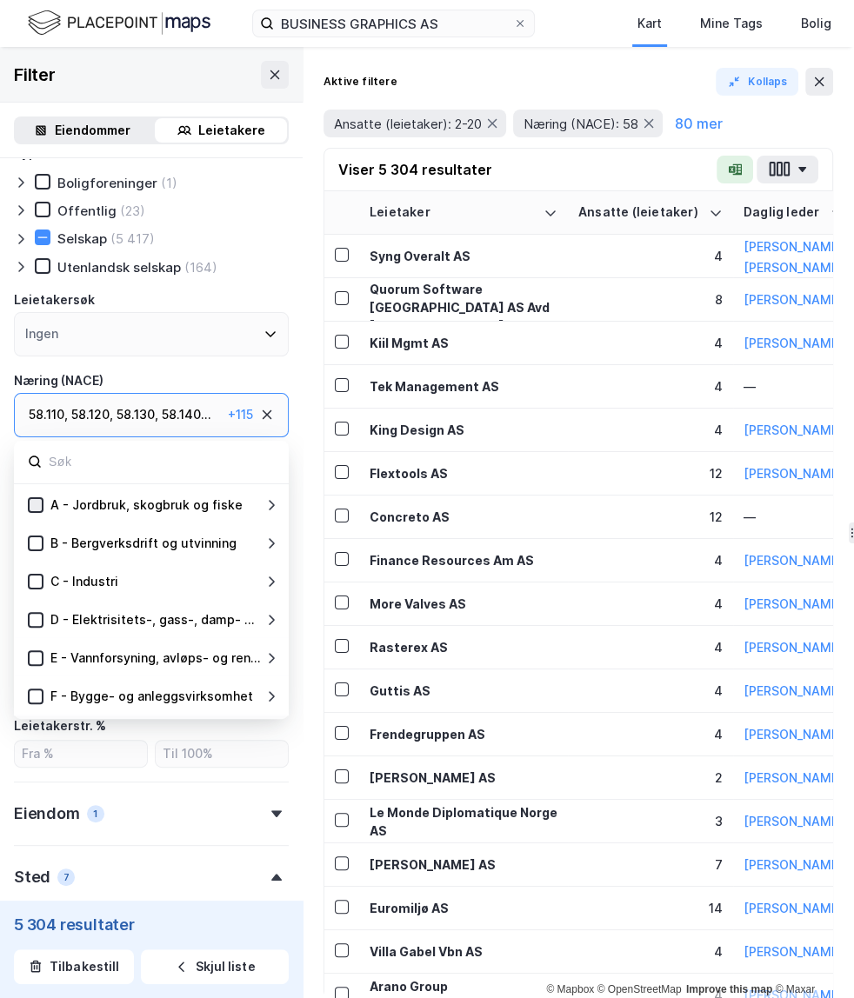
click at [37, 499] on icon at bounding box center [36, 505] width 12 height 12
click at [37, 532] on div "B - Bergverksdrift og utvinning" at bounding box center [151, 542] width 275 height 38
click at [36, 540] on icon at bounding box center [36, 543] width 12 height 12
click at [37, 504] on icon at bounding box center [36, 505] width 10 height 6
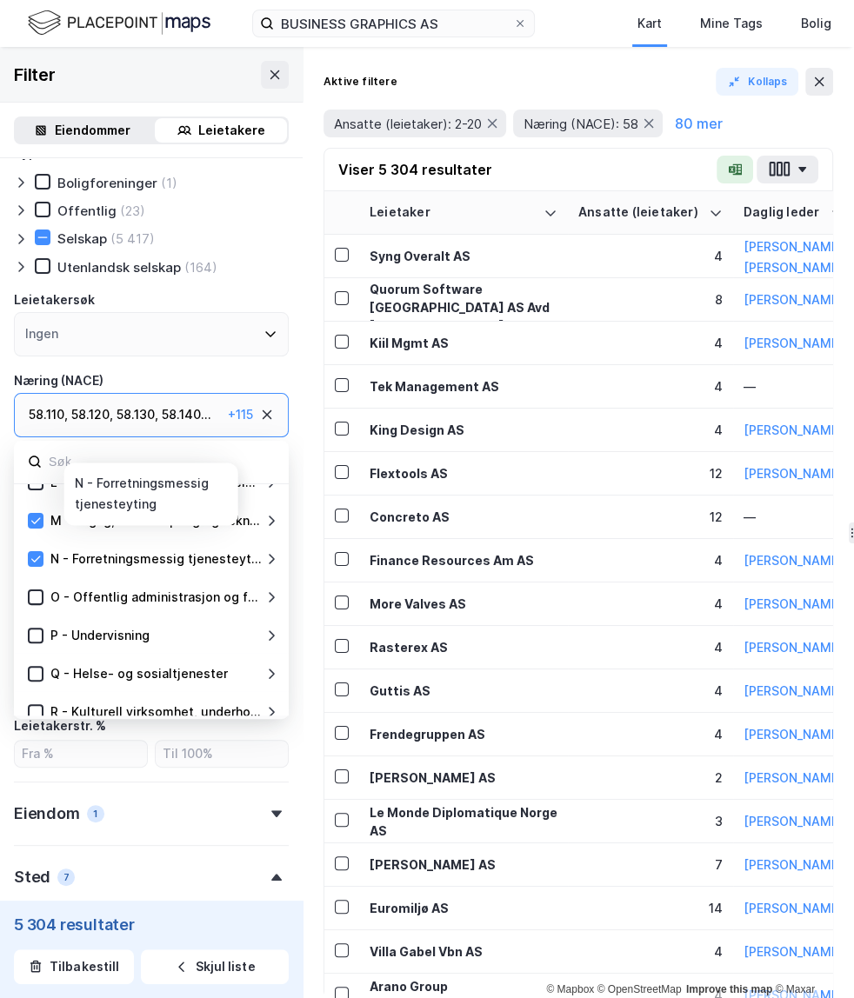
scroll to position [571, 0]
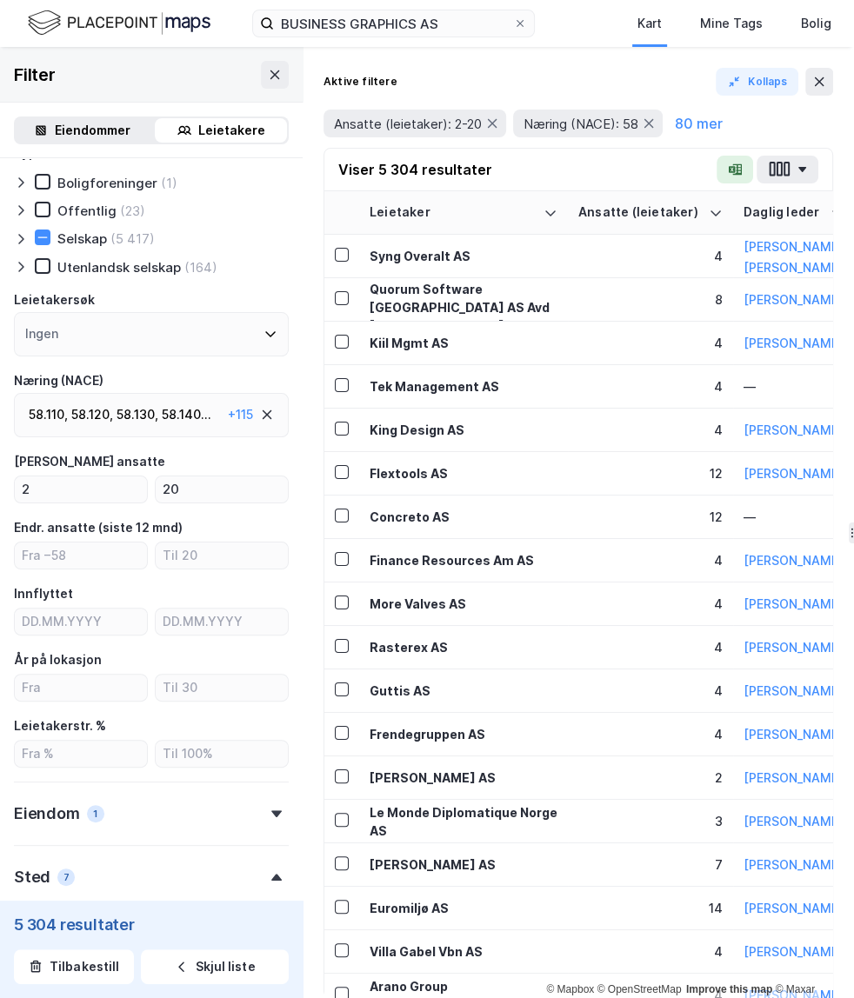
click at [315, 549] on div "Aktive filtere Kollaps Ansatte (leietaker): 2-20 Næring (NACE): 58 80 mer Viser…" at bounding box center [578, 522] width 551 height 951
click at [125, 415] on div "58.130 ," at bounding box center [137, 414] width 42 height 21
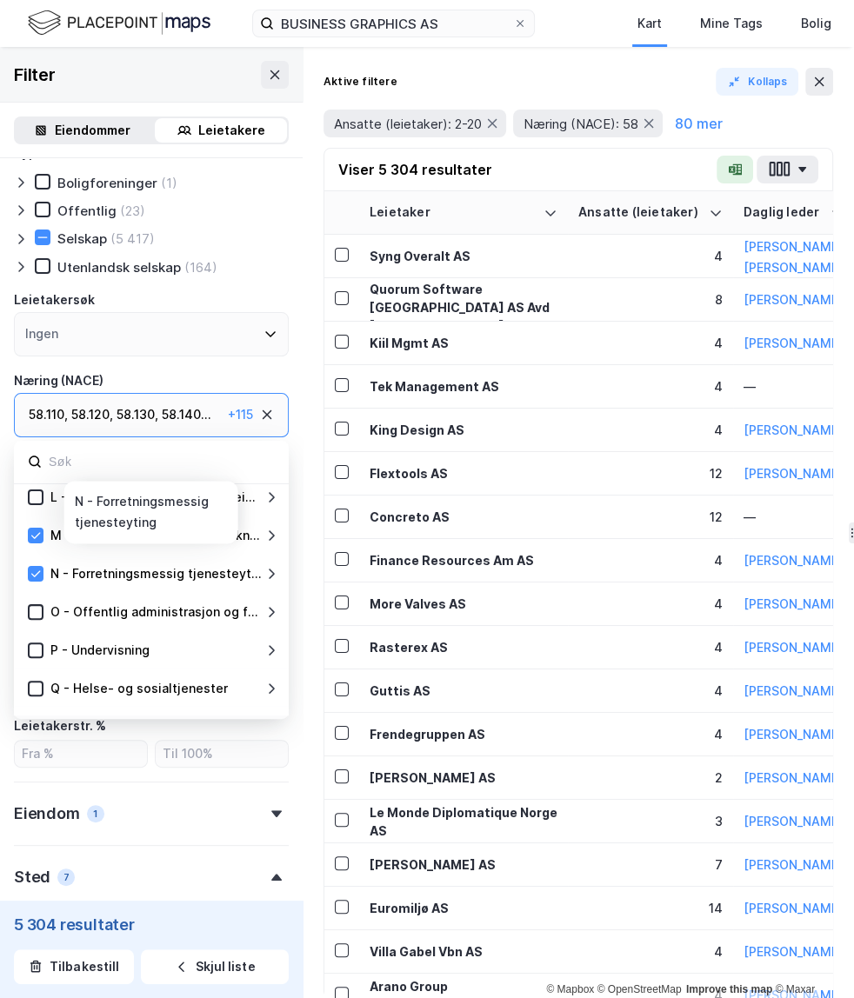
scroll to position [427, 0]
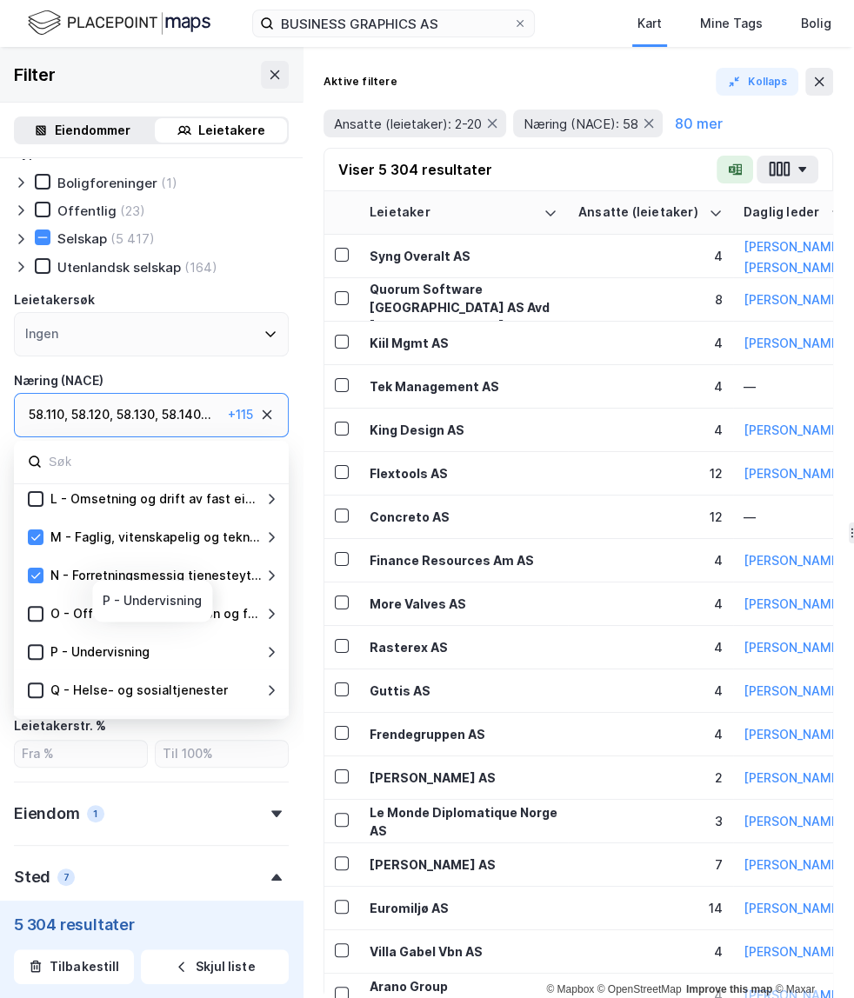
click at [270, 651] on icon at bounding box center [271, 652] width 14 height 14
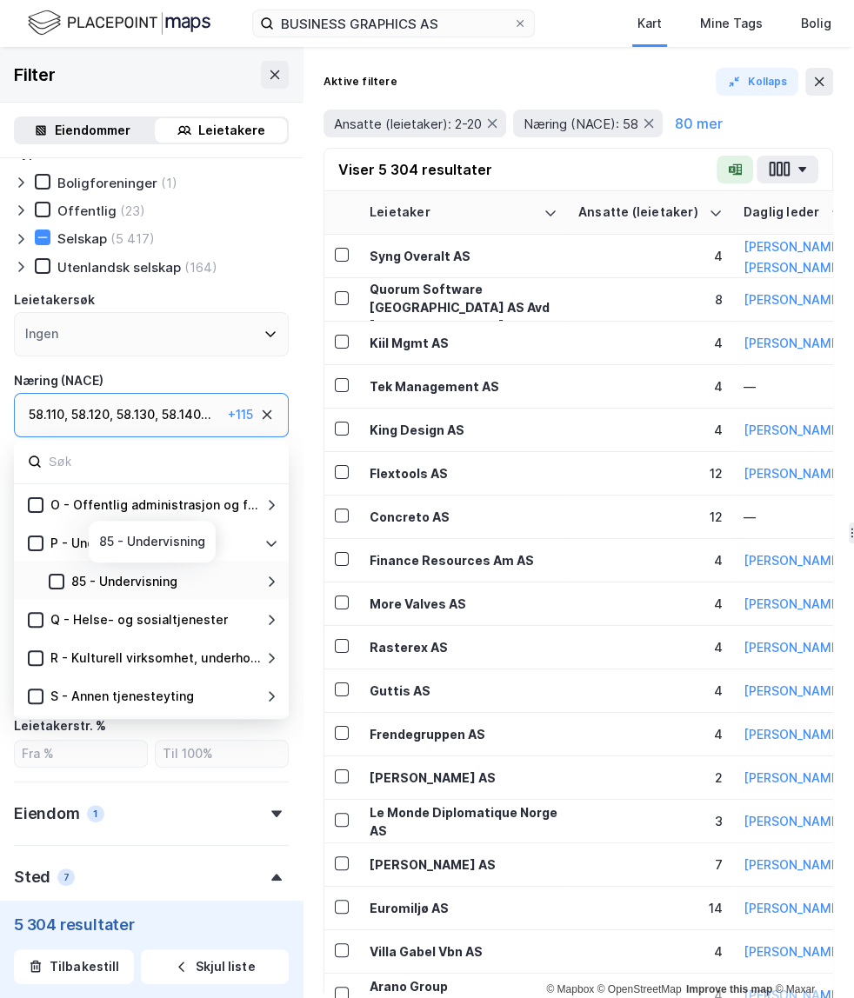
scroll to position [502, 0]
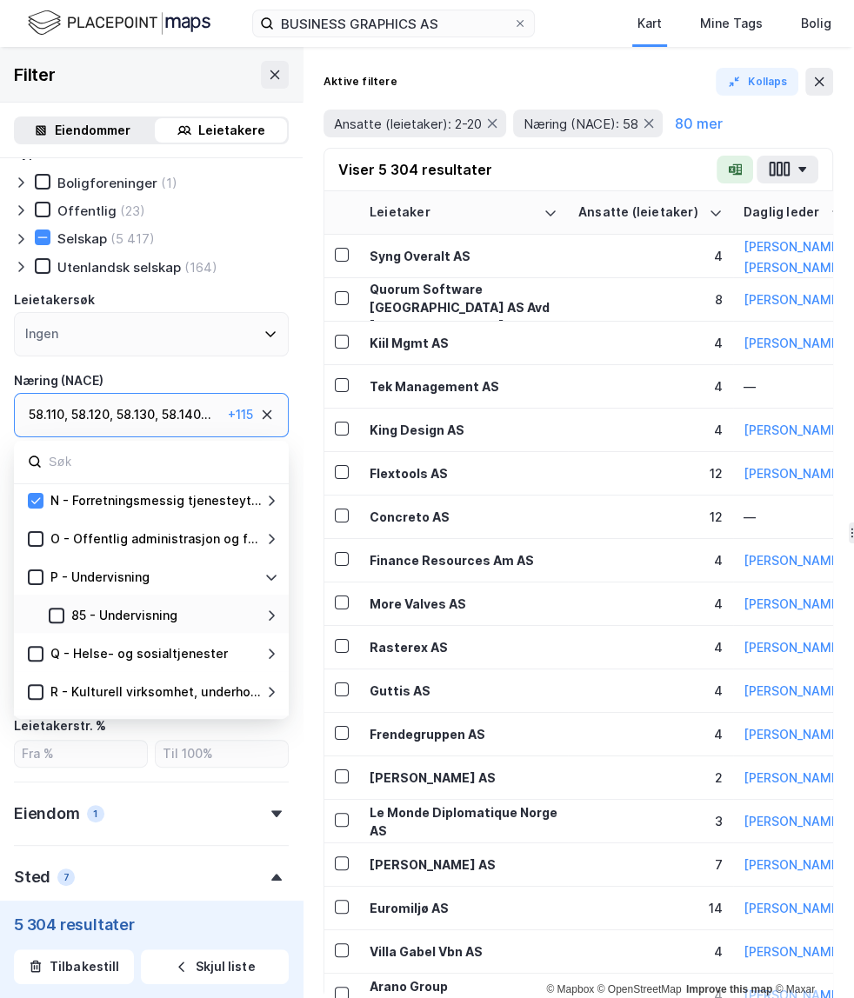
click at [268, 614] on icon at bounding box center [271, 616] width 14 height 14
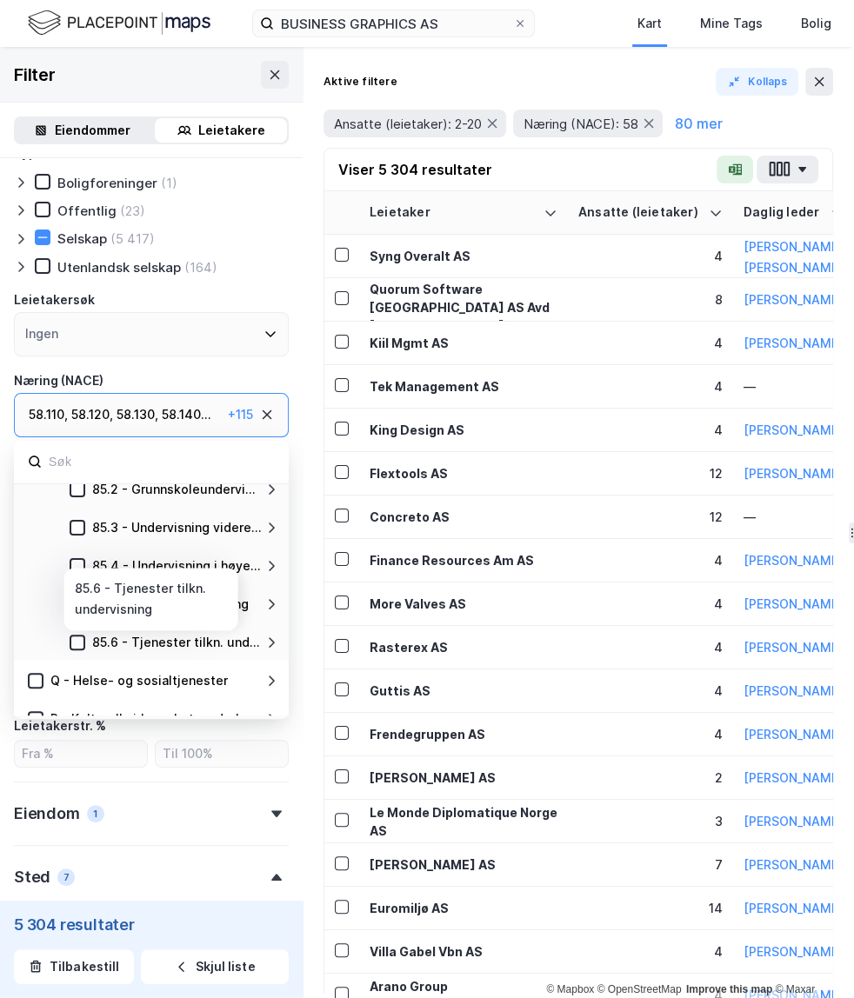
scroll to position [705, 0]
drag, startPoint x: 75, startPoint y: 641, endPoint x: 77, endPoint y: 632, distance: 8.9
click at [75, 641] on icon at bounding box center [78, 641] width 10 height 6
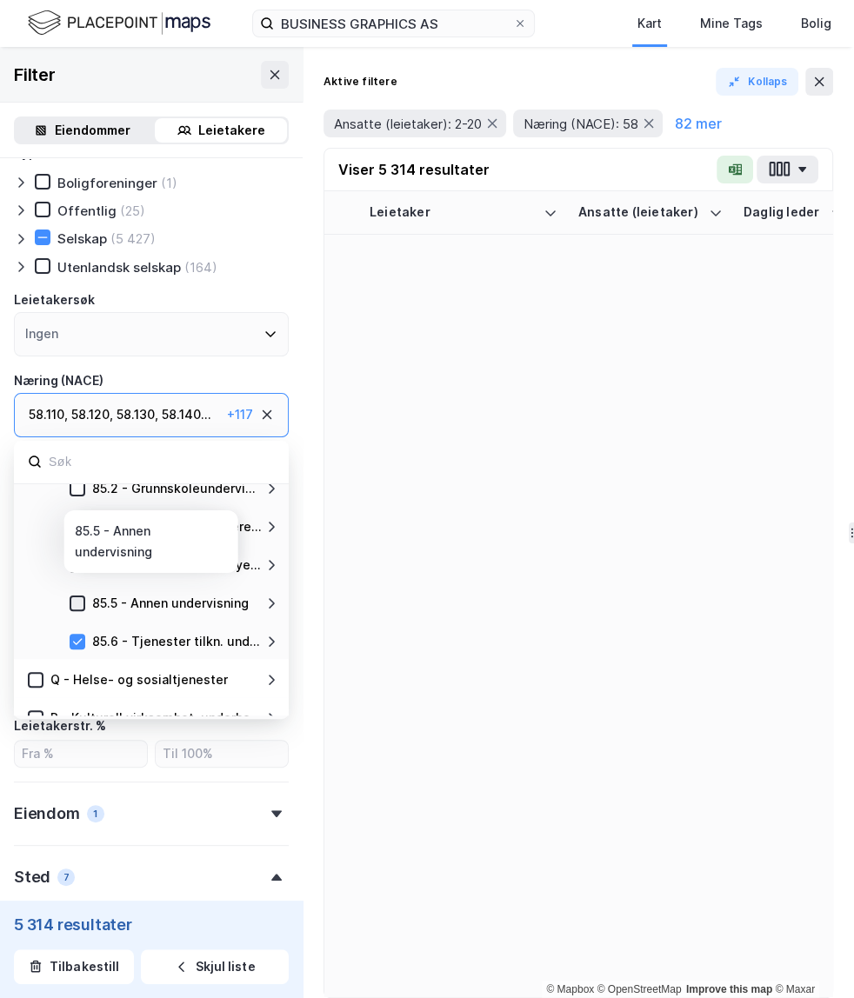
click at [74, 602] on icon at bounding box center [78, 603] width 10 height 6
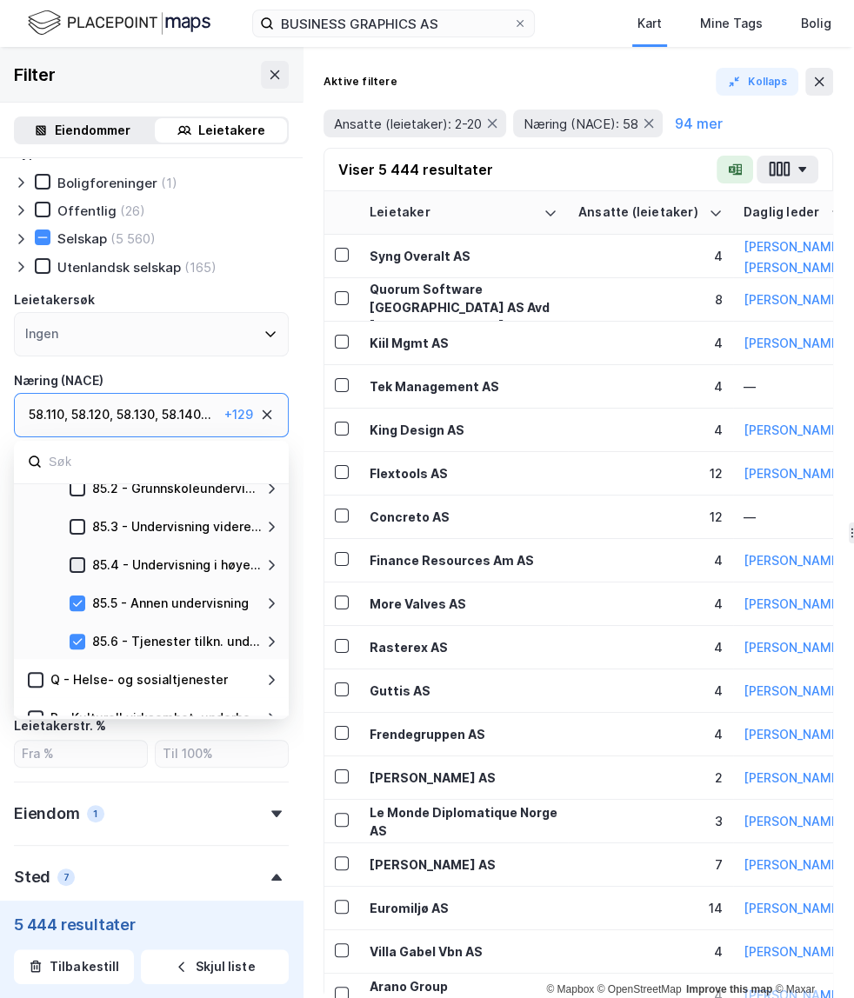
click at [83, 564] on icon at bounding box center [77, 565] width 12 height 12
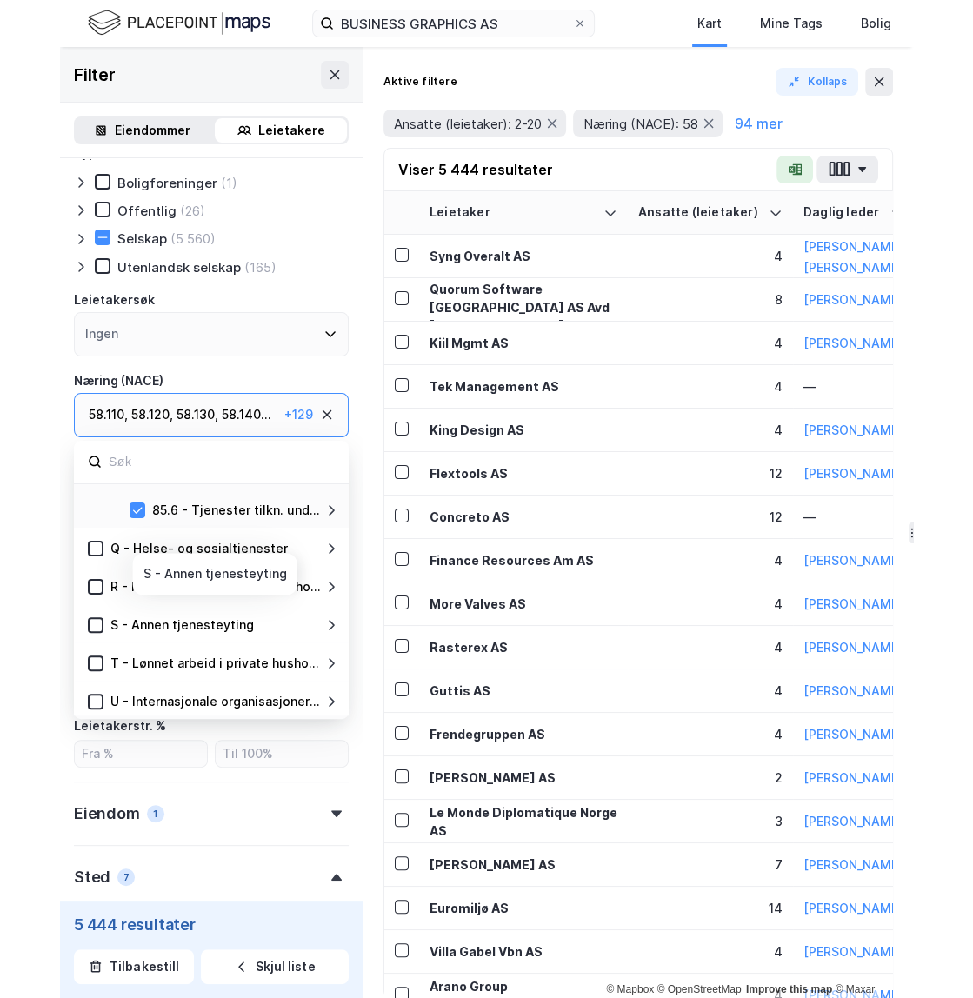
scroll to position [836, 0]
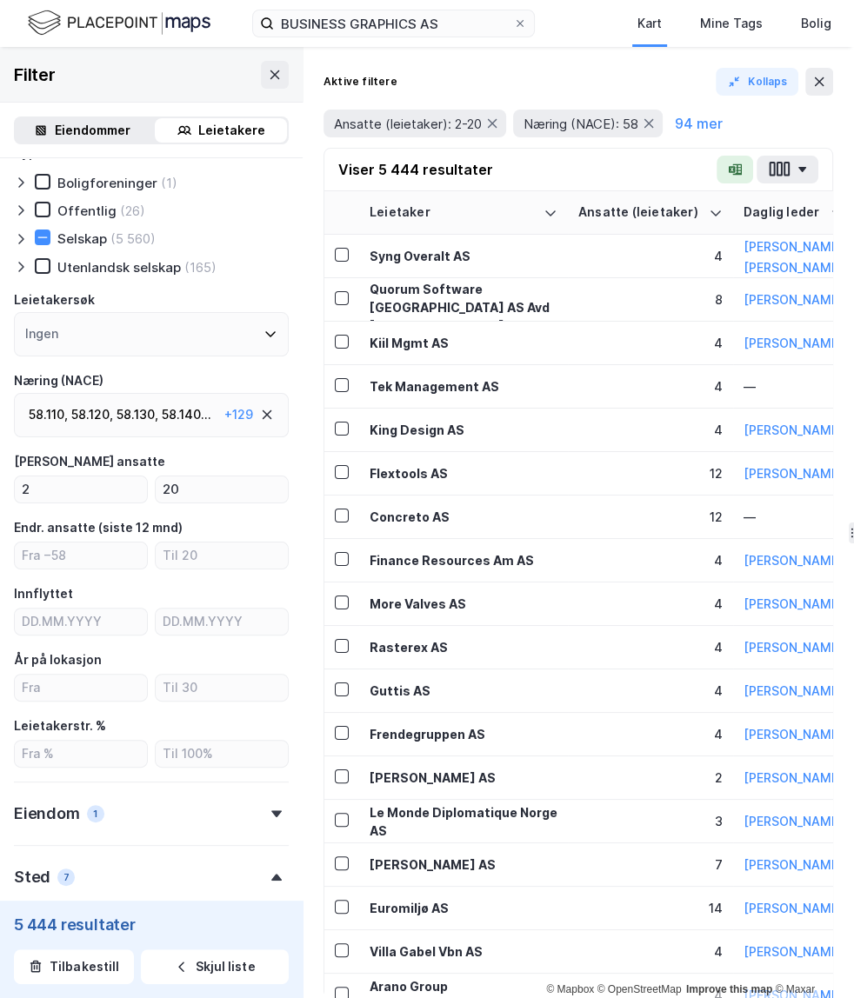
click at [314, 516] on div "Aktive filtere Kollaps Ansatte (leietaker): 2-20 Næring (NACE): 58 94 mer Viser…" at bounding box center [578, 522] width 551 height 951
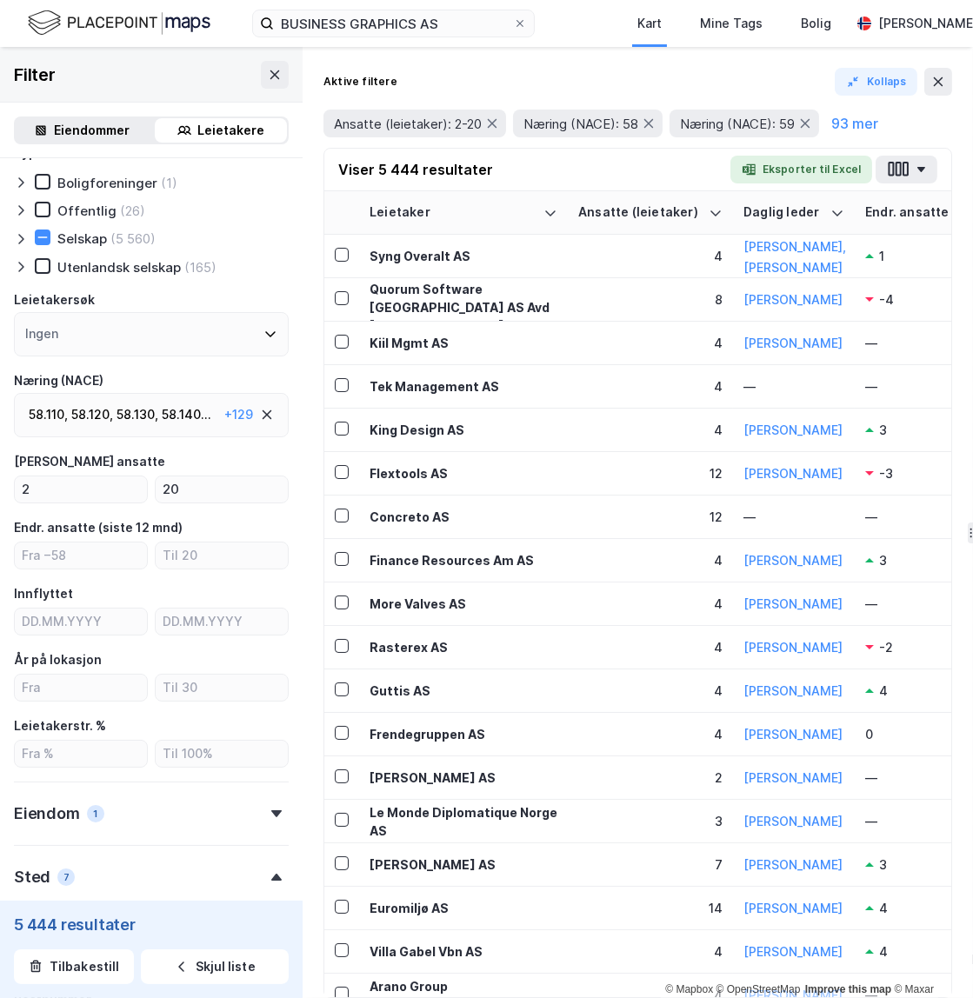
click at [164, 413] on div "58.140 ..." at bounding box center [187, 414] width 50 height 21
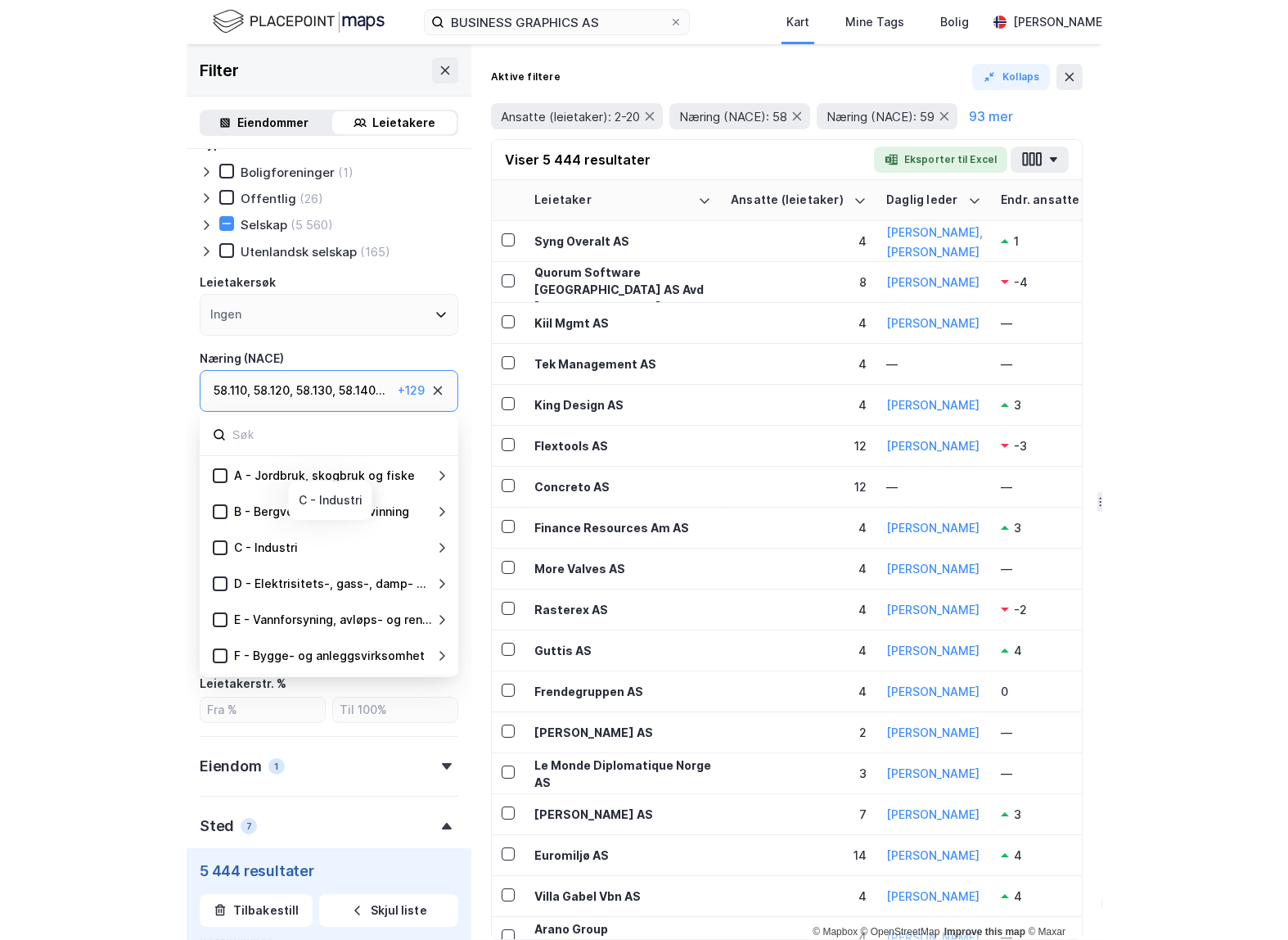
scroll to position [538, 0]
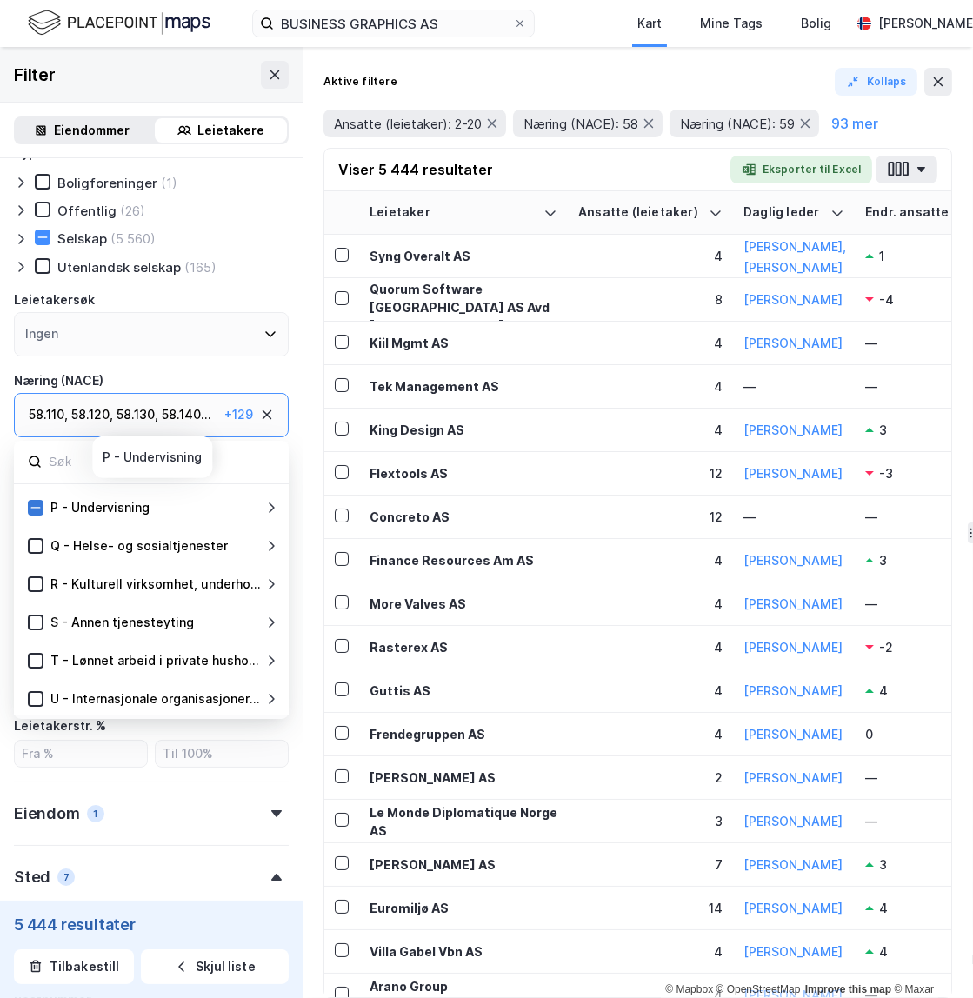
click at [38, 507] on icon at bounding box center [36, 507] width 10 height 1
click at [307, 509] on div "Aktive filtere Kollaps Ansatte (leietaker): 2-20 Næring (NACE): 58 Næring (NACE…" at bounding box center [638, 522] width 670 height 951
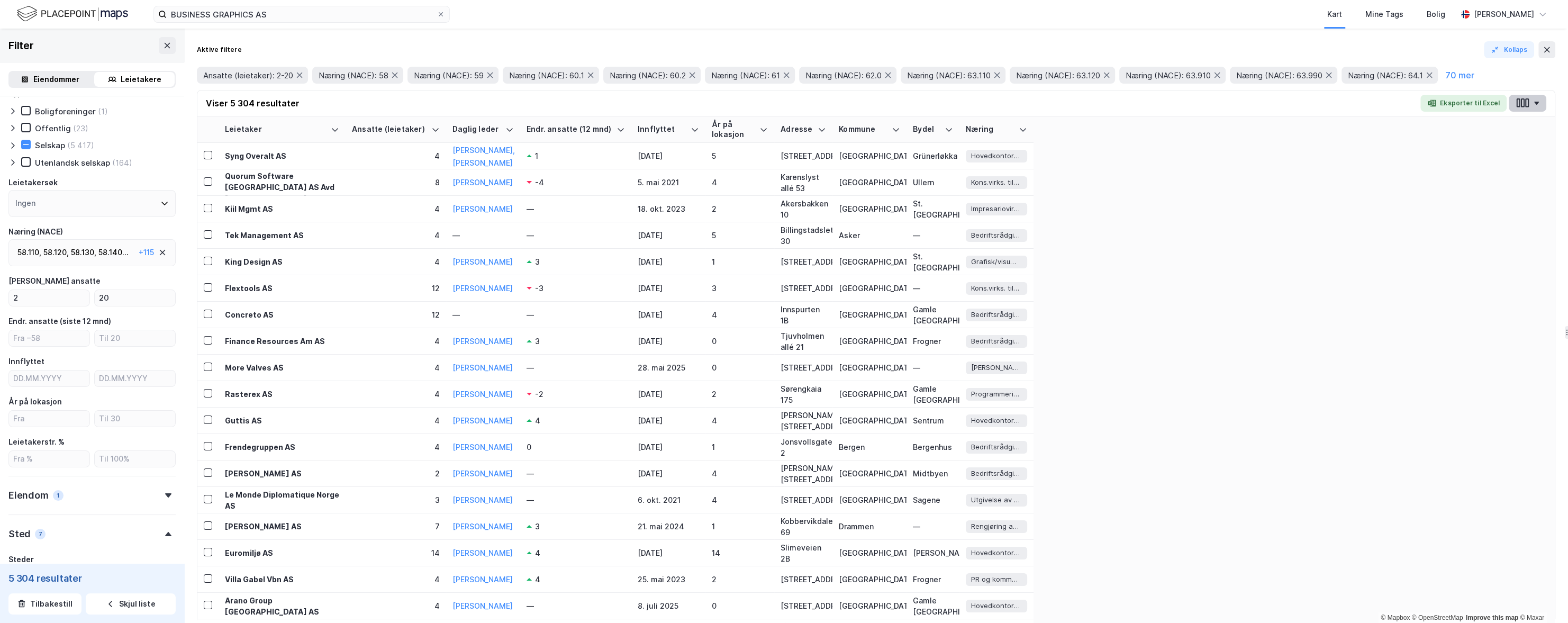
click at [1042, 104] on icon "button" at bounding box center [1527, 103] width 4 height 9
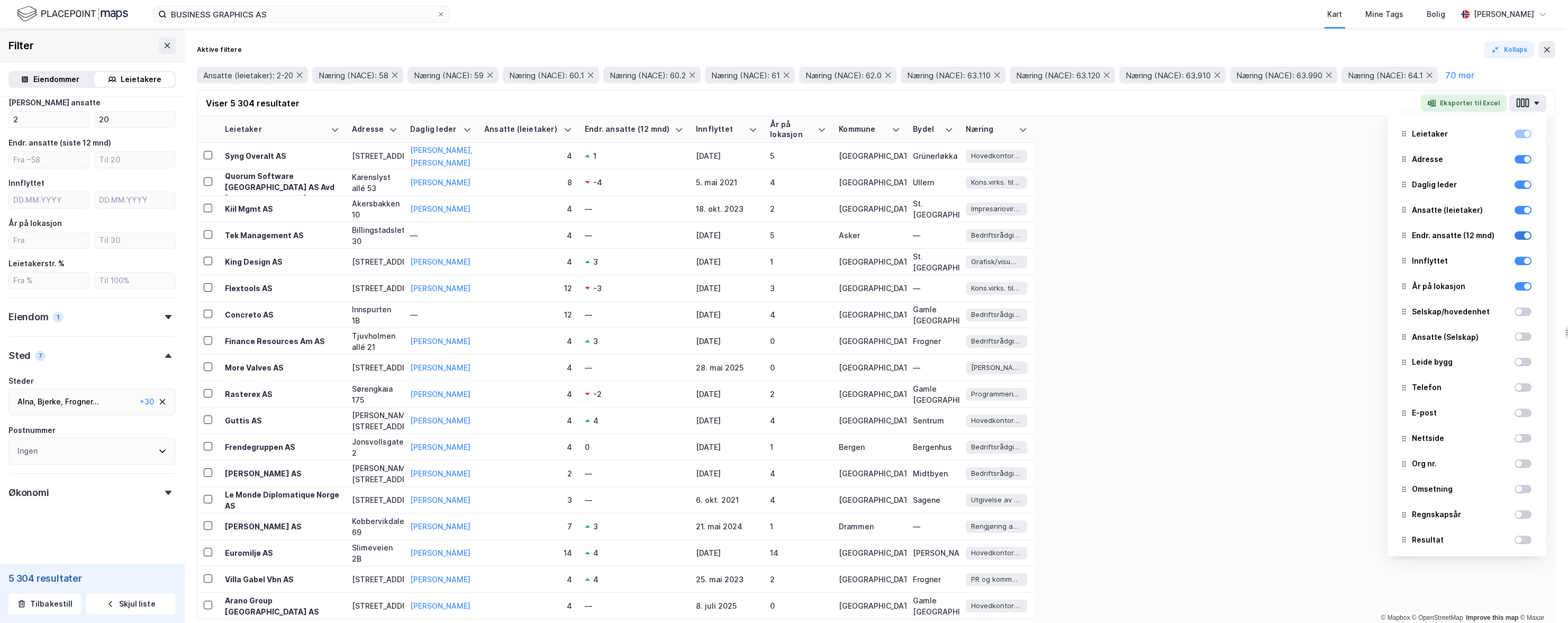
click at [1042, 237] on div at bounding box center [1523, 236] width 17 height 9
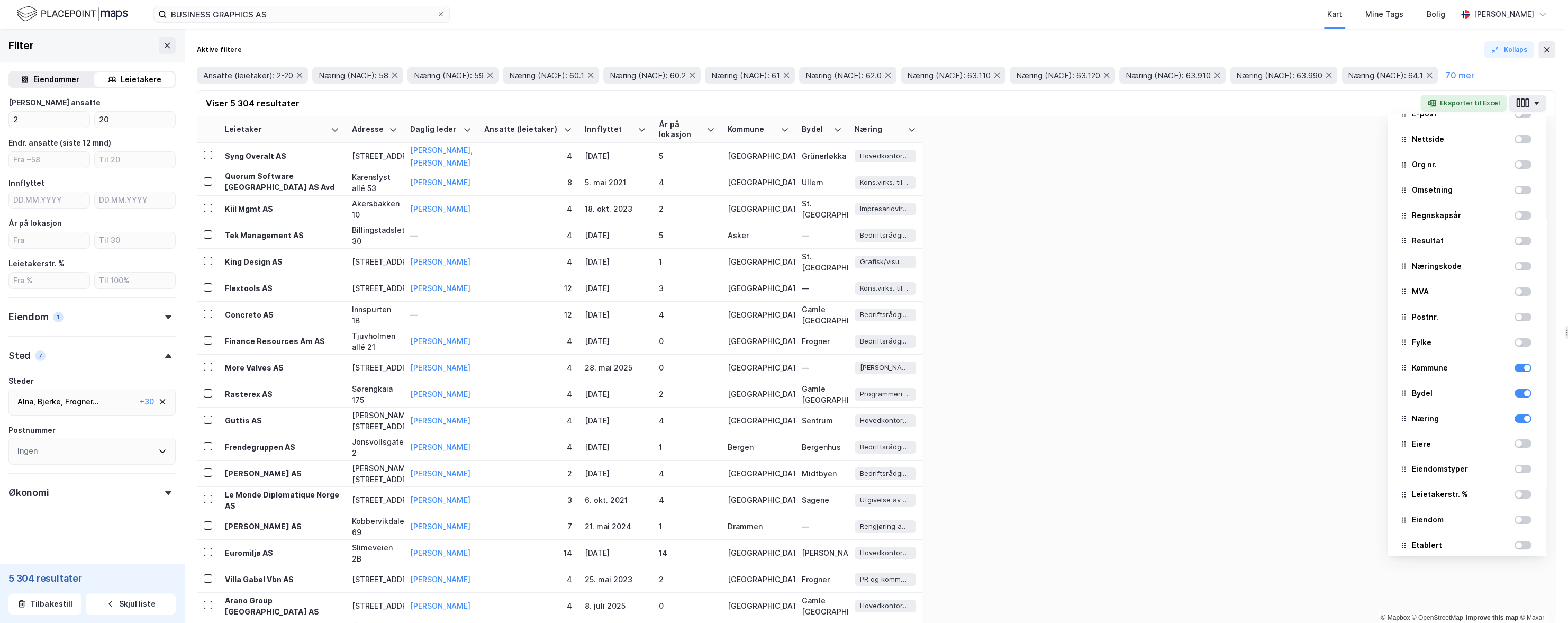
scroll to position [384, 0]
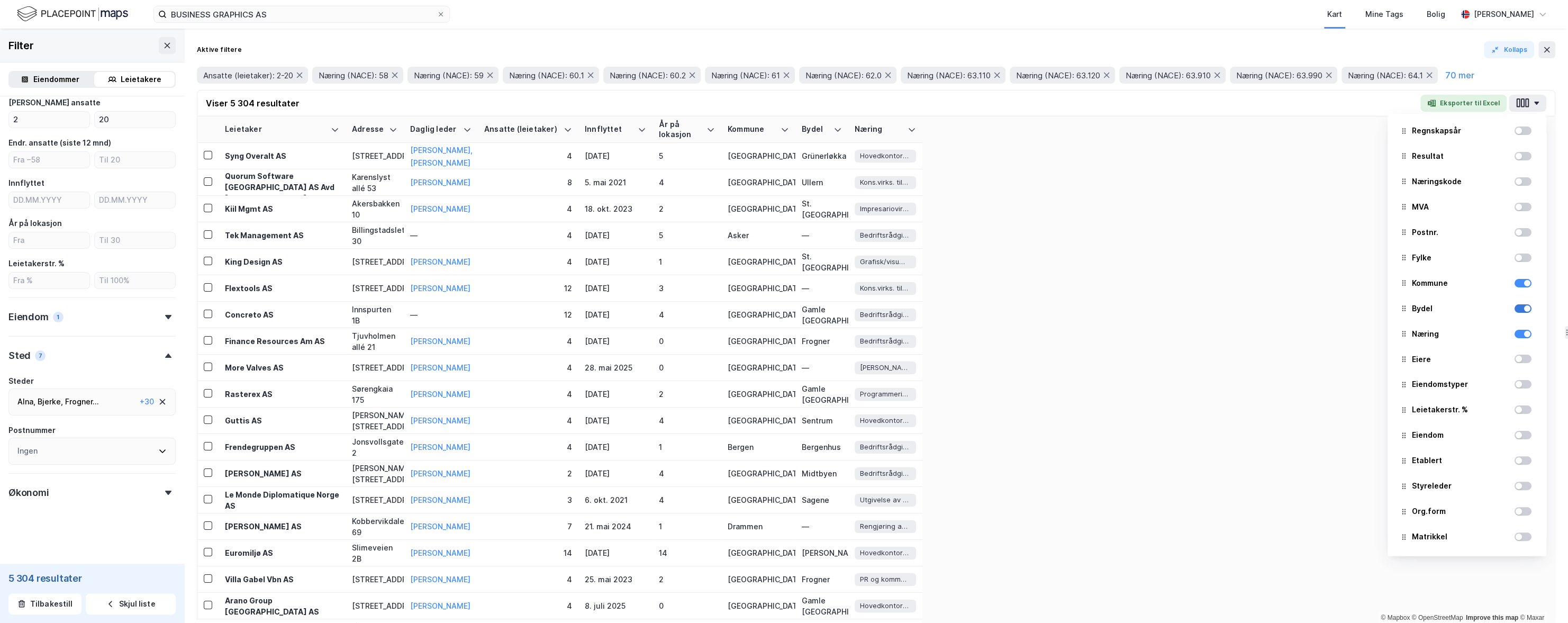
click at [1042, 308] on div at bounding box center [1523, 309] width 17 height 9
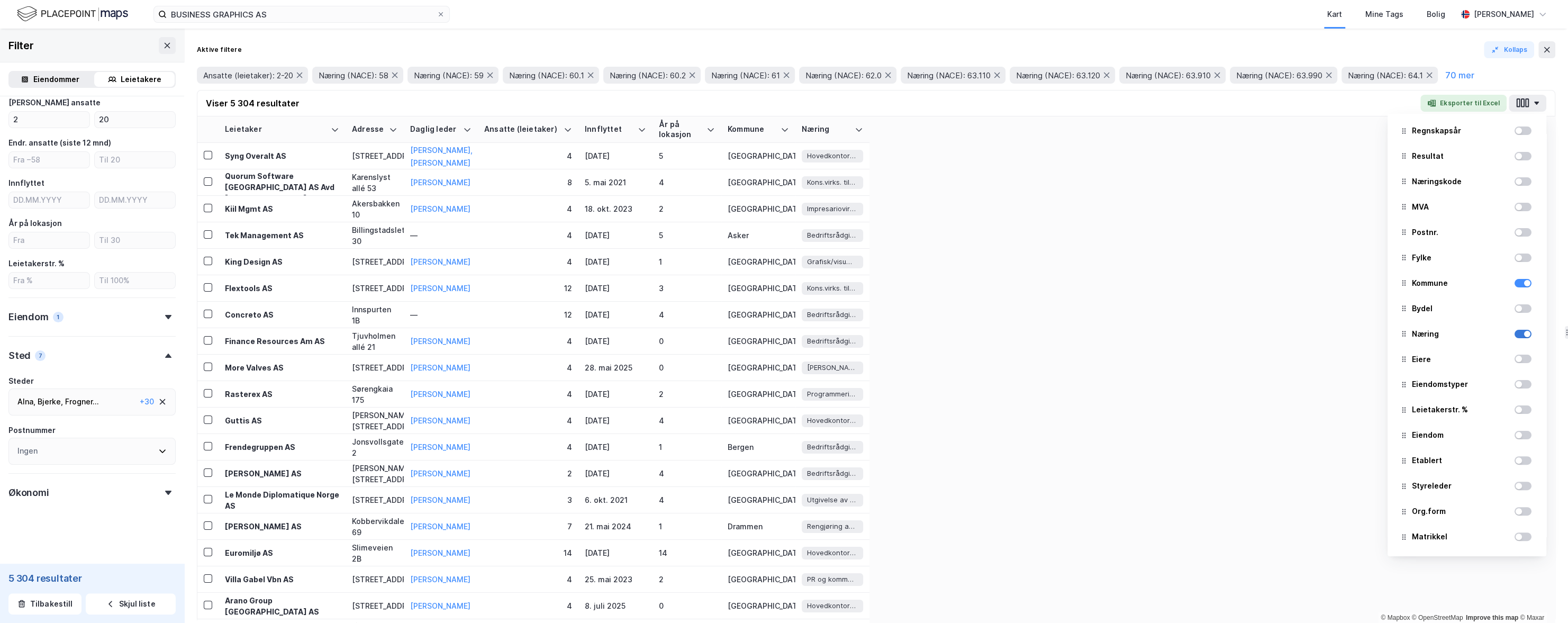
click at [1042, 332] on div at bounding box center [1527, 334] width 6 height 6
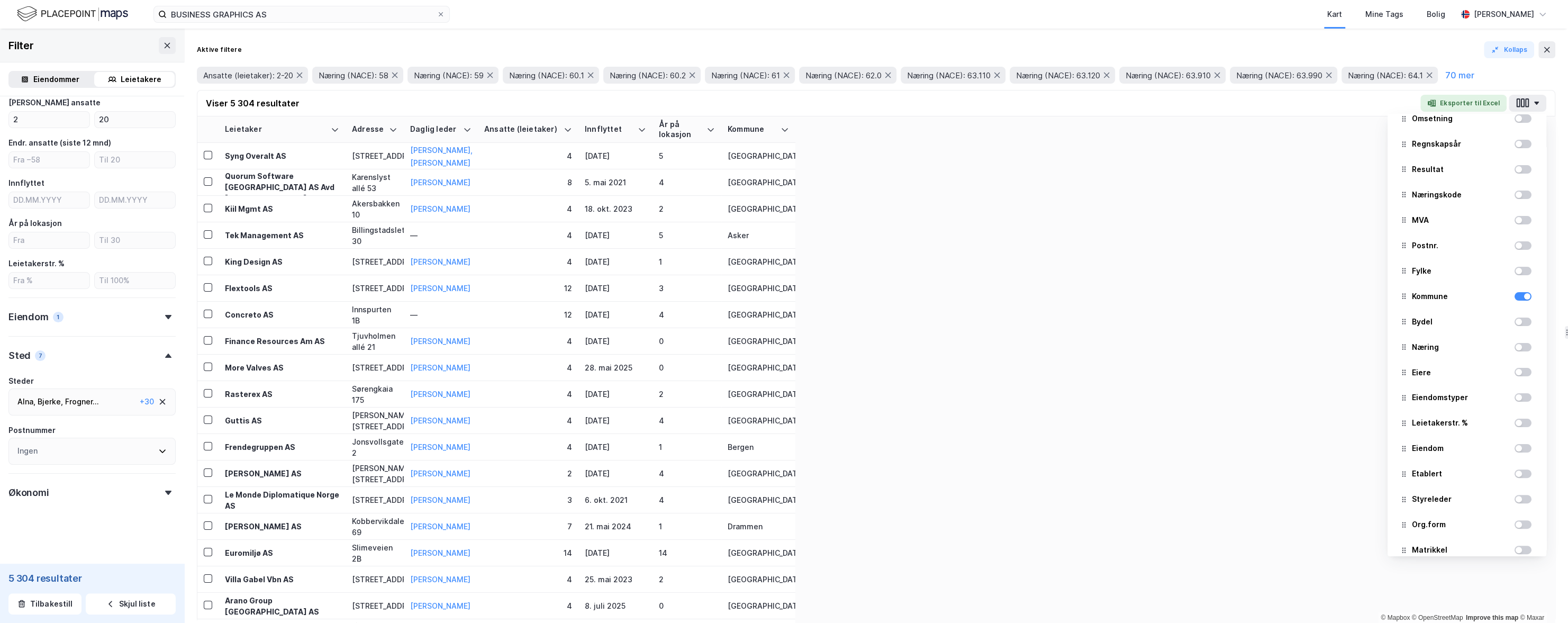
scroll to position [368, 0]
click at [1042, 348] on div at bounding box center [1523, 350] width 17 height 9
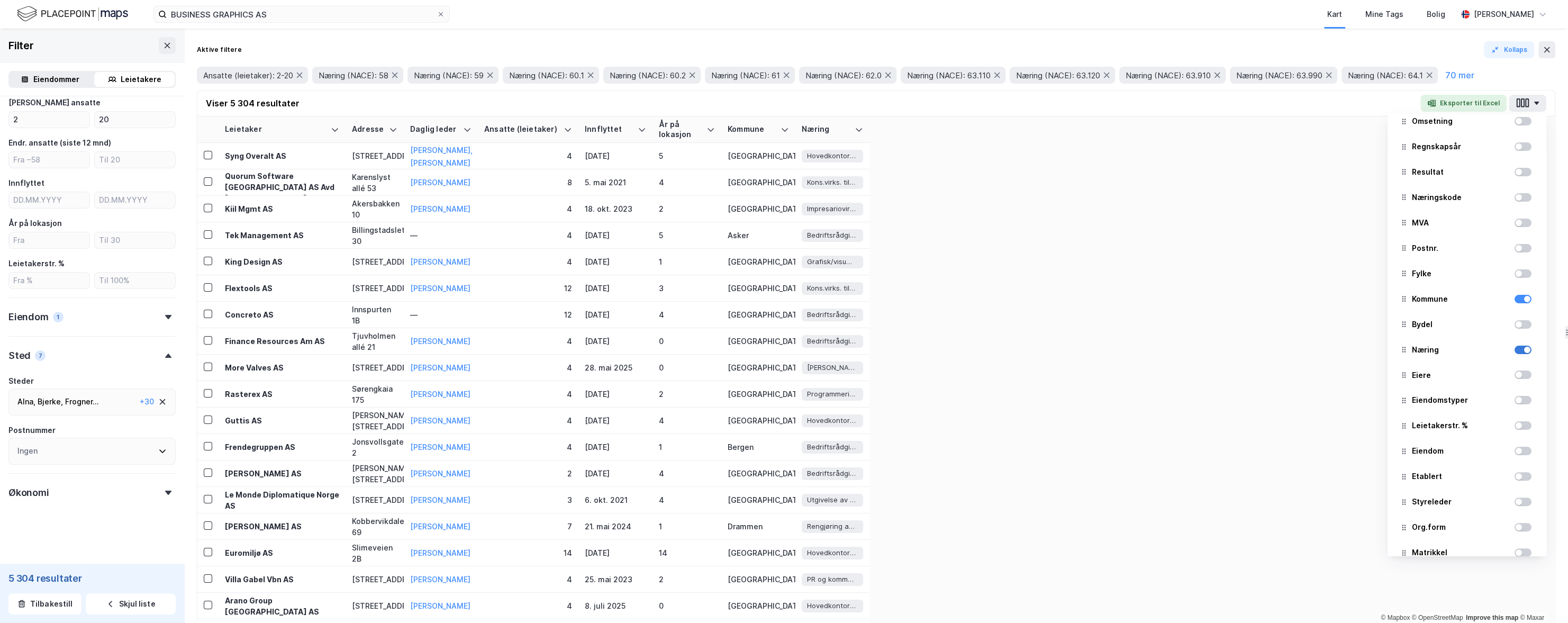
click at [1042, 347] on div at bounding box center [1527, 350] width 6 height 6
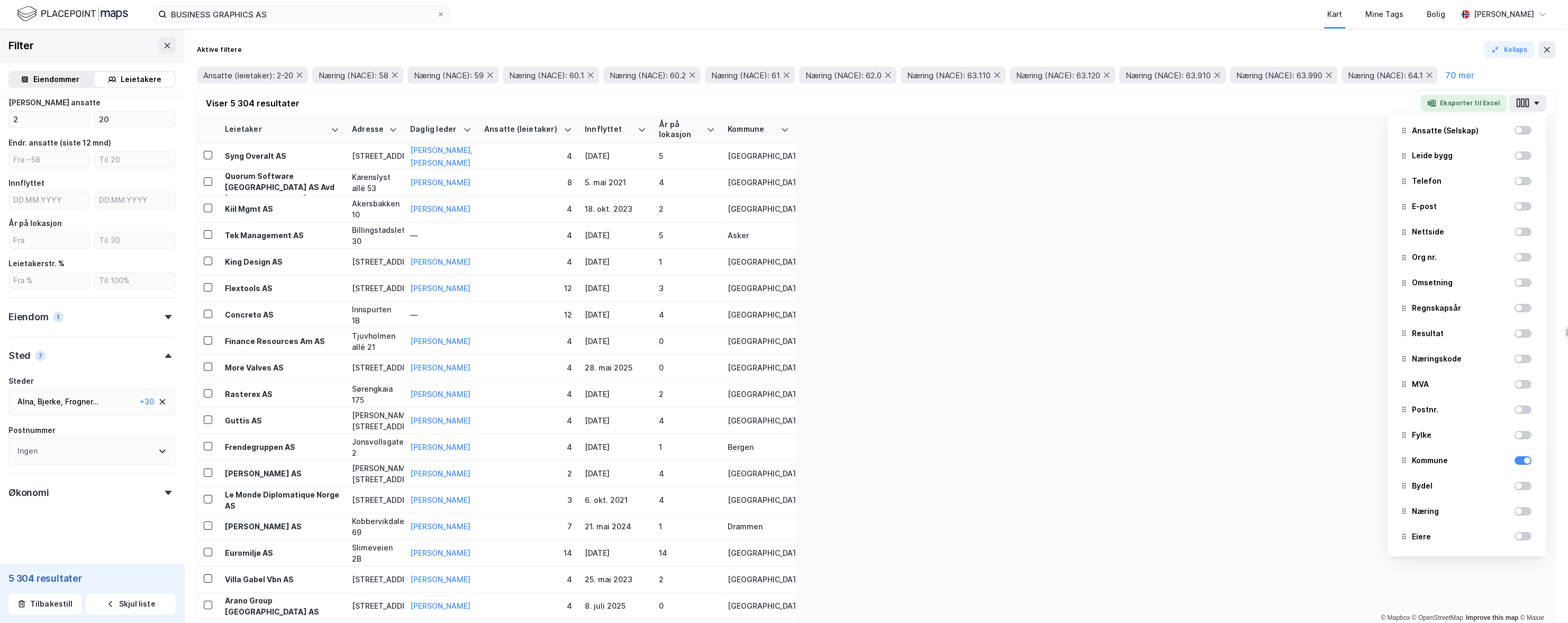
scroll to position [0, 0]
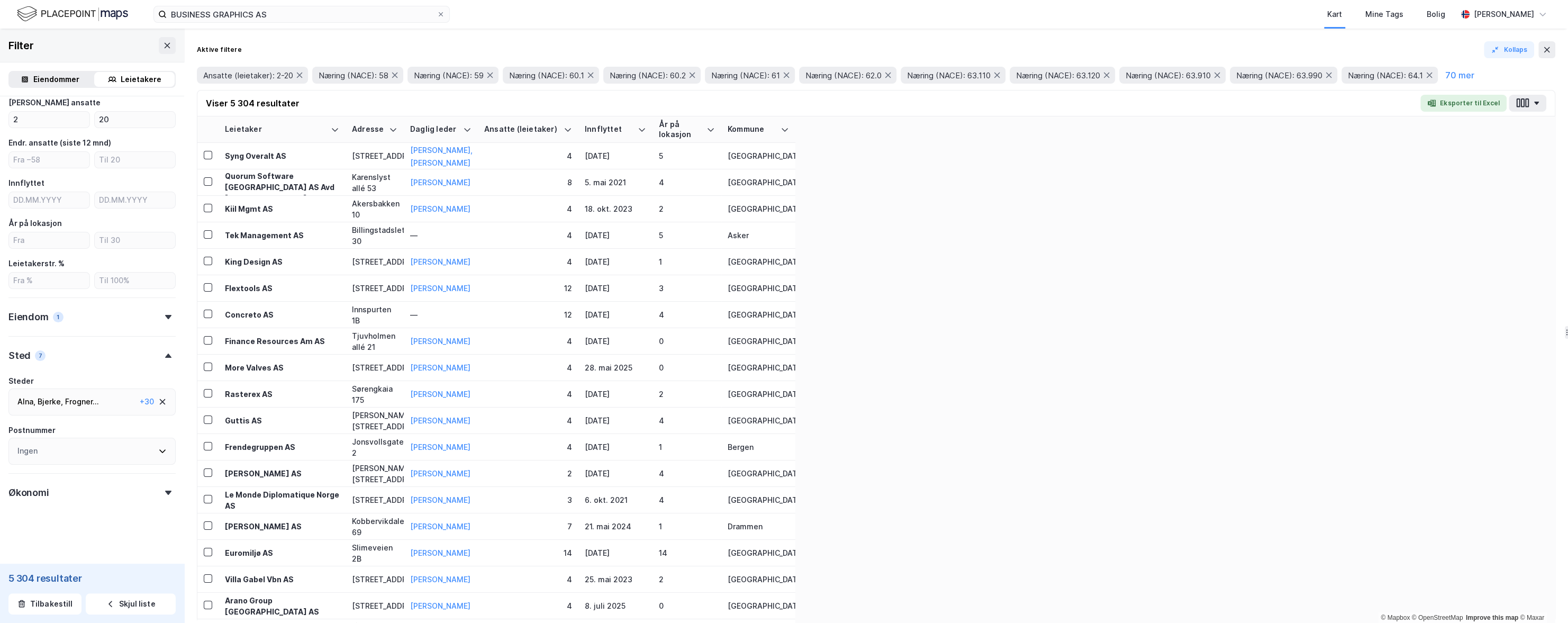
click at [164, 401] on icon at bounding box center [163, 403] width 6 height 6
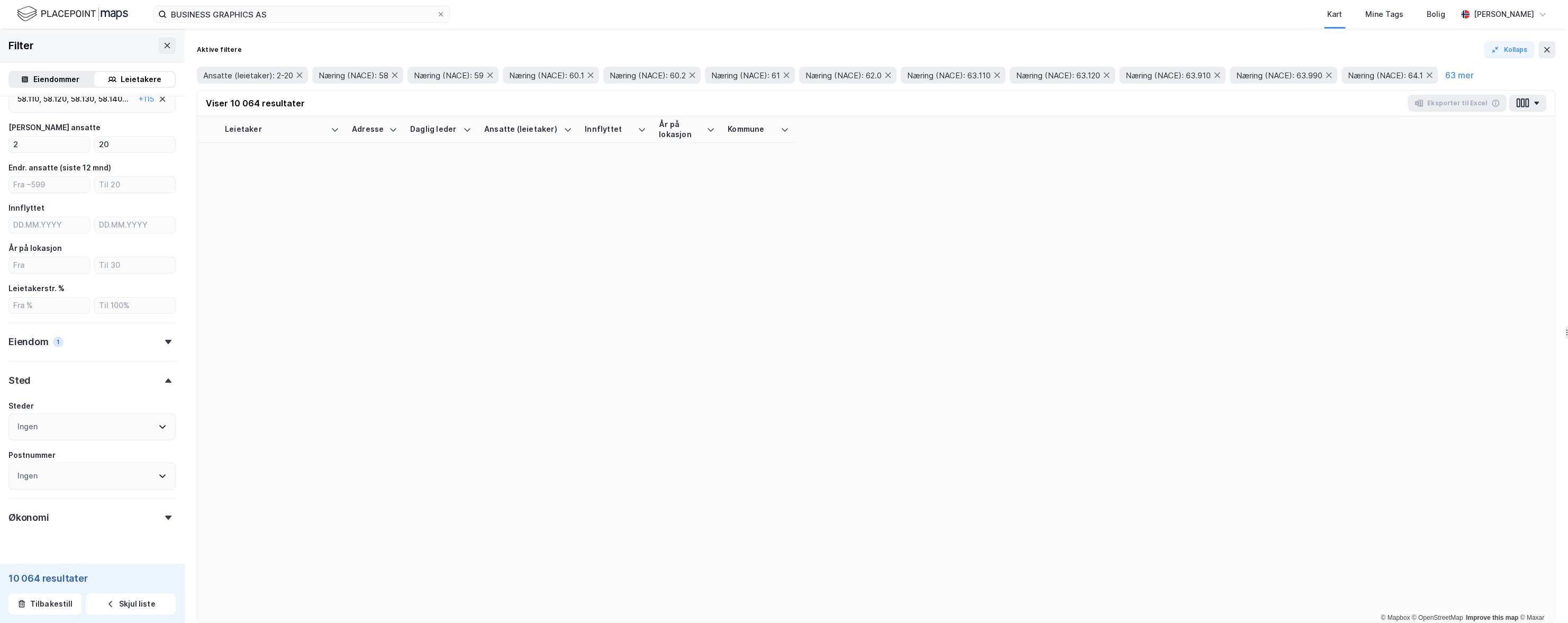
scroll to position [197, 0]
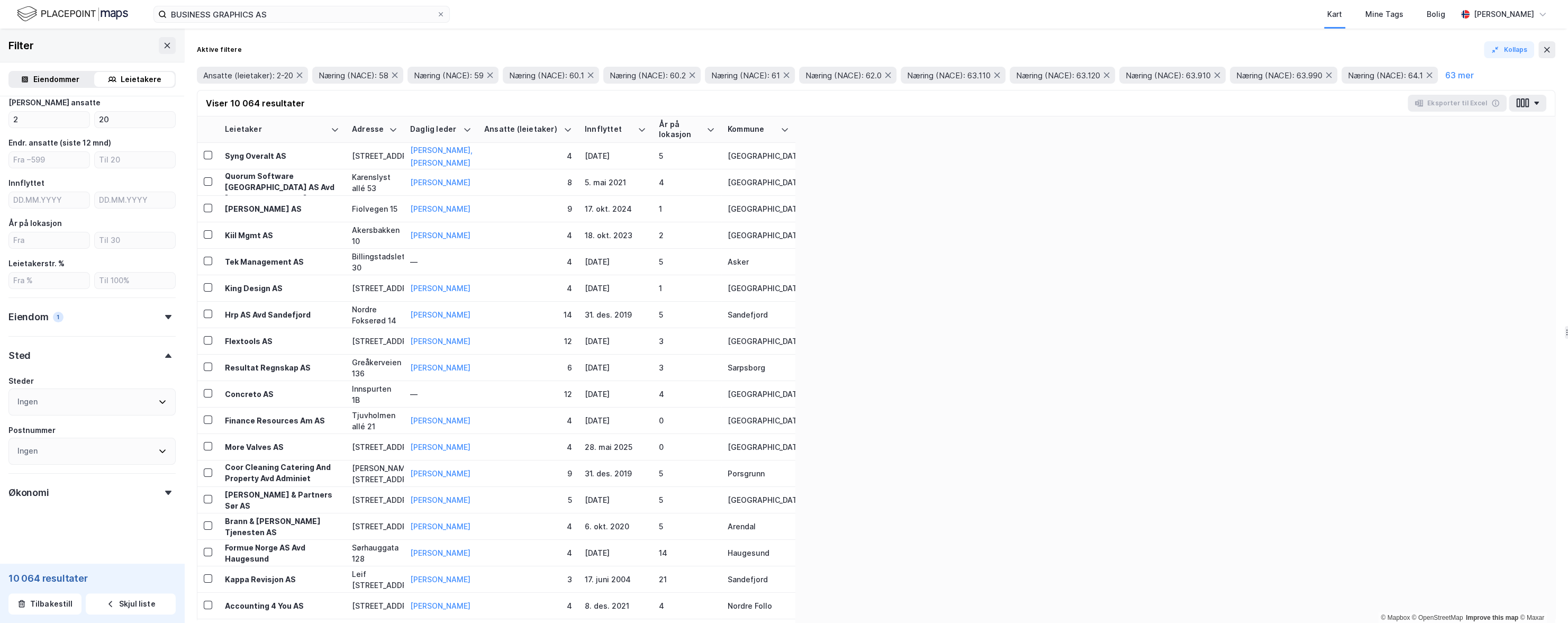
click at [122, 407] on div "Ingen" at bounding box center [92, 402] width 167 height 27
type input "[GEOGRAPHIC_DATA]"
click at [22, 456] on icon at bounding box center [22, 457] width 7 height 7
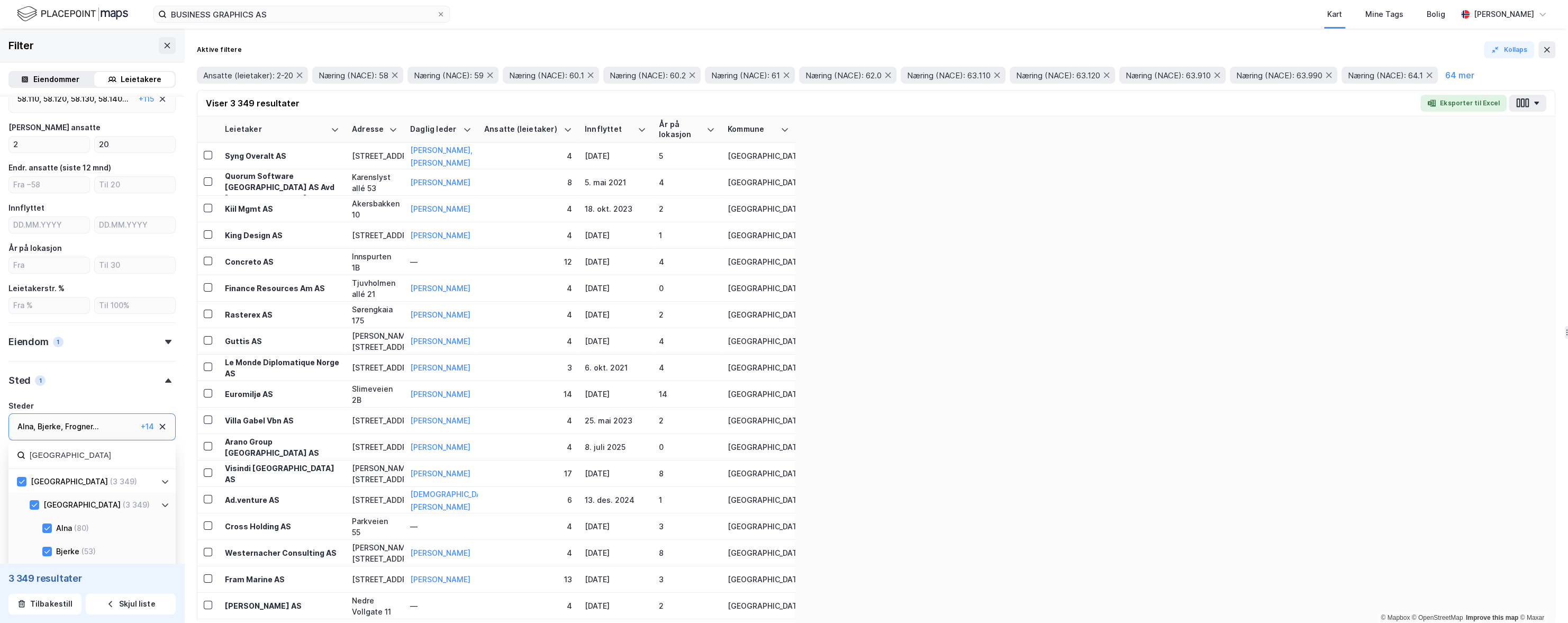
scroll to position [197, 0]
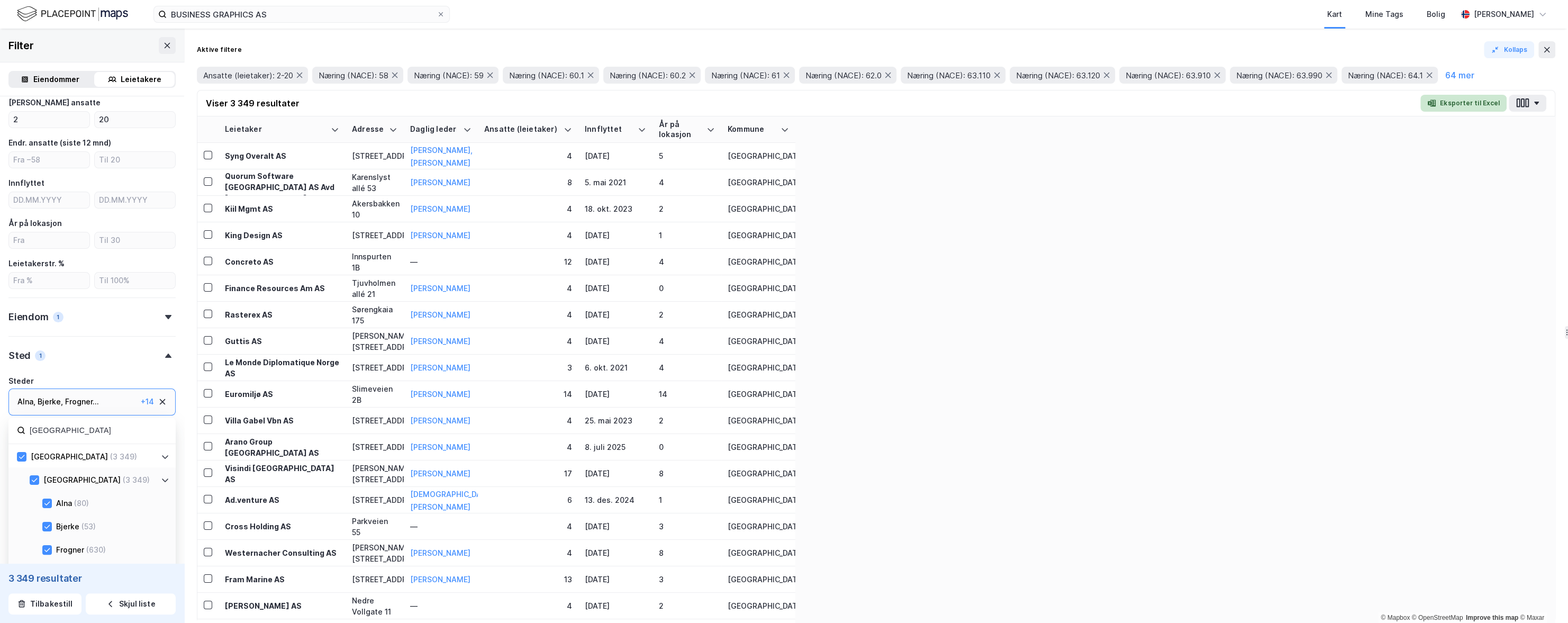
click at [1042, 106] on button "Eksporter til Excel" at bounding box center [1463, 104] width 86 height 17
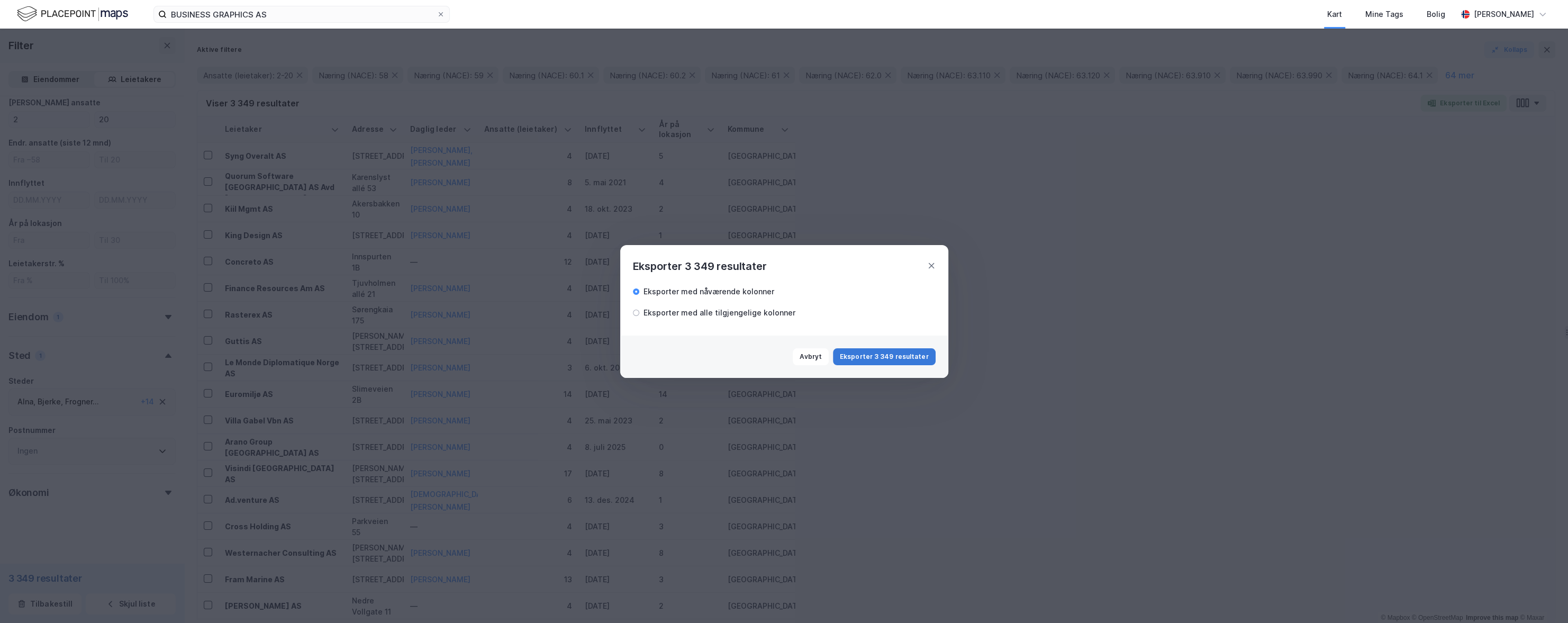
click at [864, 356] on button "Eksporter 3 349 resultater" at bounding box center [884, 357] width 103 height 17
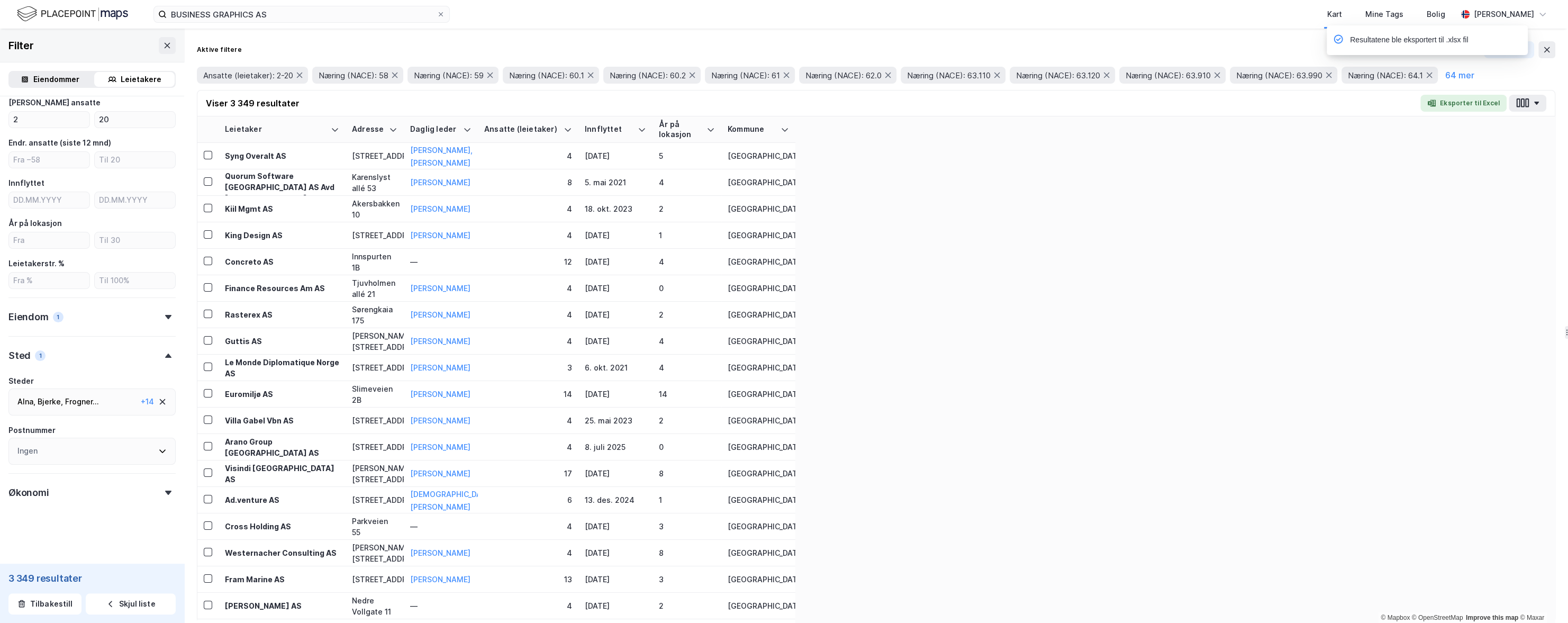
click at [166, 399] on icon at bounding box center [163, 402] width 9 height 9
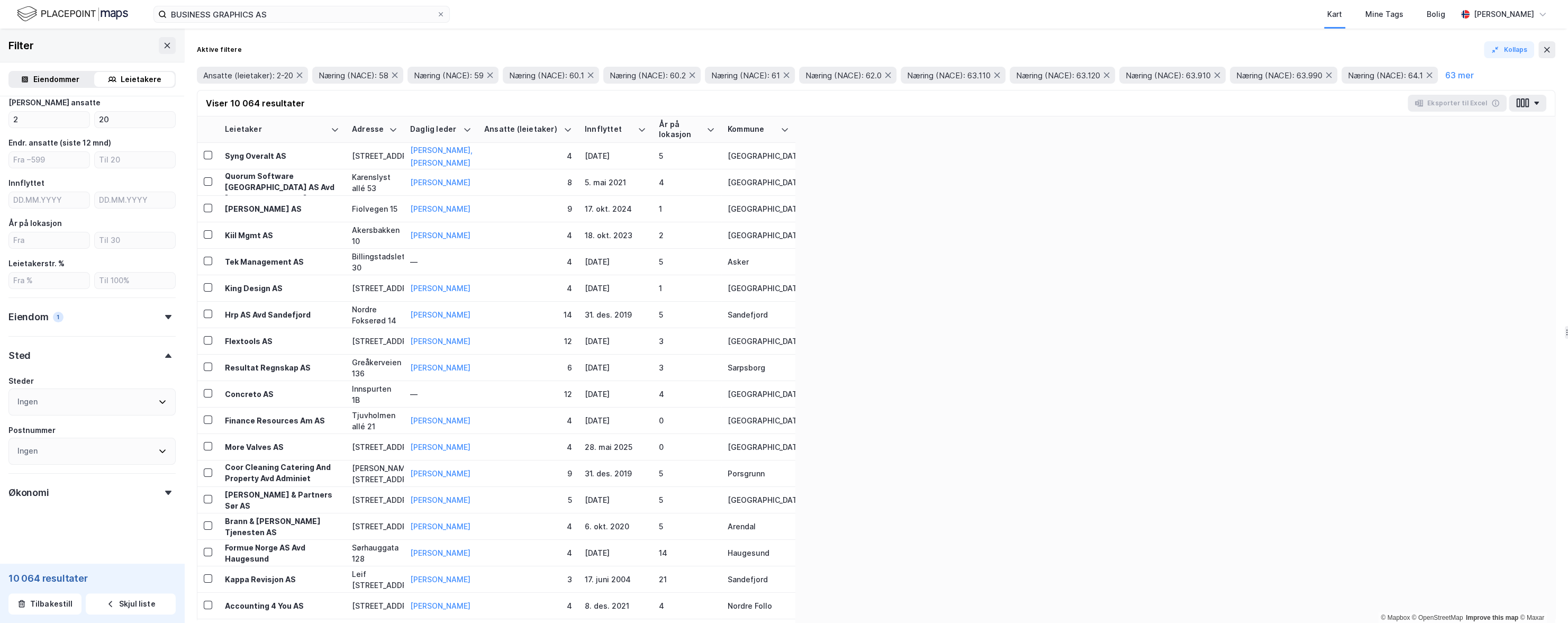
click at [97, 402] on div "Steder Ingen" at bounding box center [92, 395] width 167 height 41
click at [87, 406] on div "Ingen" at bounding box center [92, 402] width 167 height 27
type input "bergen"
click at [33, 479] on icon at bounding box center [34, 480] width 7 height 7
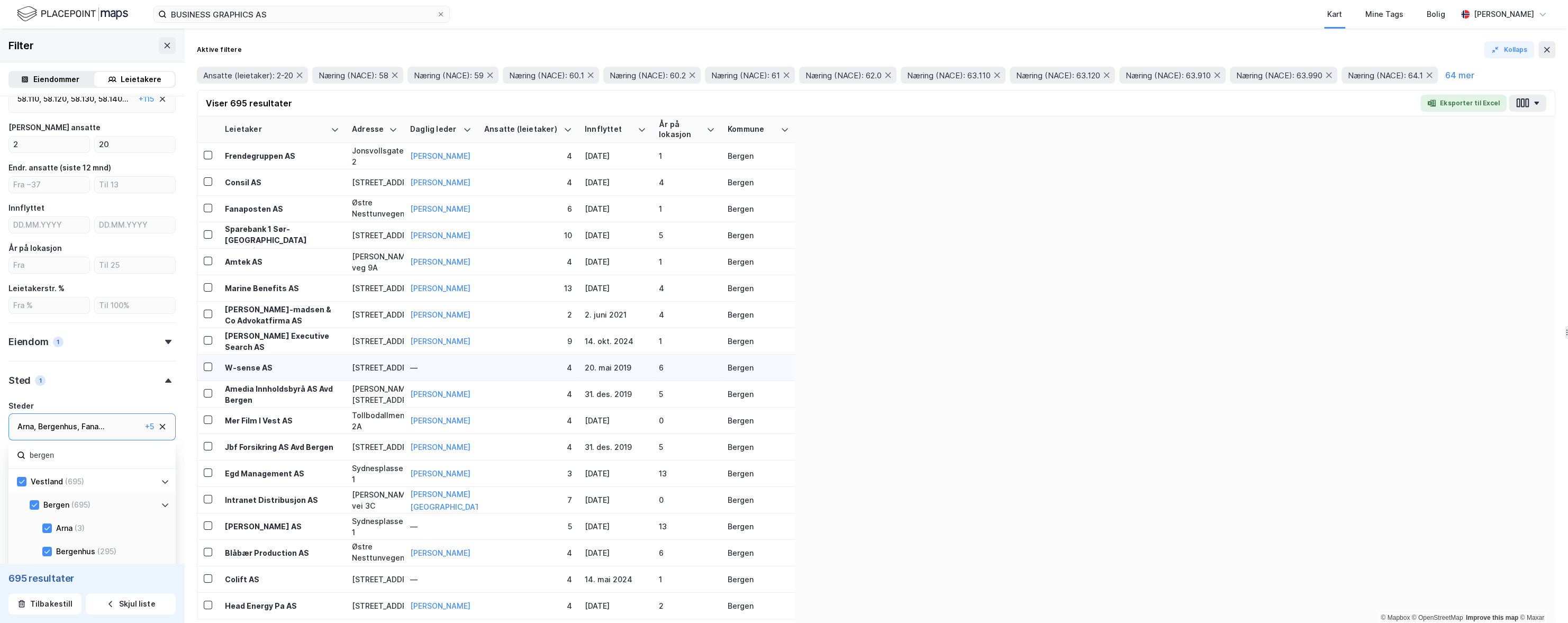
scroll to position [197, 0]
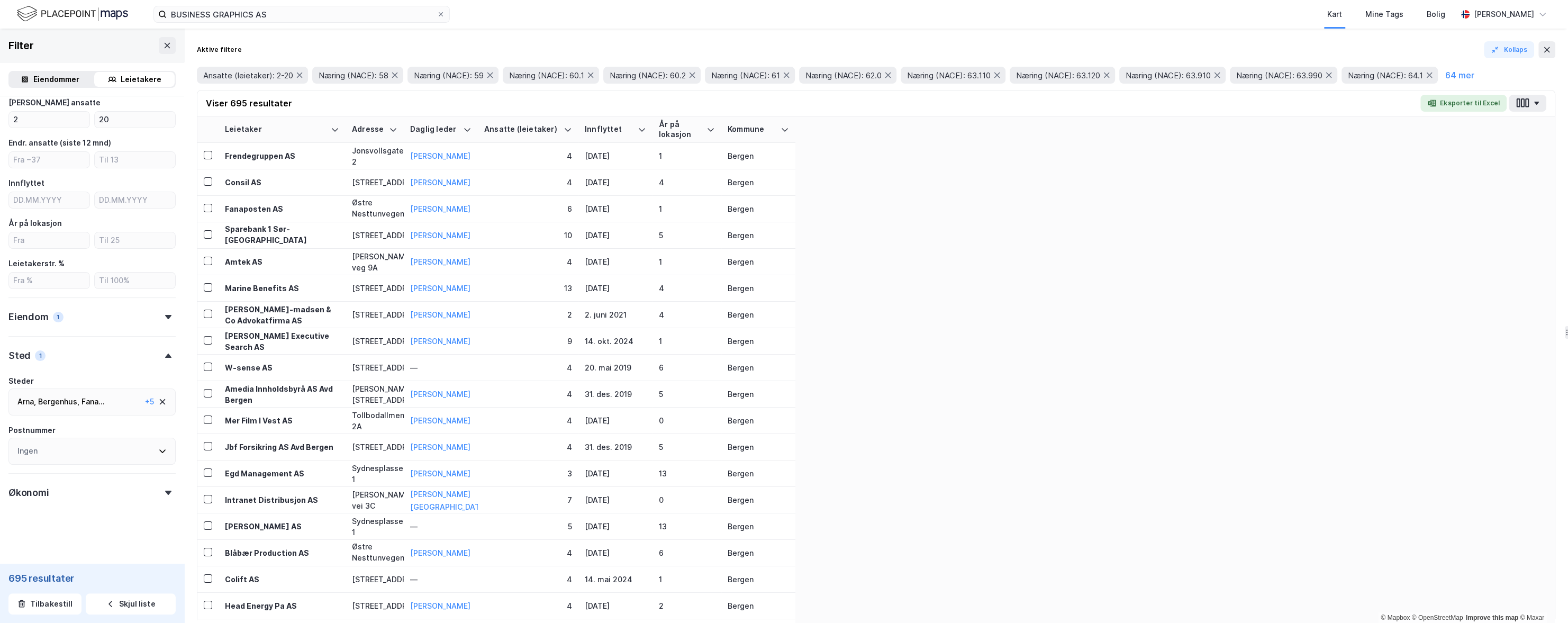
click at [1042, 100] on button "Eksporter til Excel" at bounding box center [1463, 104] width 86 height 17
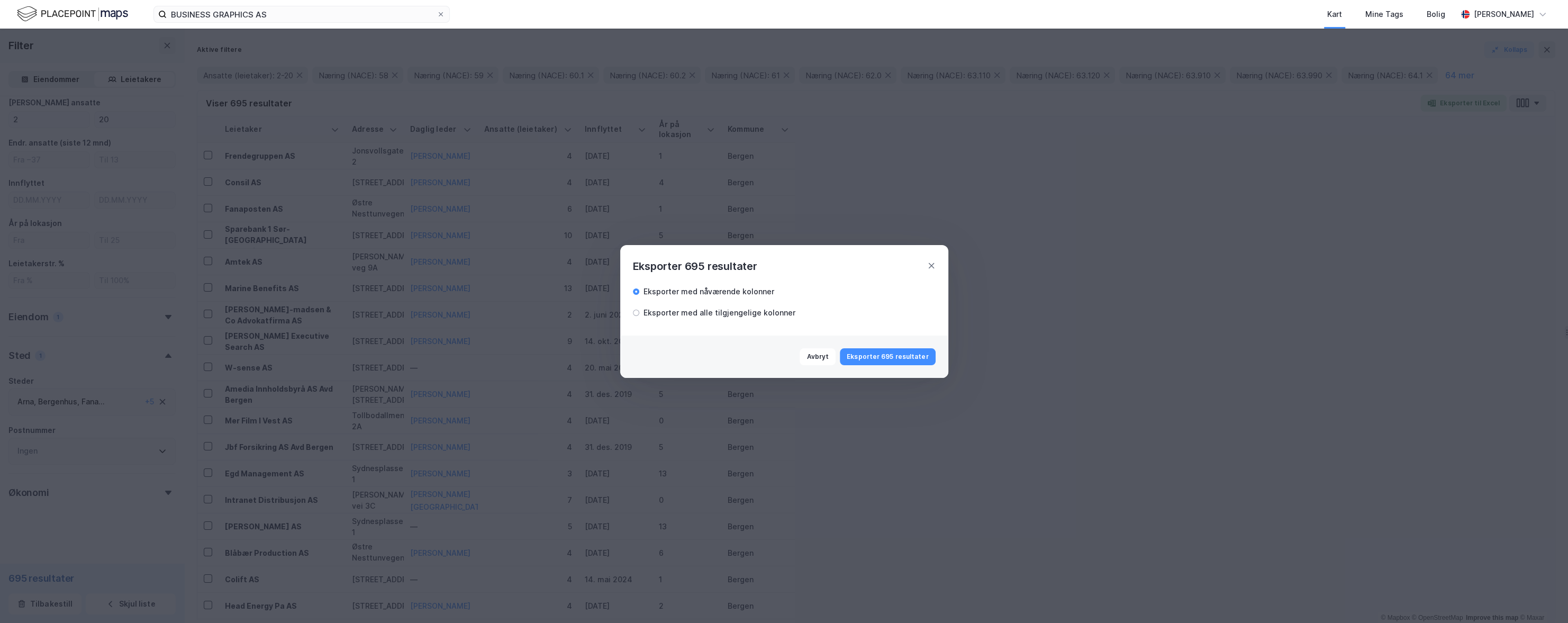
drag, startPoint x: 914, startPoint y: 351, endPoint x: 869, endPoint y: 337, distance: 47.1
click at [914, 351] on button "Eksporter 695 resultater" at bounding box center [887, 357] width 95 height 17
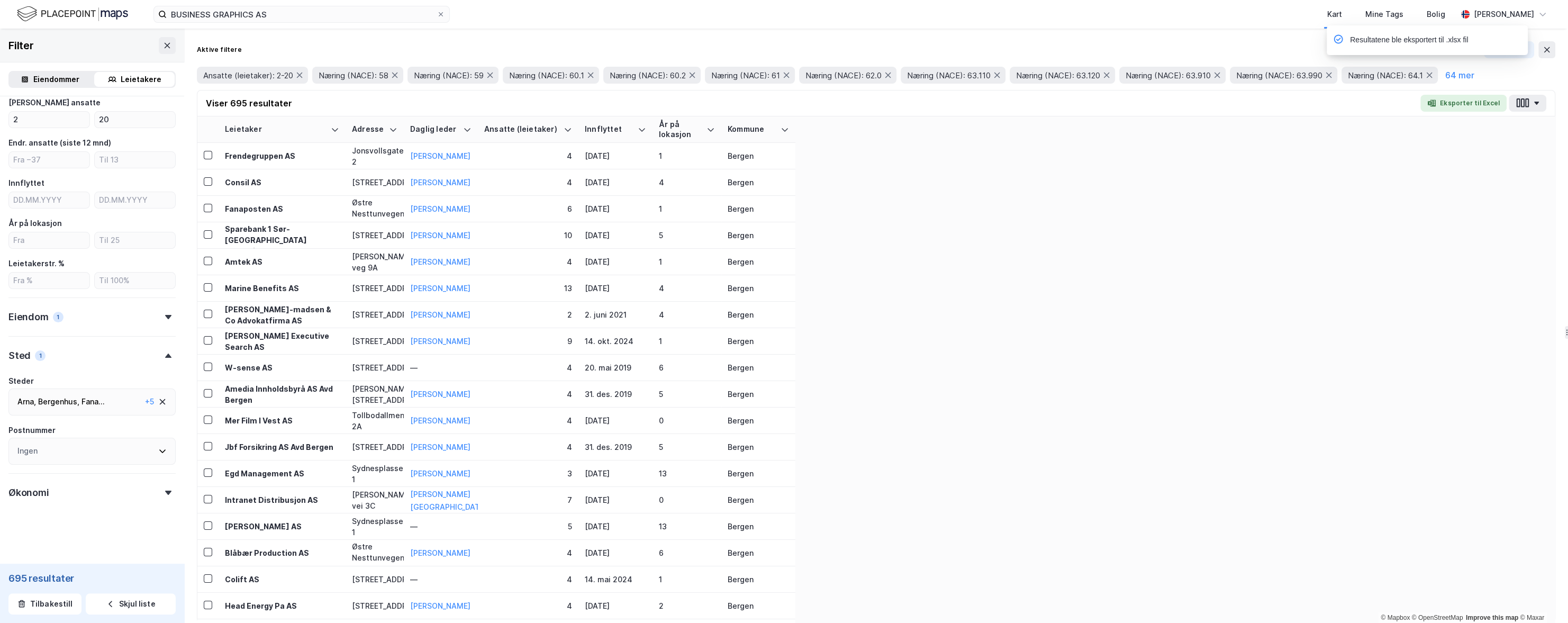
click at [165, 404] on icon at bounding box center [163, 402] width 9 height 9
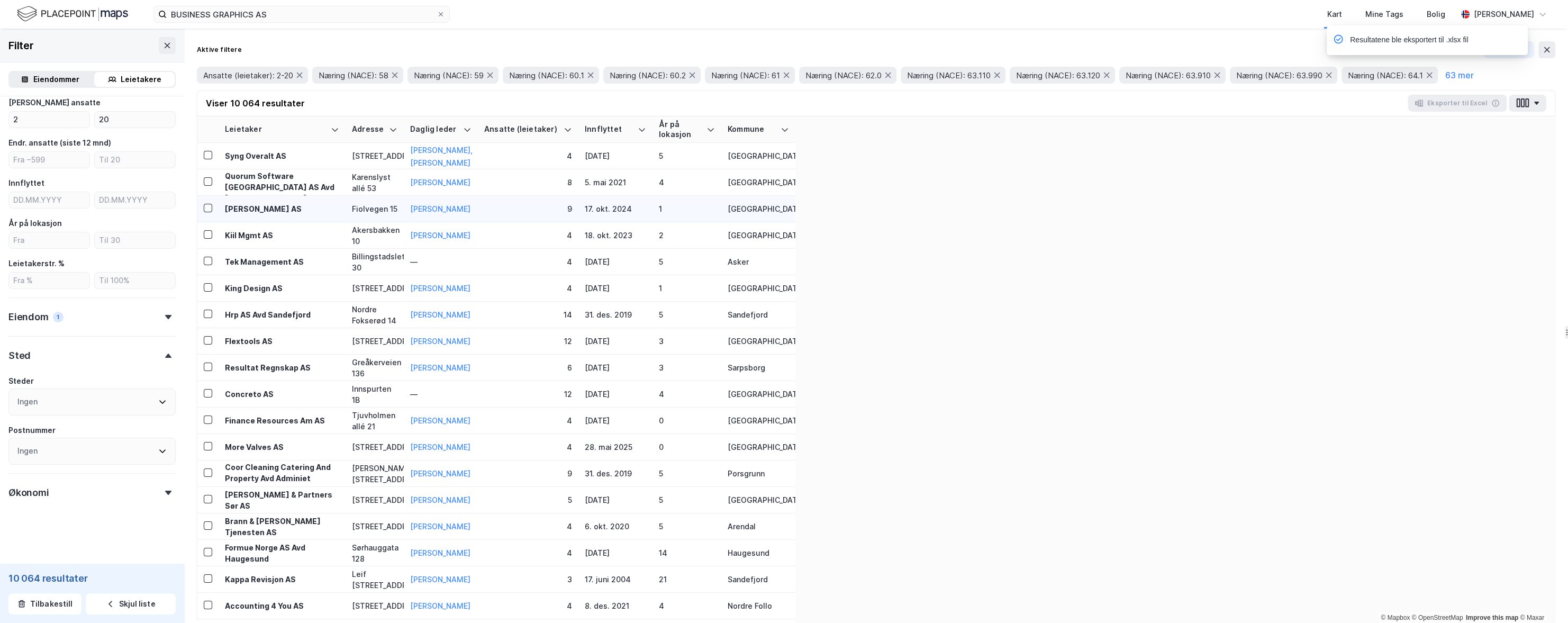
scroll to position [197, 0]
click at [88, 403] on div "Ingen" at bounding box center [92, 402] width 167 height 27
type input "tron"
click at [33, 480] on icon at bounding box center [34, 480] width 7 height 7
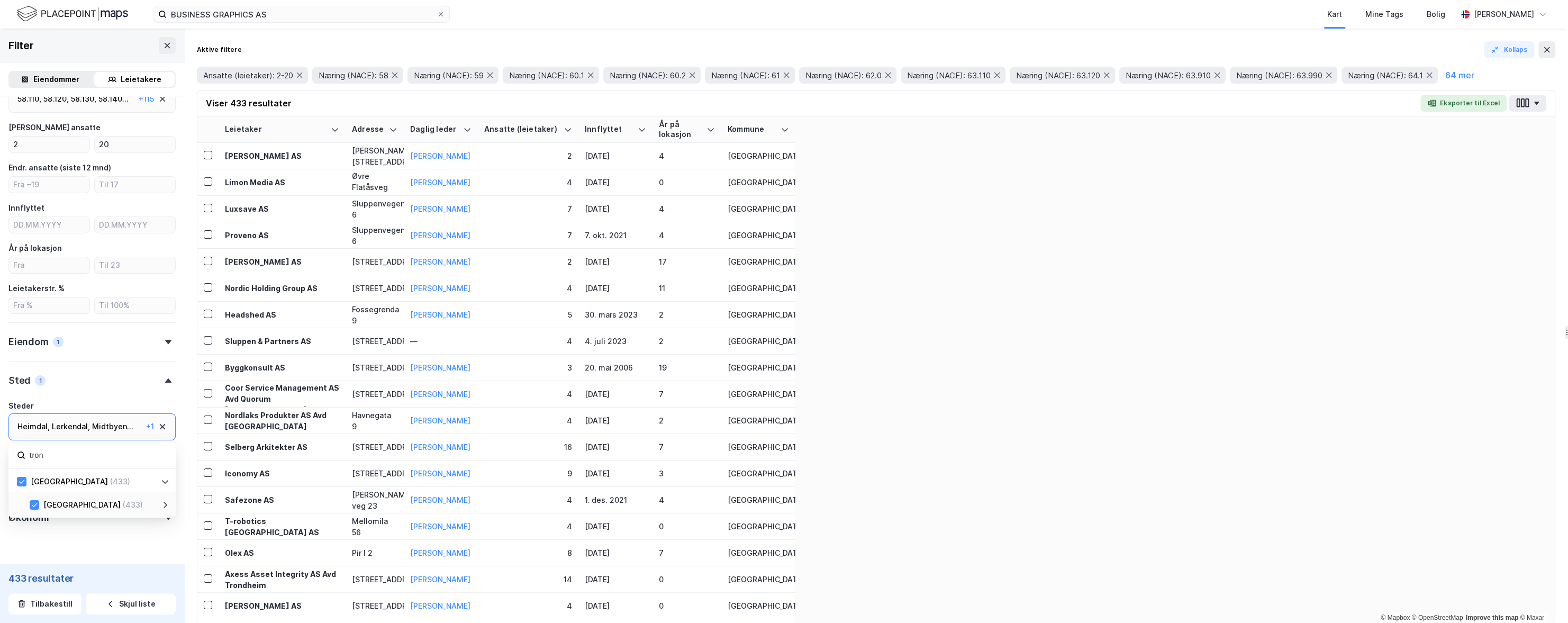
scroll to position [197, 0]
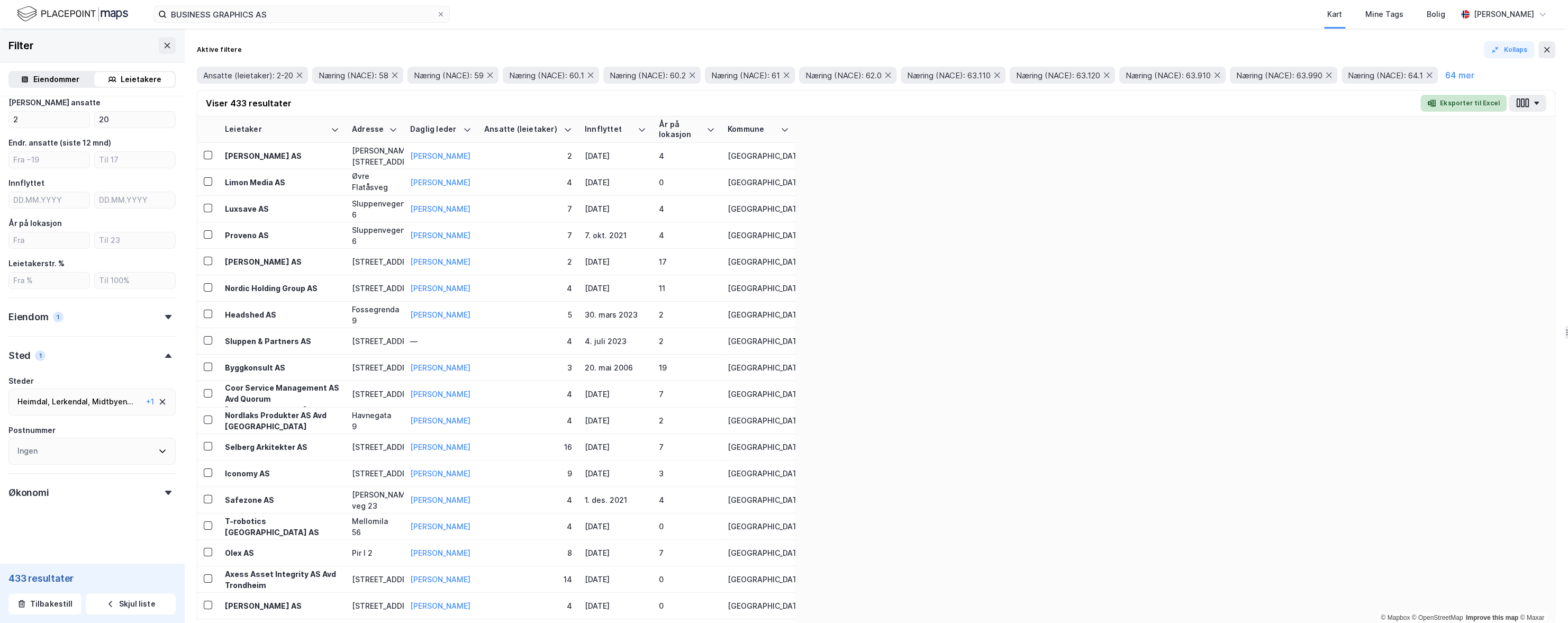
click at [1042, 104] on button "Eksporter til Excel" at bounding box center [1463, 104] width 86 height 17
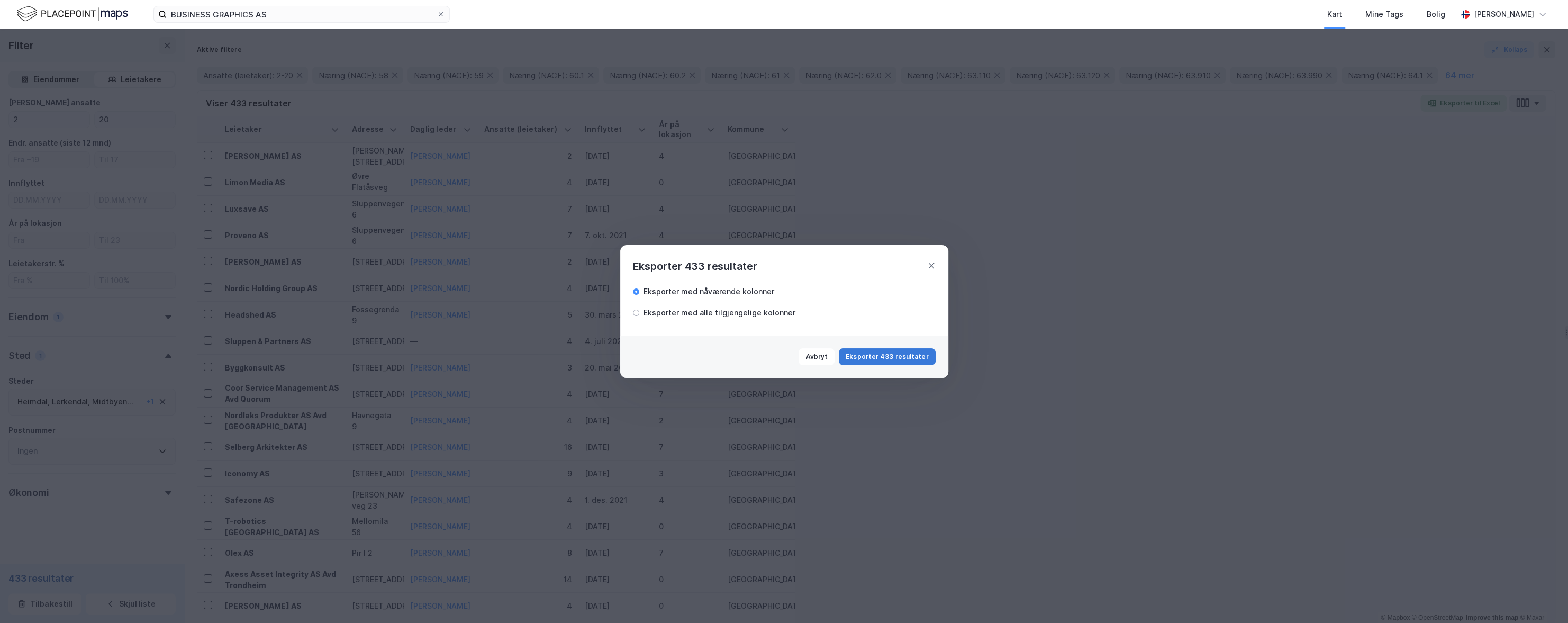
click at [868, 359] on button "Eksporter 433 resultater" at bounding box center [887, 357] width 96 height 17
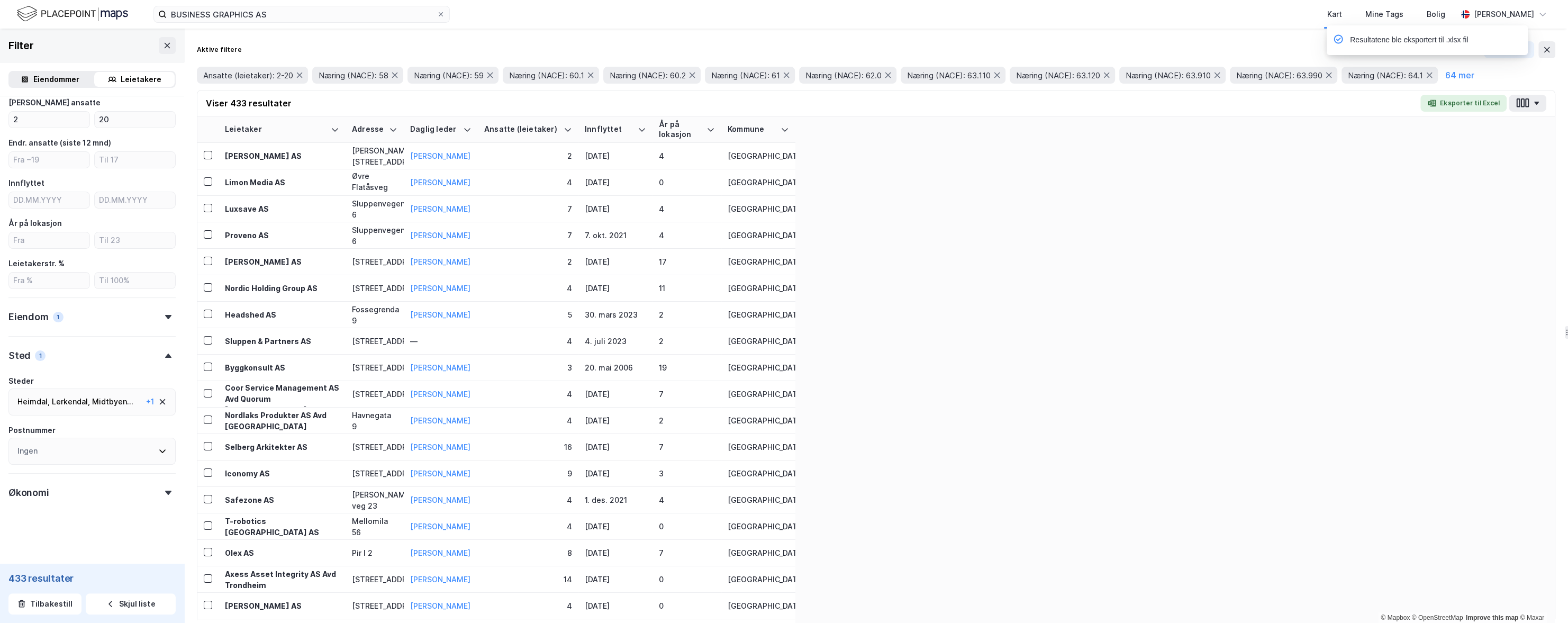
click at [166, 404] on icon at bounding box center [163, 402] width 9 height 9
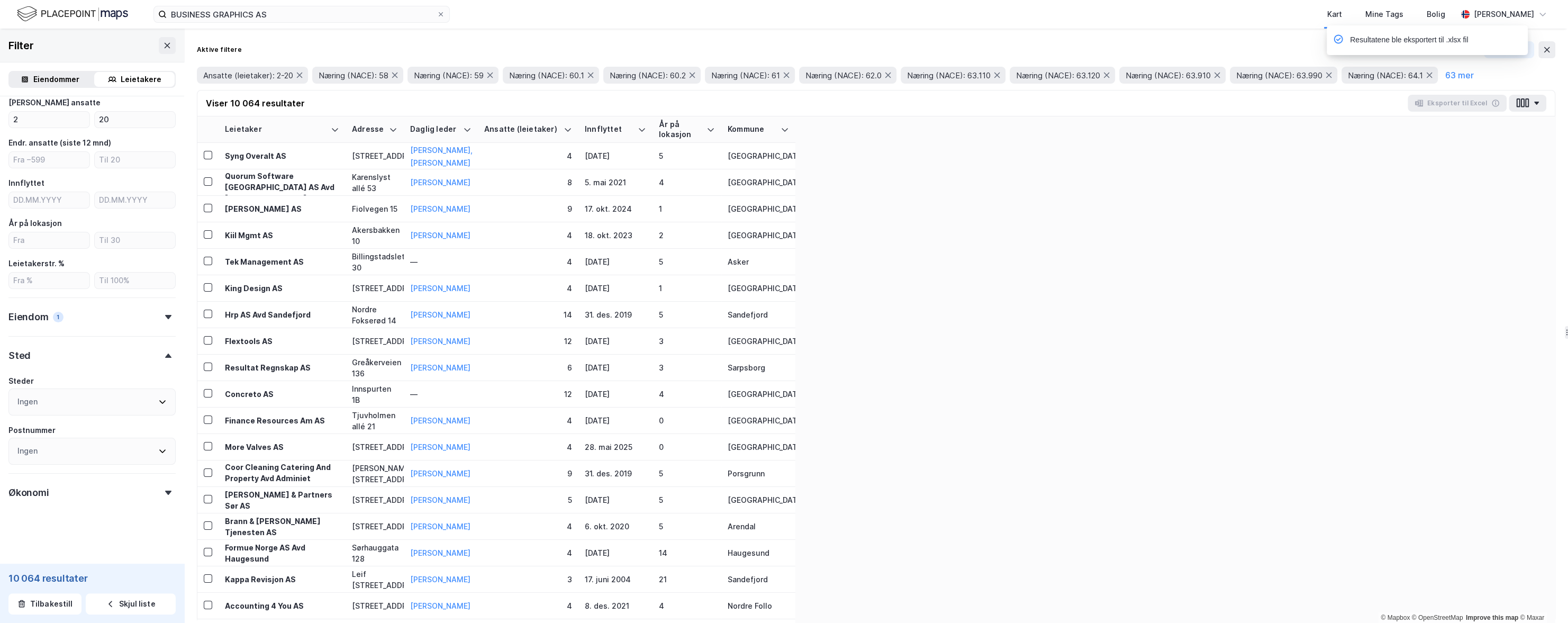
scroll to position [197, 0]
click at [95, 404] on div "Ingen" at bounding box center [92, 402] width 167 height 27
click at [75, 474] on div "(142)" at bounding box center [76, 480] width 18 height 13
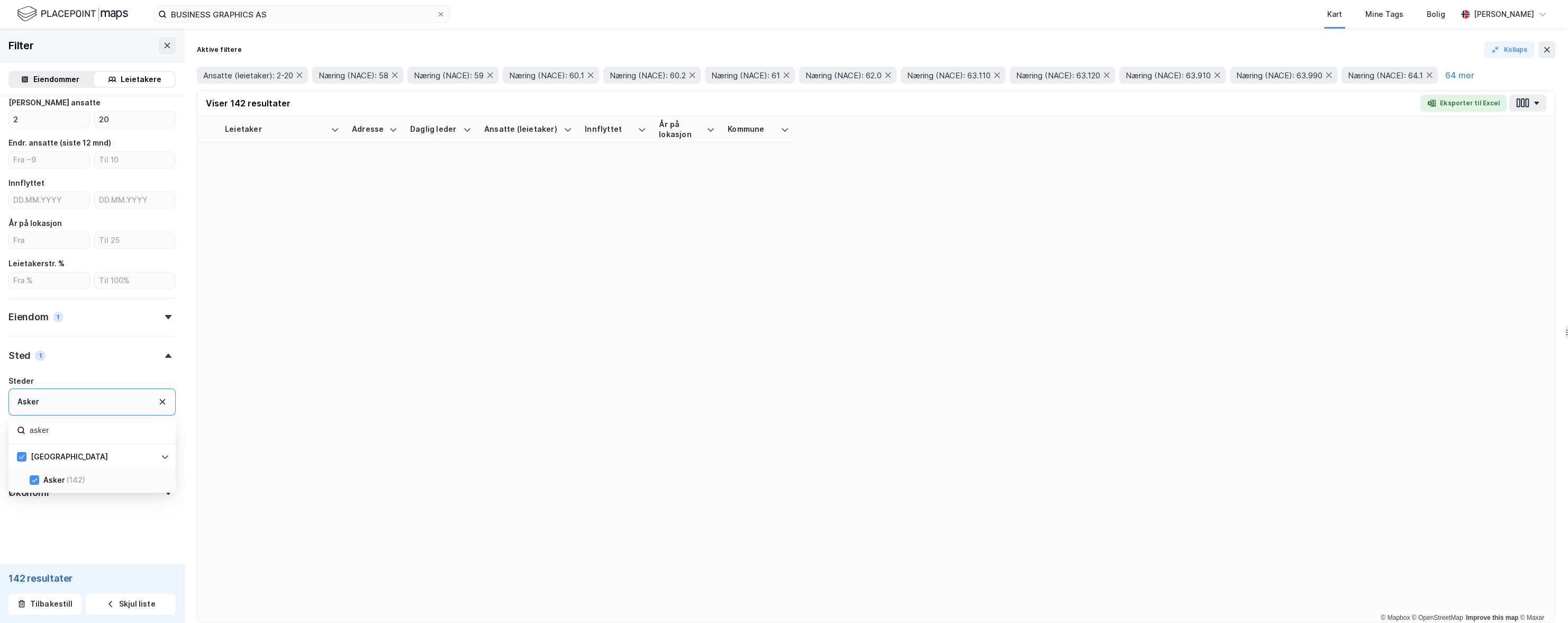
scroll to position [197, 0]
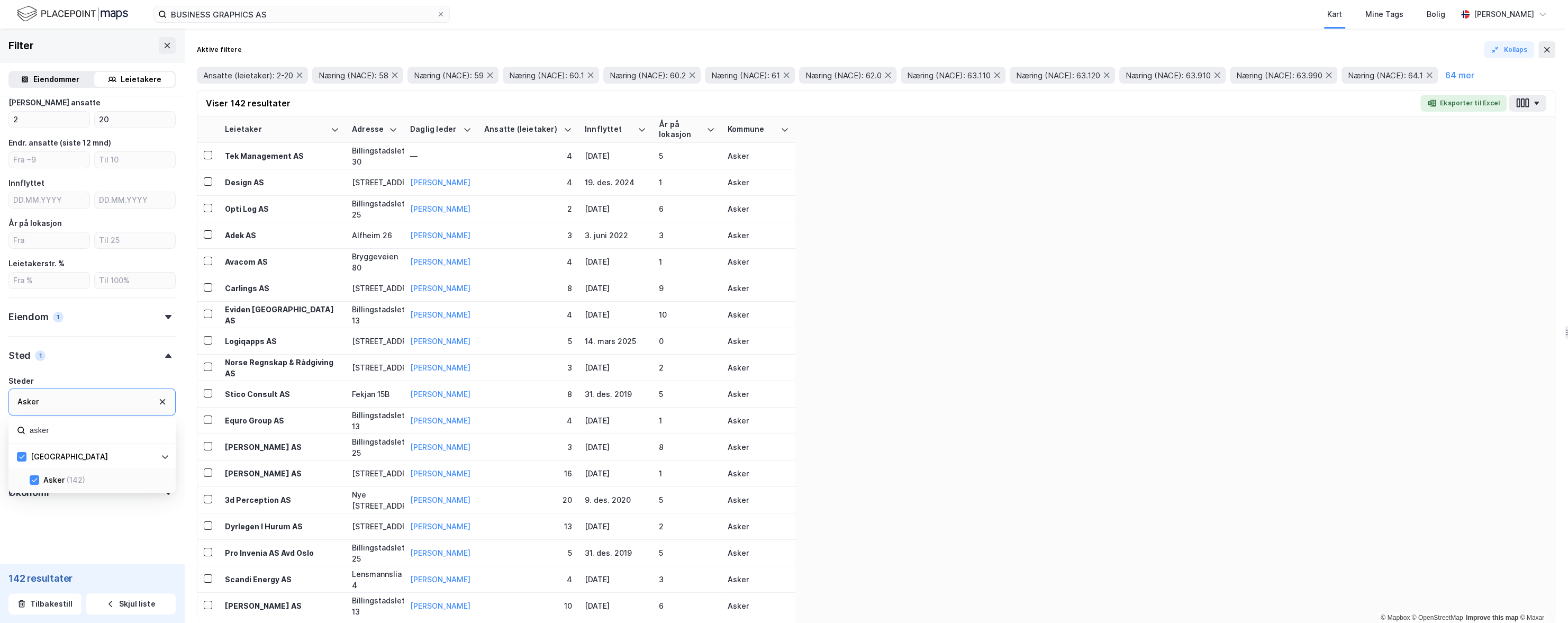
click at [67, 403] on div "Asker" at bounding box center [92, 402] width 167 height 27
click at [61, 435] on input "asker" at bounding box center [98, 431] width 139 height 14
click at [39, 479] on div "Bærum (394)" at bounding box center [104, 480] width 130 height 13
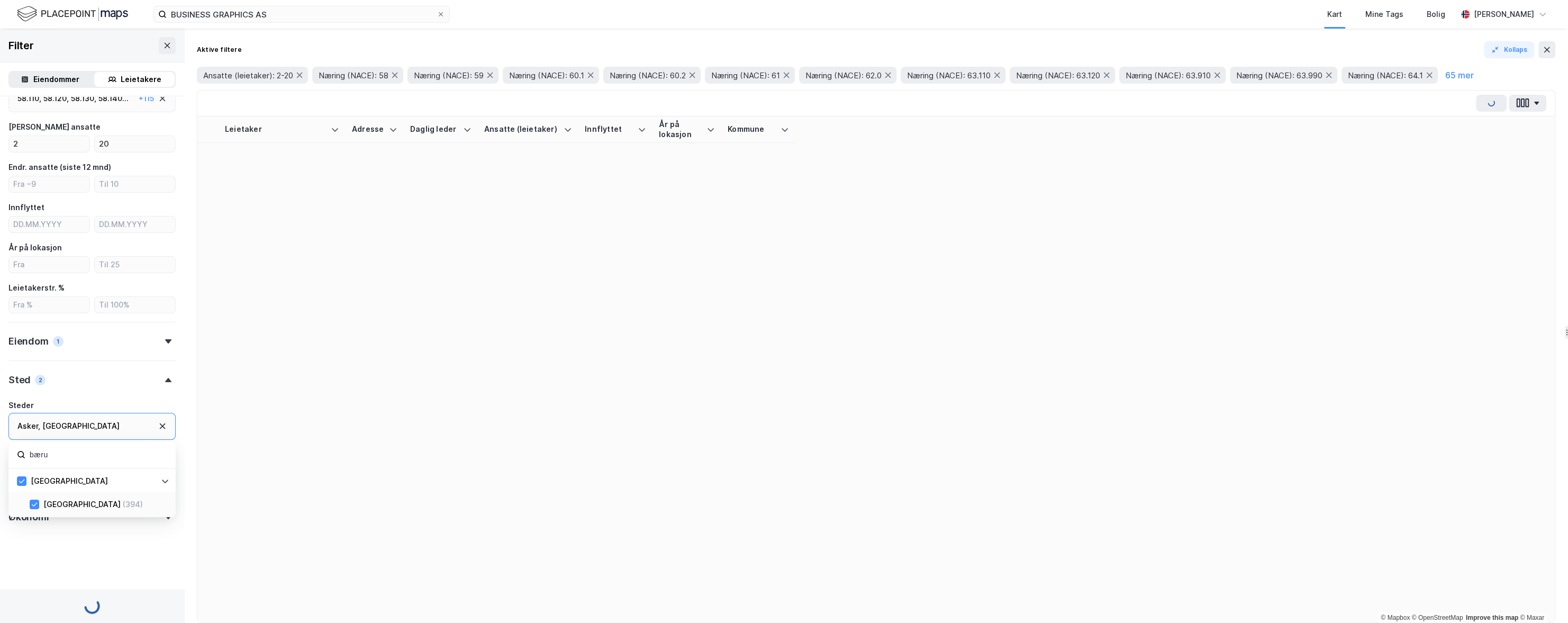
scroll to position [197, 0]
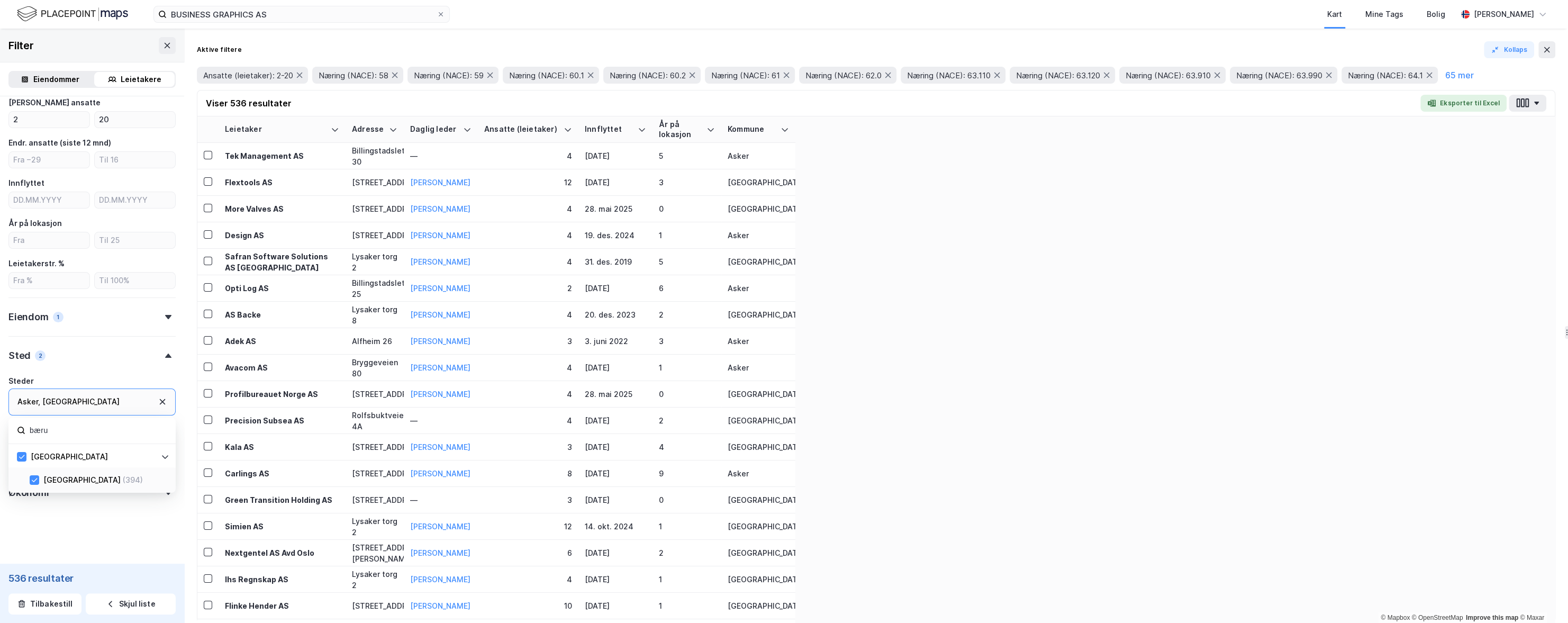
click at [52, 432] on input "bæru" at bounding box center [98, 431] width 139 height 14
click at [38, 476] on icon at bounding box center [34, 480] width 7 height 7
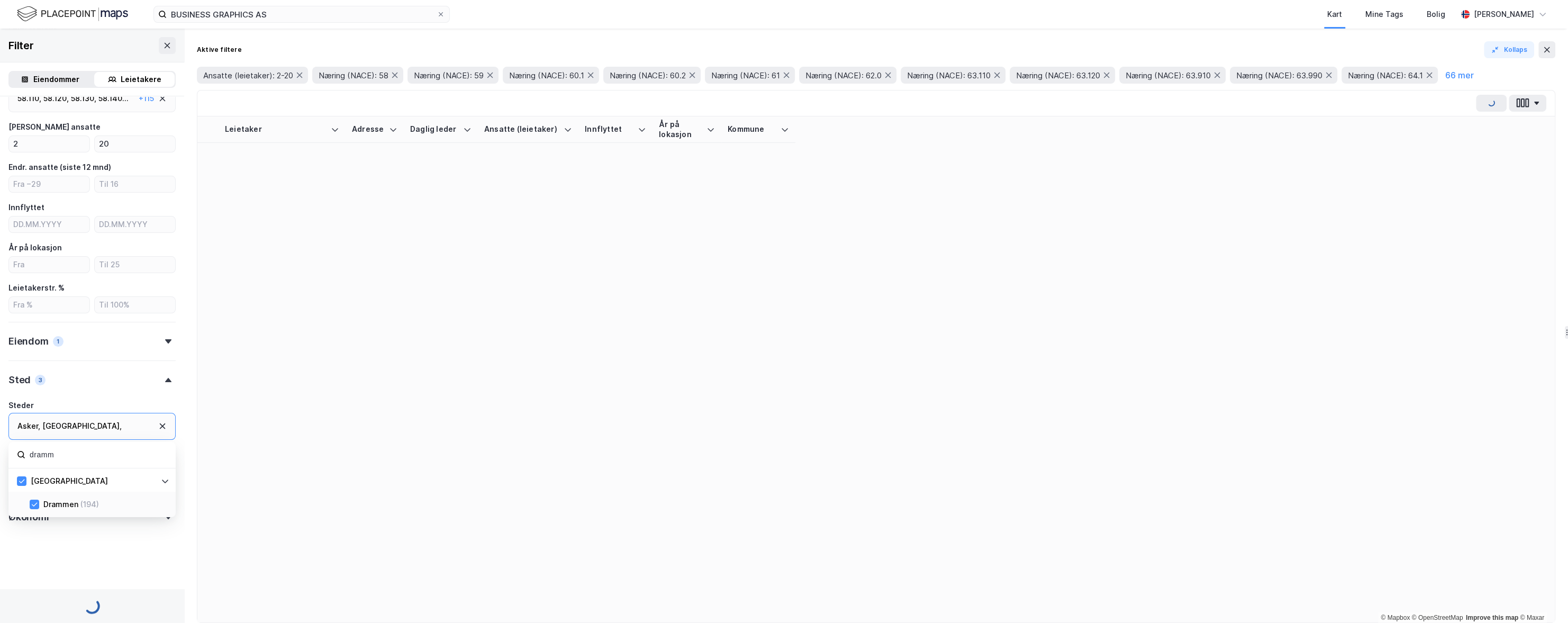
scroll to position [197, 0]
click at [47, 448] on input "dramm" at bounding box center [98, 455] width 139 height 14
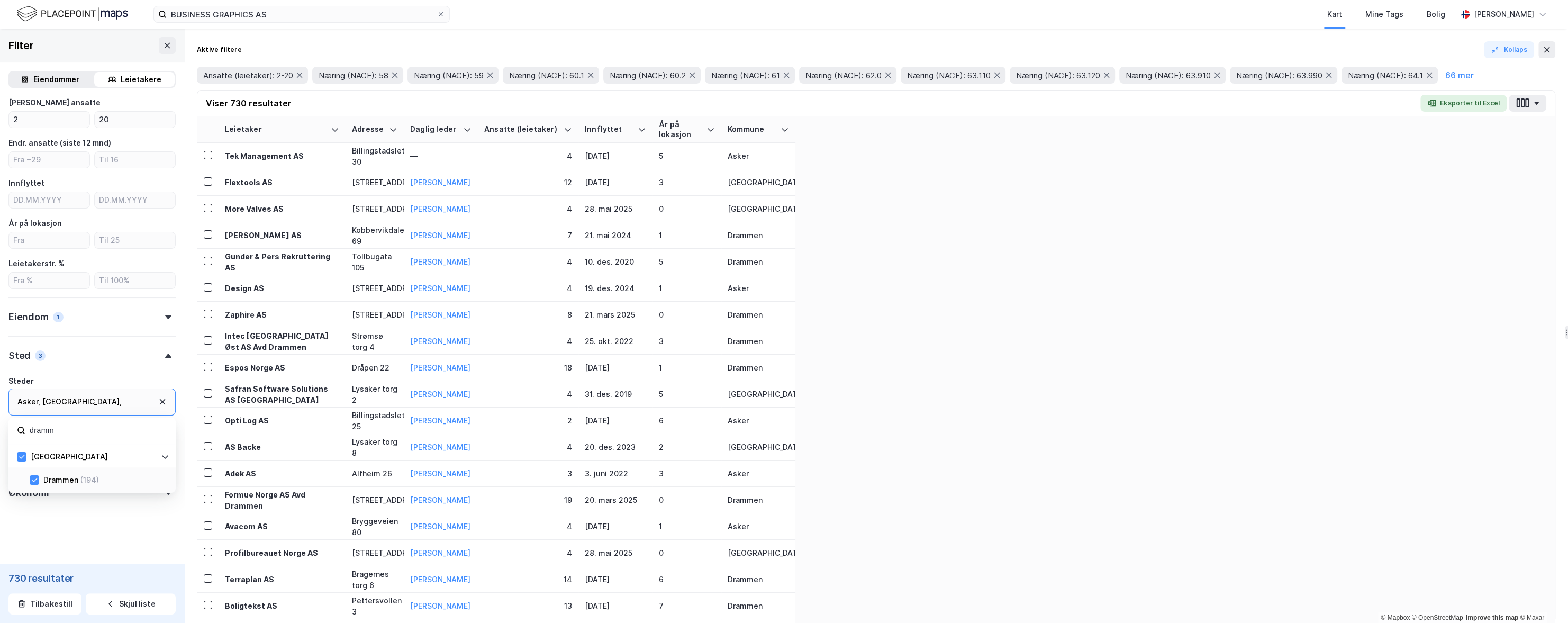
click at [47, 430] on input "dramm" at bounding box center [98, 431] width 139 height 14
type input "lil"
click at [35, 528] on icon at bounding box center [34, 527] width 7 height 7
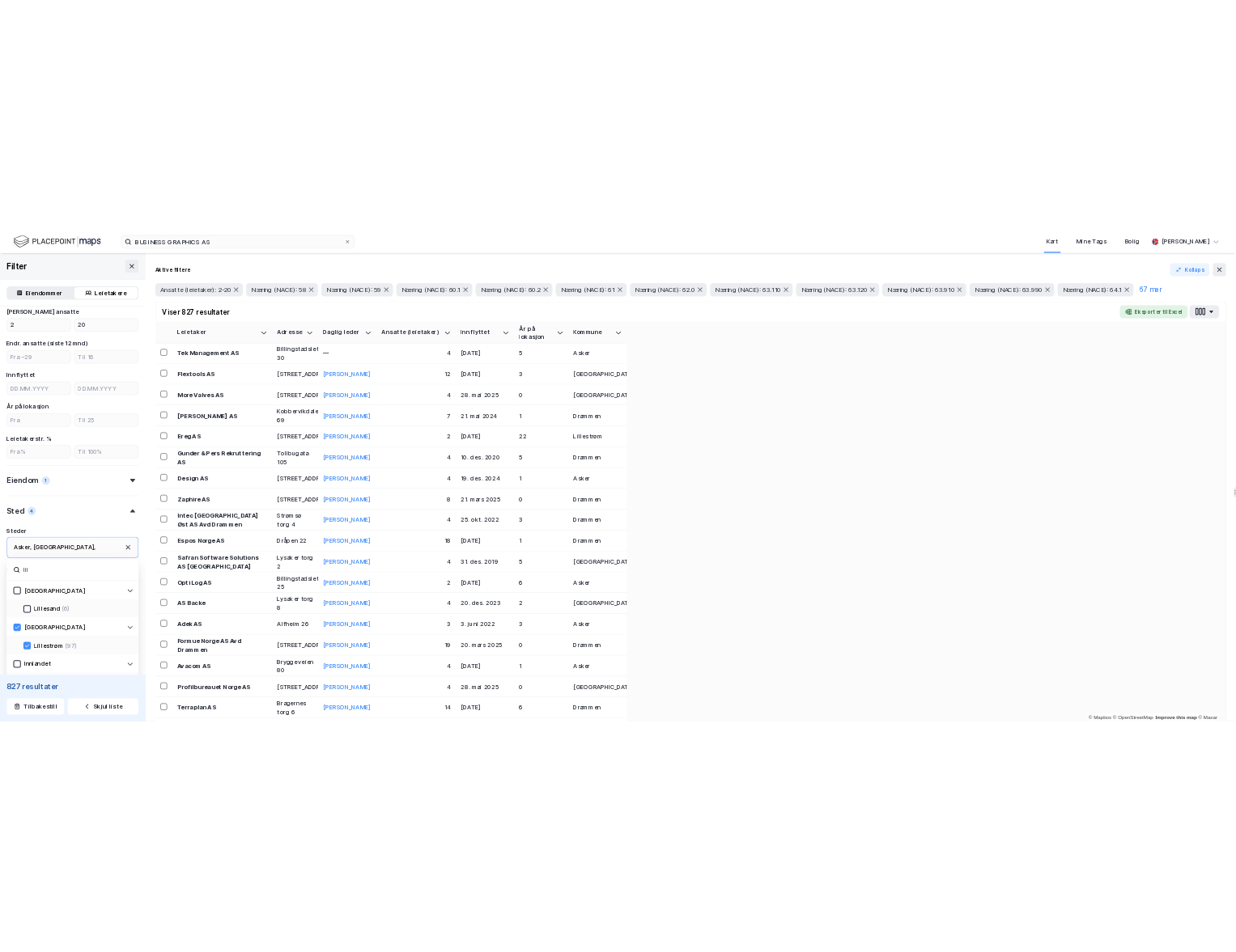
scroll to position [301, 0]
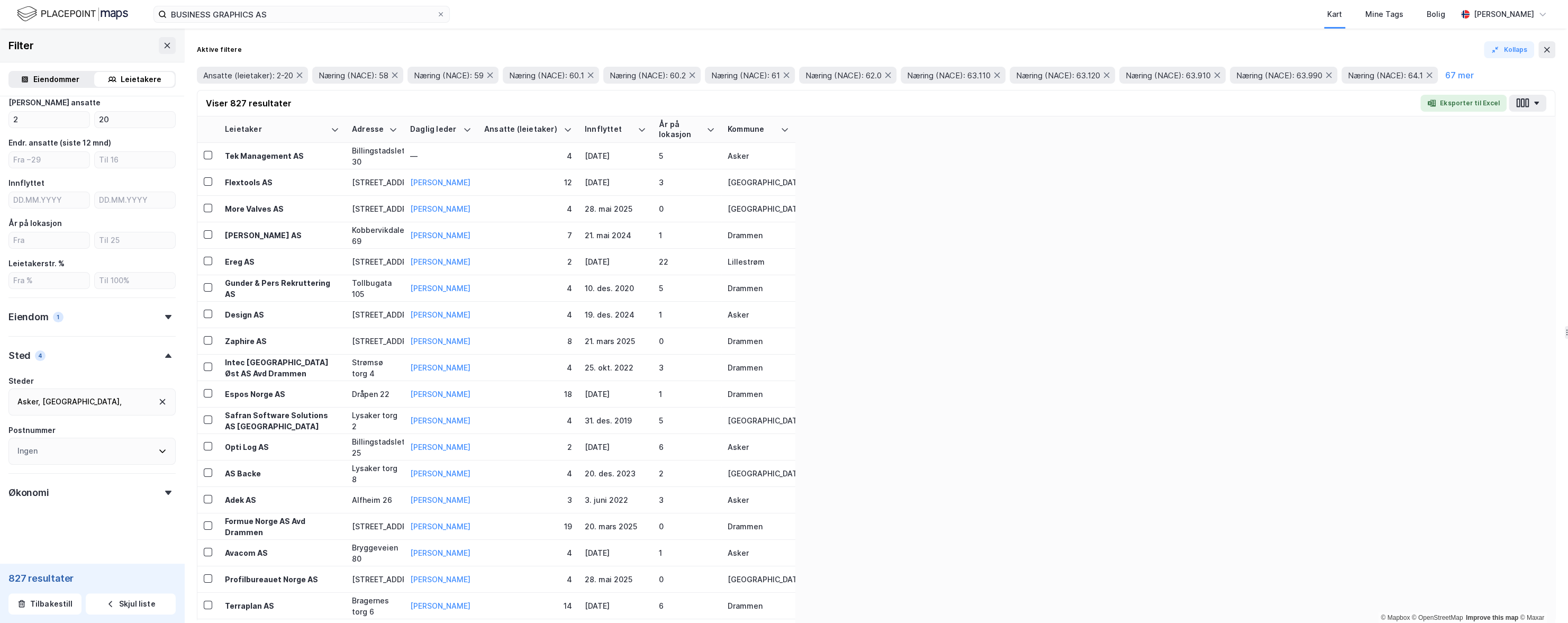
click at [1042, 97] on button "Eksporter til Excel" at bounding box center [1463, 104] width 86 height 17
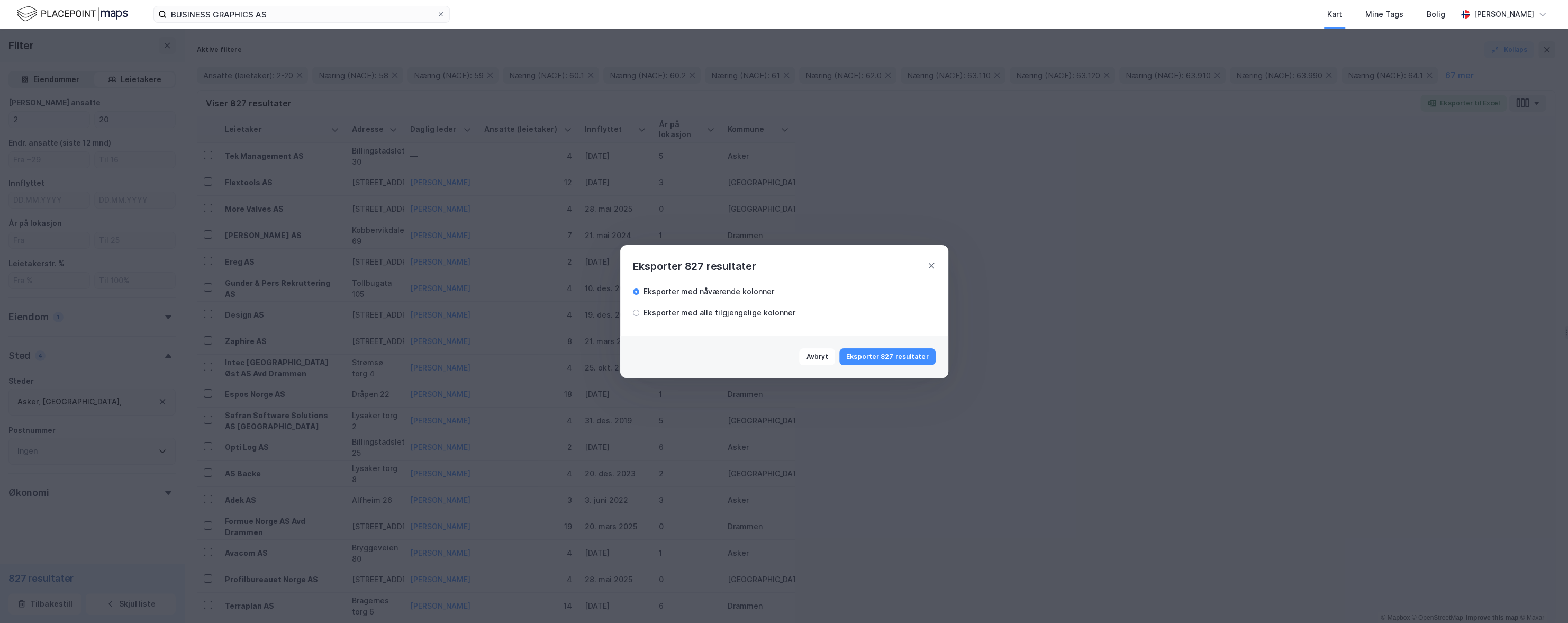
click at [920, 359] on button "Eksporter 827 resultater" at bounding box center [887, 357] width 96 height 17
